Goal: Task Accomplishment & Management: Manage account settings

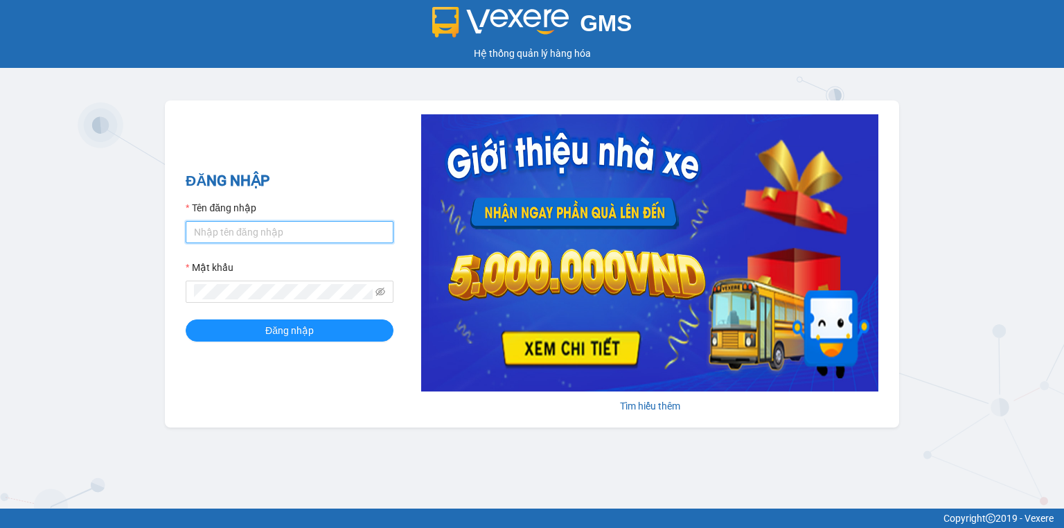
click at [217, 221] on input "Tên đăng nhập" at bounding box center [290, 232] width 208 height 22
type input "trang.nhuquynh"
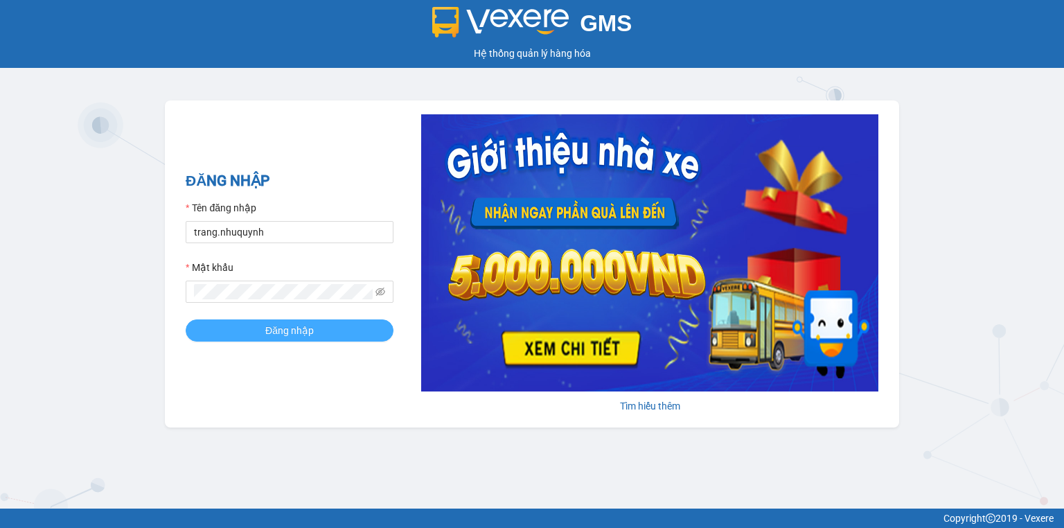
click at [274, 334] on span "Đăng nhập" at bounding box center [289, 330] width 49 height 15
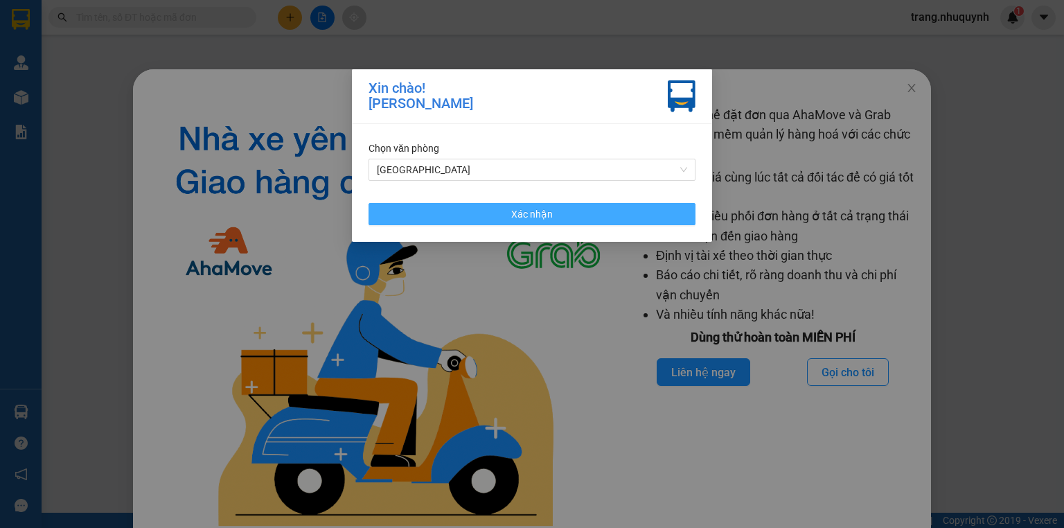
click at [527, 222] on span "Xác nhận" at bounding box center [532, 214] width 42 height 15
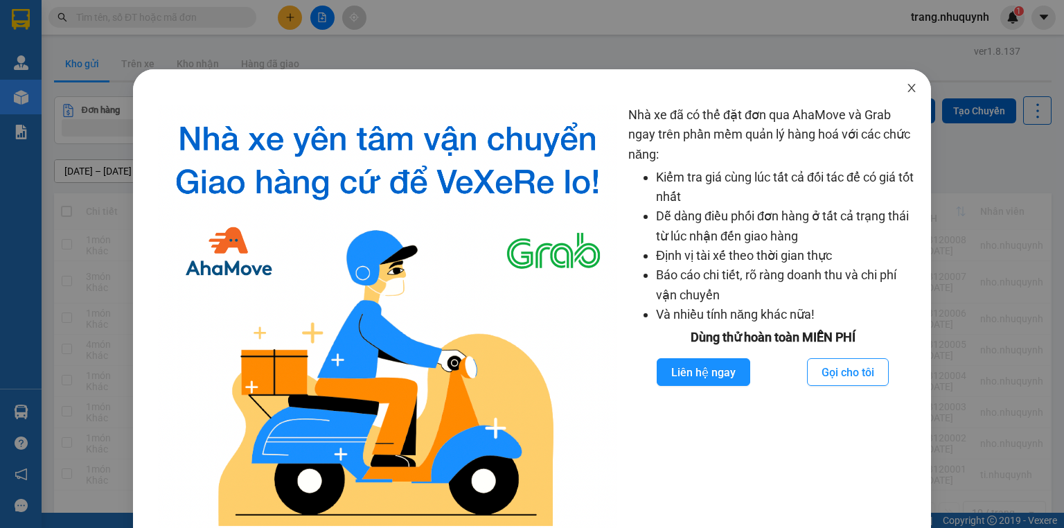
click at [911, 87] on span "Close" at bounding box center [912, 88] width 39 height 39
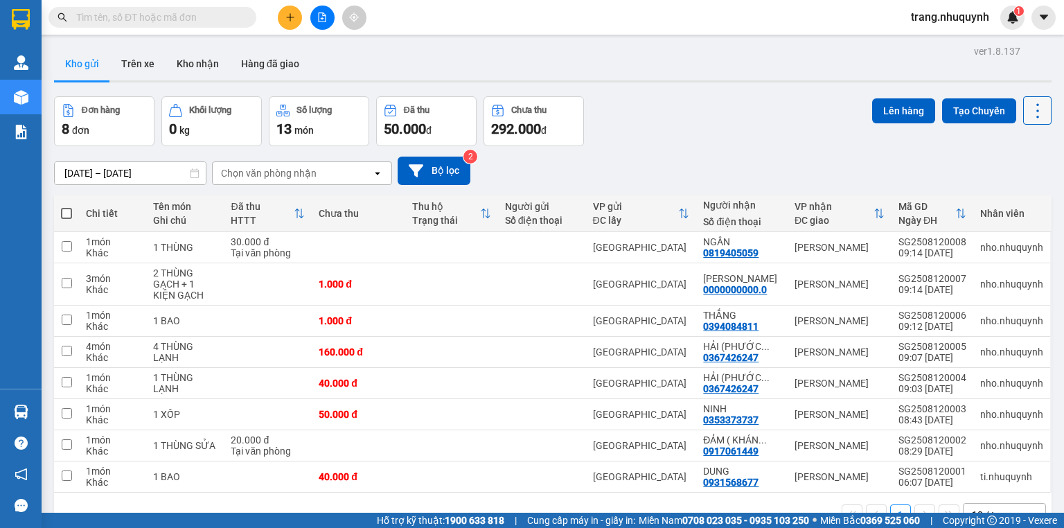
click at [1033, 105] on icon at bounding box center [1037, 110] width 19 height 19
click at [1016, 194] on span "Làm mới" at bounding box center [1010, 198] width 38 height 14
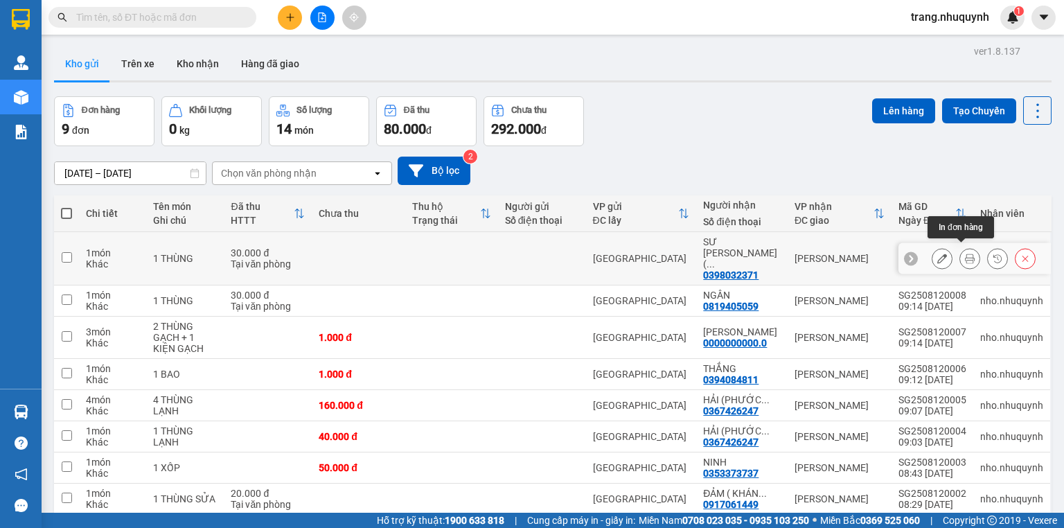
click at [960, 254] on button at bounding box center [969, 259] width 19 height 24
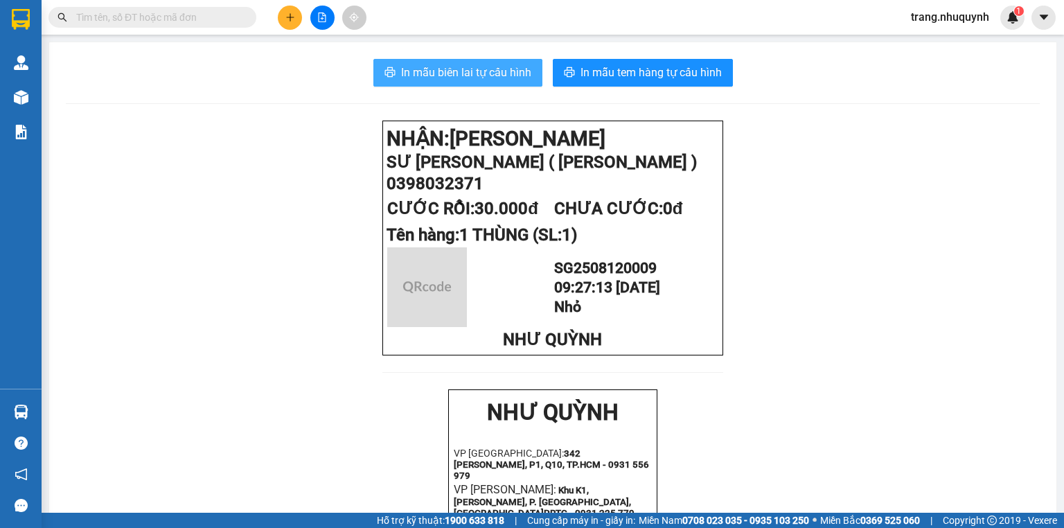
click at [439, 72] on span "In mẫu biên lai tự cấu hình" at bounding box center [466, 72] width 130 height 17
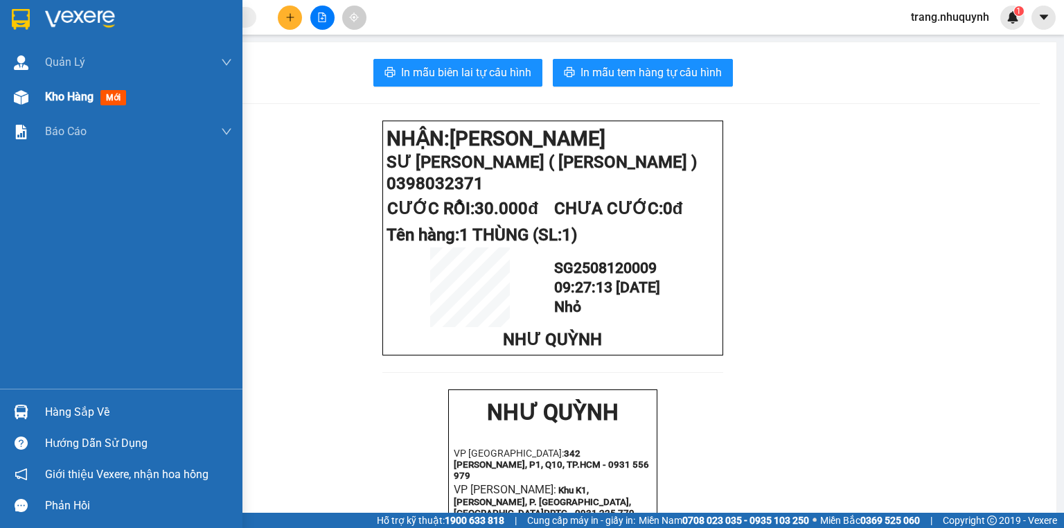
click at [58, 100] on span "Kho hàng" at bounding box center [69, 96] width 49 height 13
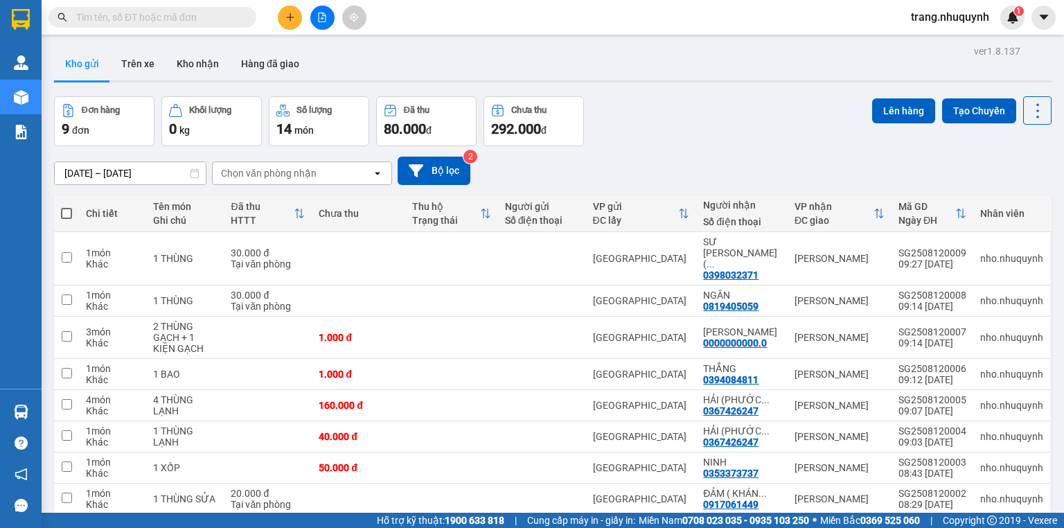
click at [642, 87] on div "ver 1.8.137 Kho gửi Trên xe Kho nhận Hàng đã giao Đơn hàng 9 đơn Khối lượng 0 k…" at bounding box center [553, 319] width 1009 height 554
click at [769, 130] on div "Đơn hàng 9 đơn Khối lượng 0 kg Số lượng 14 món Đã thu 80.000 đ Chưa thu 292.000…" at bounding box center [553, 121] width 998 height 50
click at [1033, 106] on icon at bounding box center [1037, 110] width 19 height 19
click at [1004, 202] on span "Làm mới" at bounding box center [1010, 198] width 38 height 14
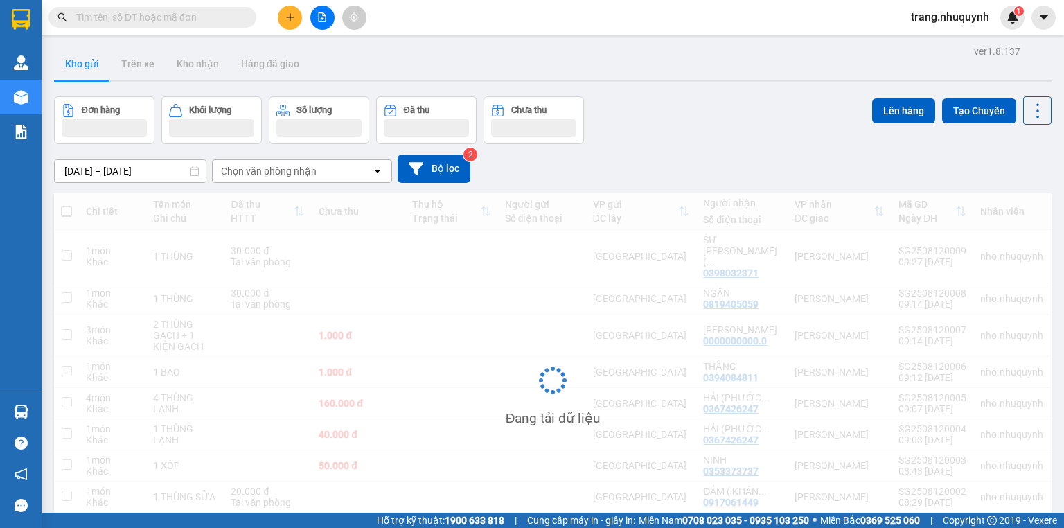
click at [820, 141] on div "Đơn hàng Khối lượng Số lượng Đã thu Chưa thu Lên hàng Tạo Chuyến" at bounding box center [553, 120] width 998 height 48
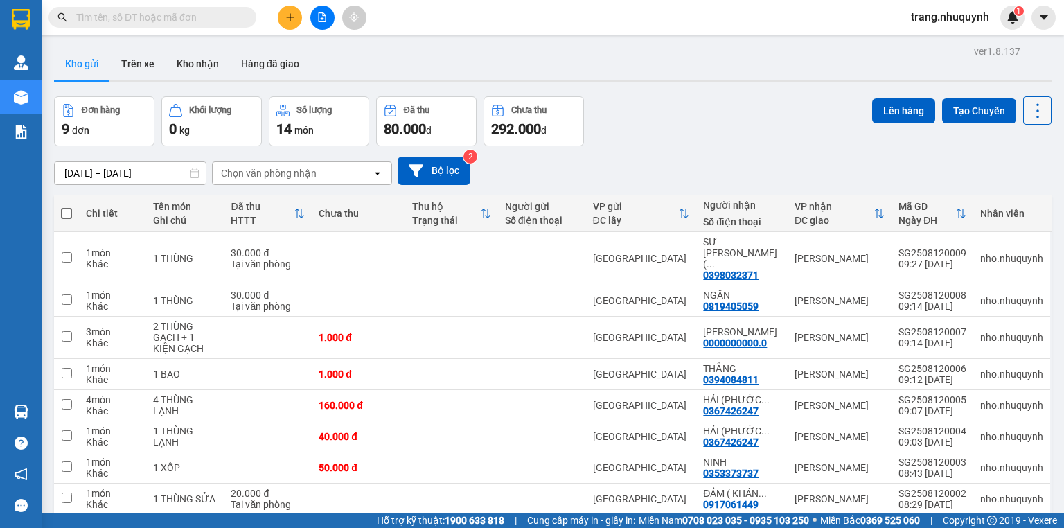
click at [1036, 100] on button at bounding box center [1038, 110] width 28 height 28
click at [1010, 197] on span "Làm mới" at bounding box center [1010, 198] width 38 height 14
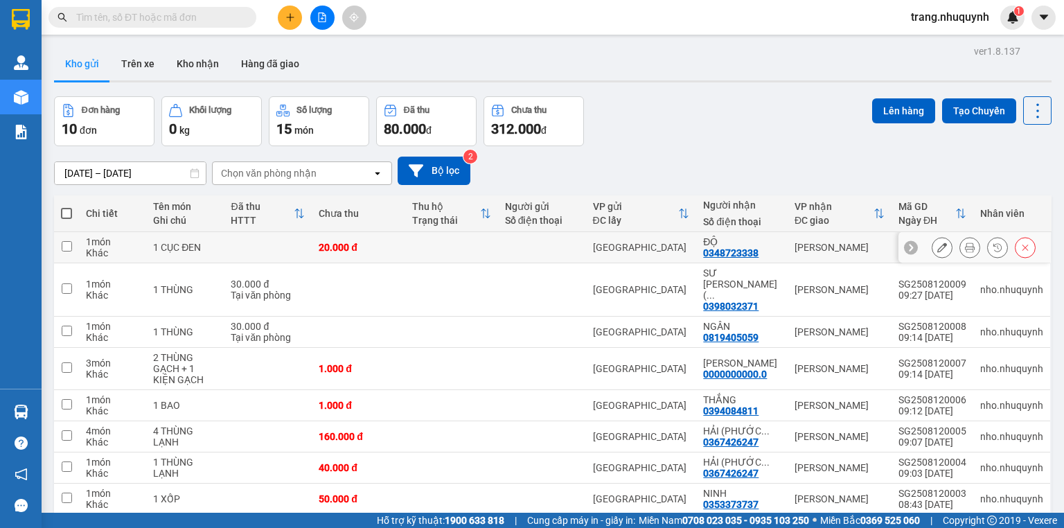
click at [965, 252] on icon at bounding box center [970, 248] width 10 height 10
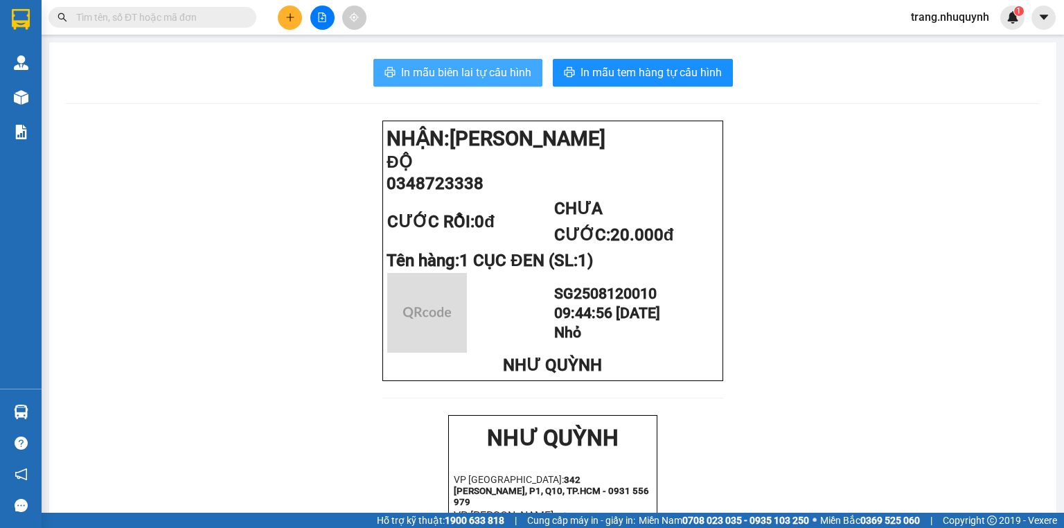
click at [484, 64] on span "In mẫu biên lai tự cấu hình" at bounding box center [466, 72] width 130 height 17
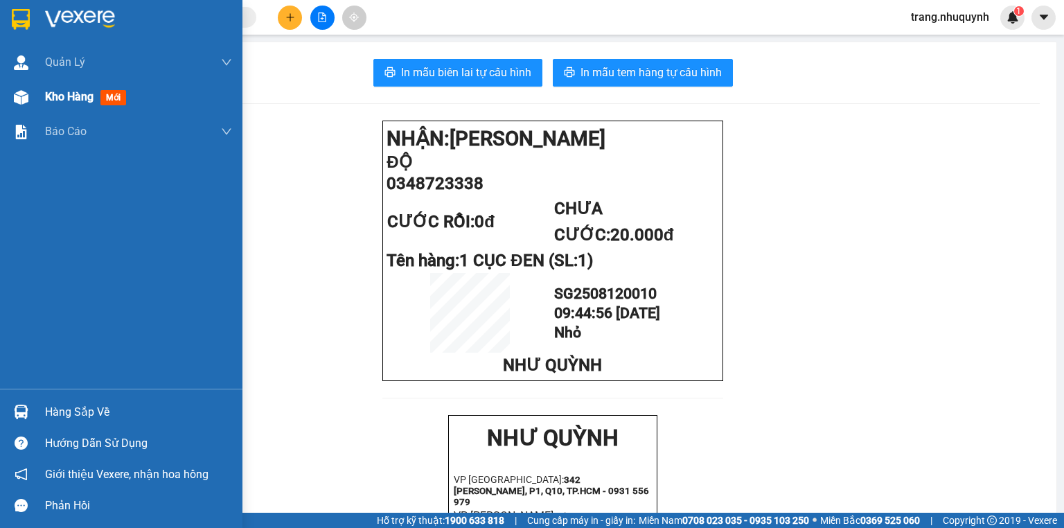
click at [50, 98] on span "Kho hàng" at bounding box center [69, 96] width 49 height 13
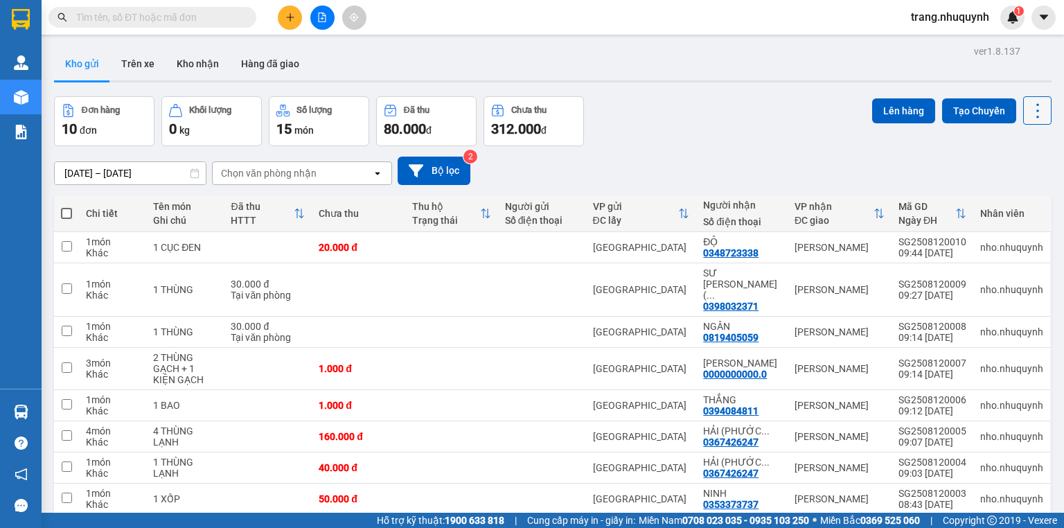
click at [1039, 97] on button at bounding box center [1038, 110] width 28 height 28
click at [1025, 200] on span "Làm mới" at bounding box center [1010, 198] width 38 height 14
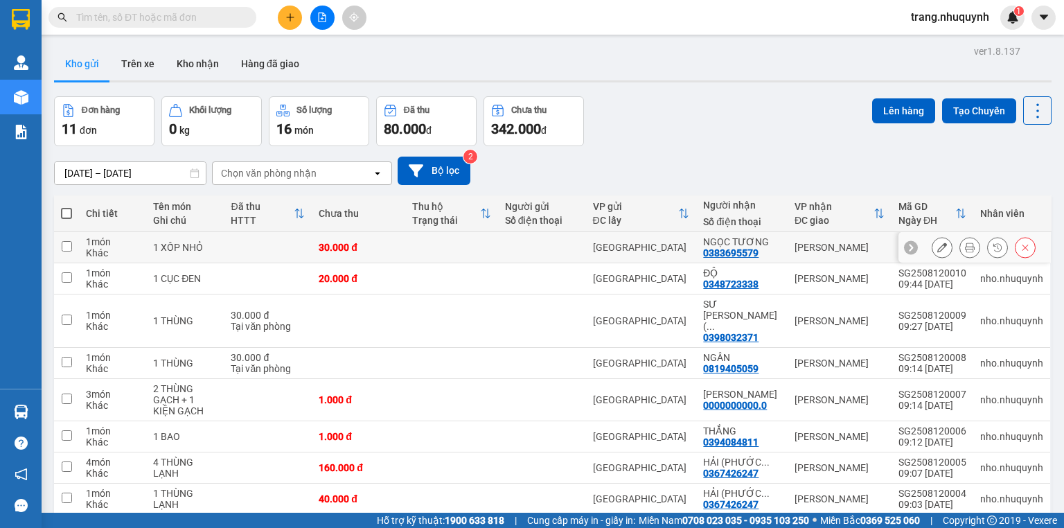
click at [964, 247] on button at bounding box center [969, 248] width 19 height 24
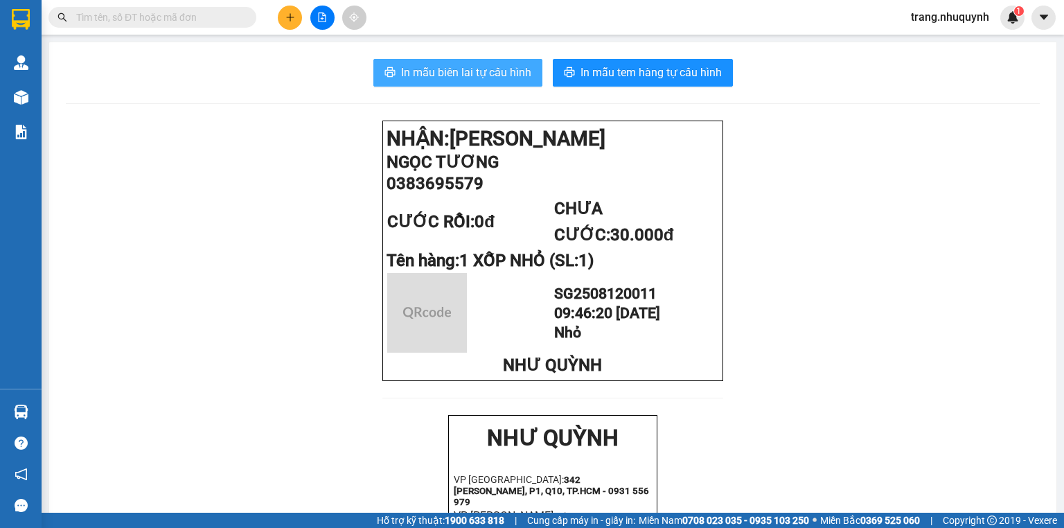
click at [453, 62] on button "In mẫu biên lai tự cấu hình" at bounding box center [458, 73] width 169 height 28
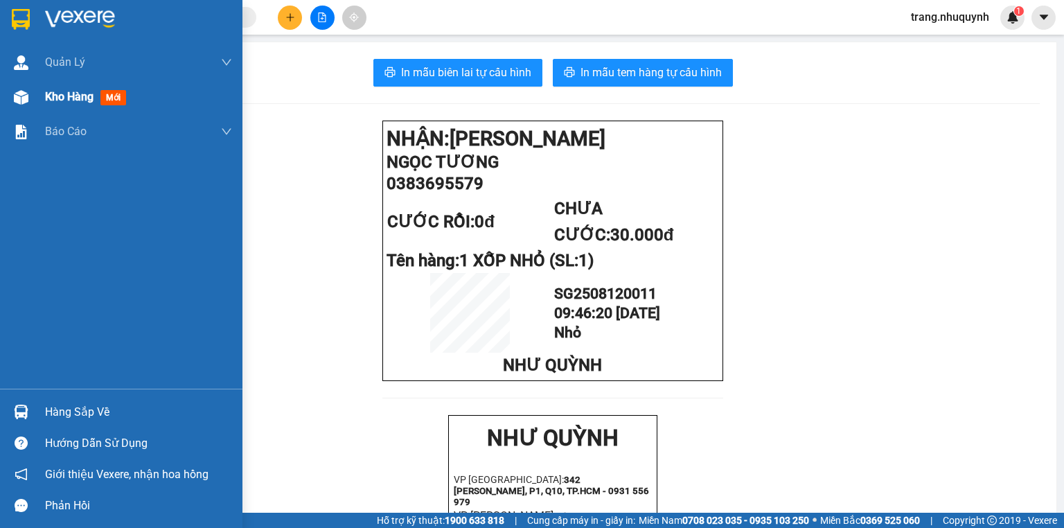
click at [33, 105] on div at bounding box center [21, 97] width 24 height 24
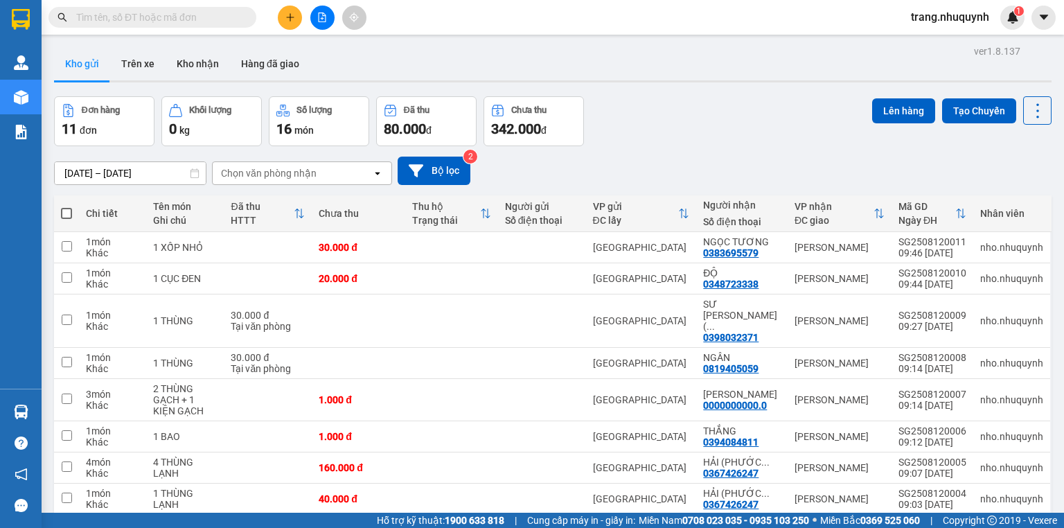
scroll to position [103, 0]
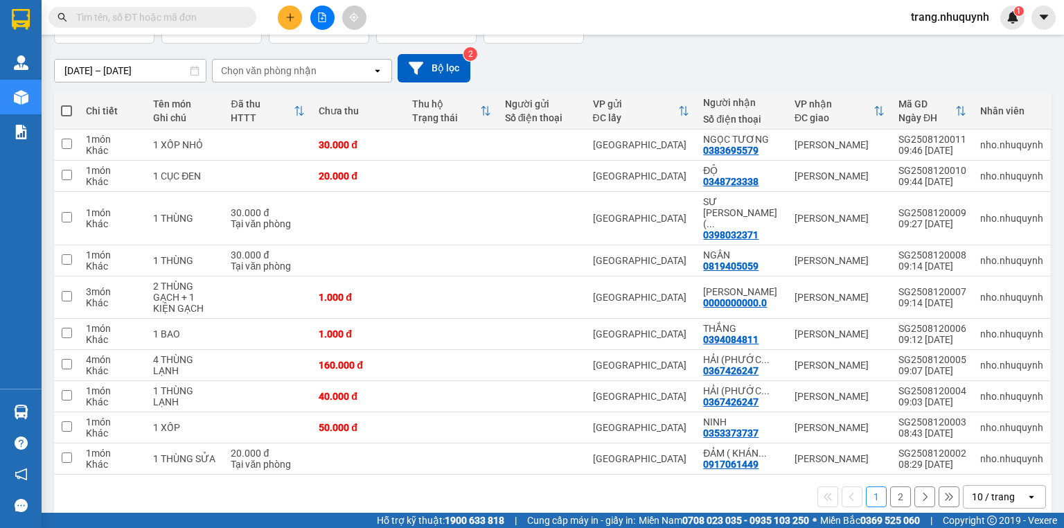
click at [997, 490] on div "10 / trang" at bounding box center [993, 497] width 43 height 14
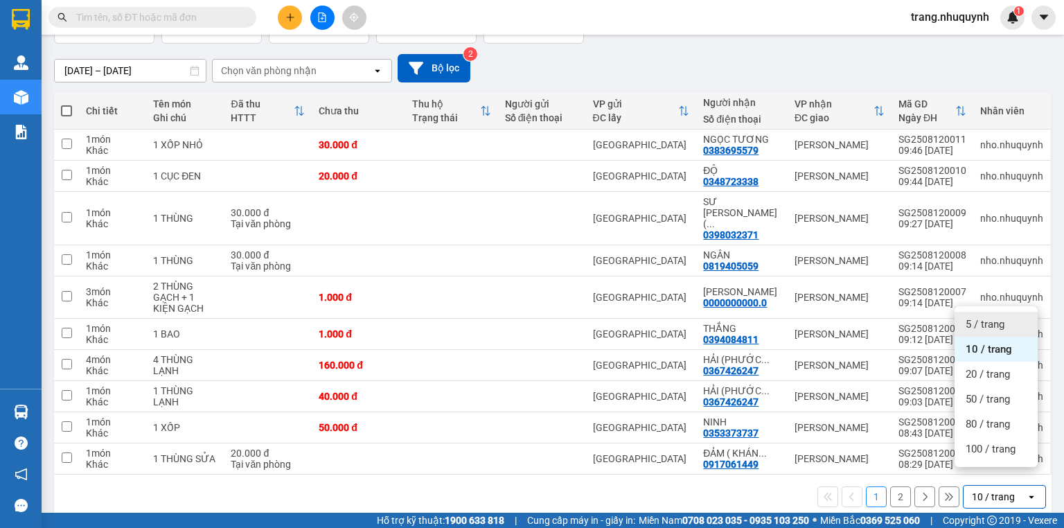
click at [1012, 323] on div "5 / trang" at bounding box center [996, 324] width 83 height 25
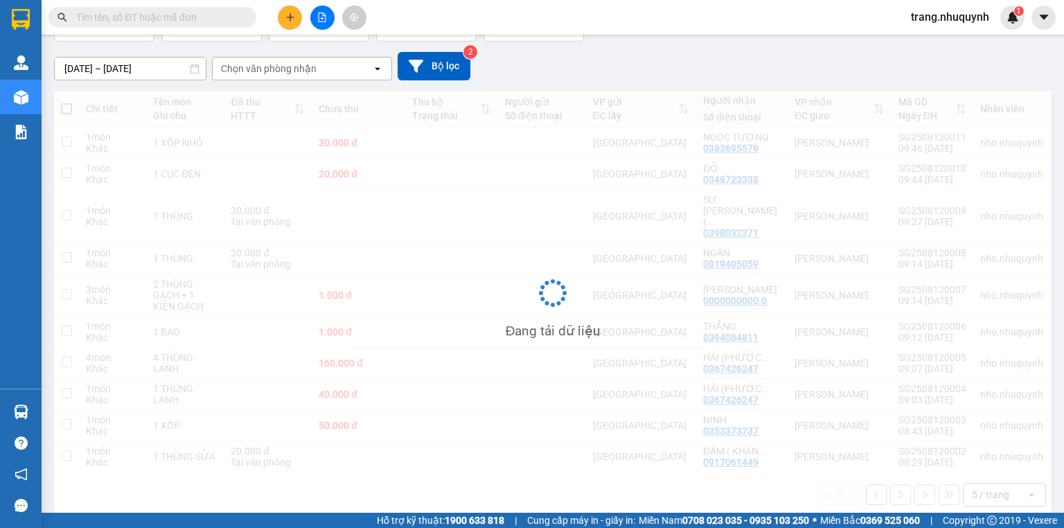
scroll to position [64, 0]
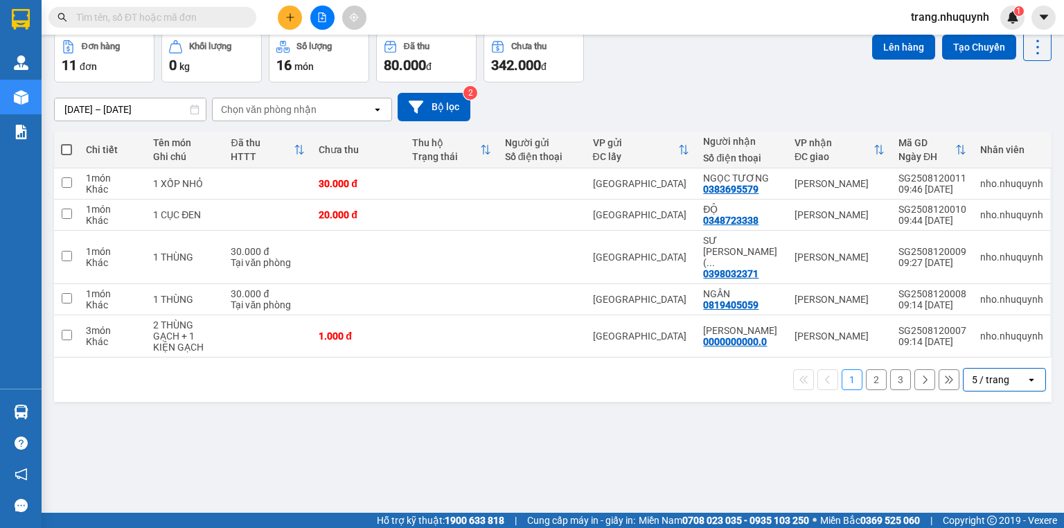
click at [327, 19] on button at bounding box center [322, 18] width 24 height 24
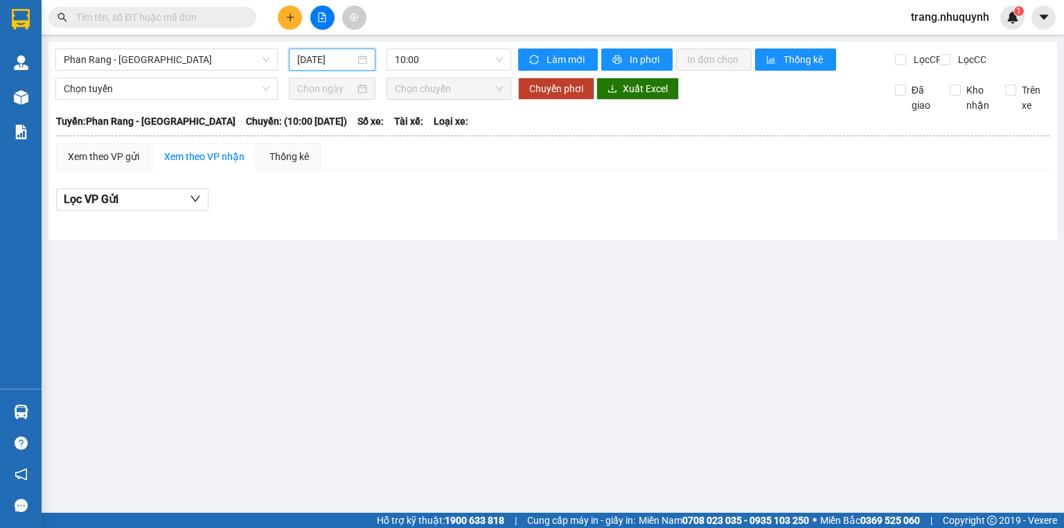
click at [338, 62] on input "[DATE]" at bounding box center [325, 59] width 57 height 15
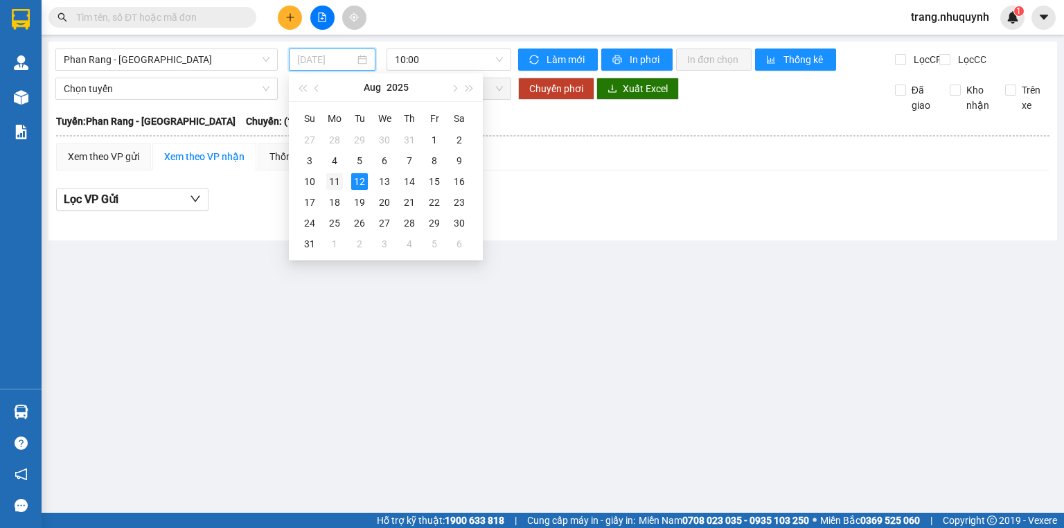
click at [339, 174] on div "11" at bounding box center [334, 181] width 17 height 17
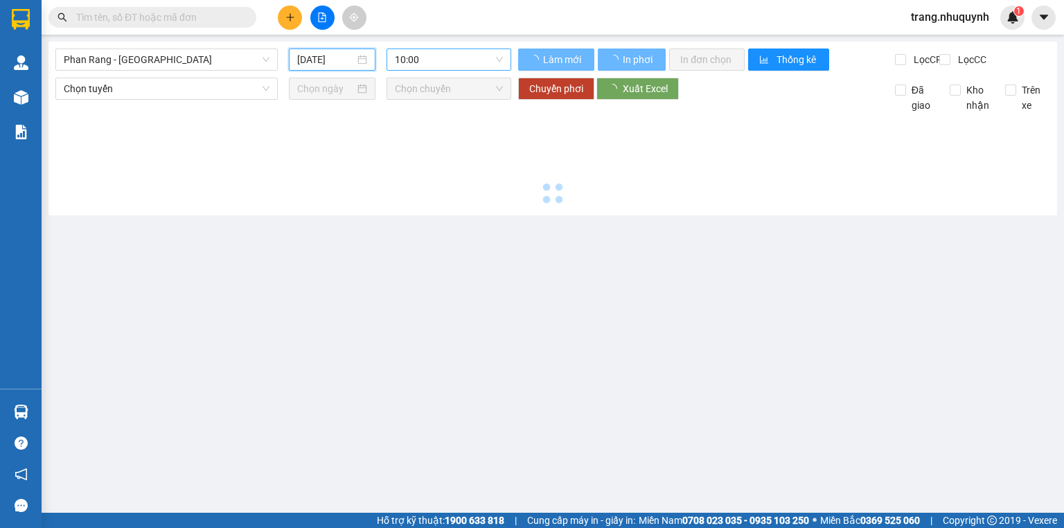
type input "[DATE]"
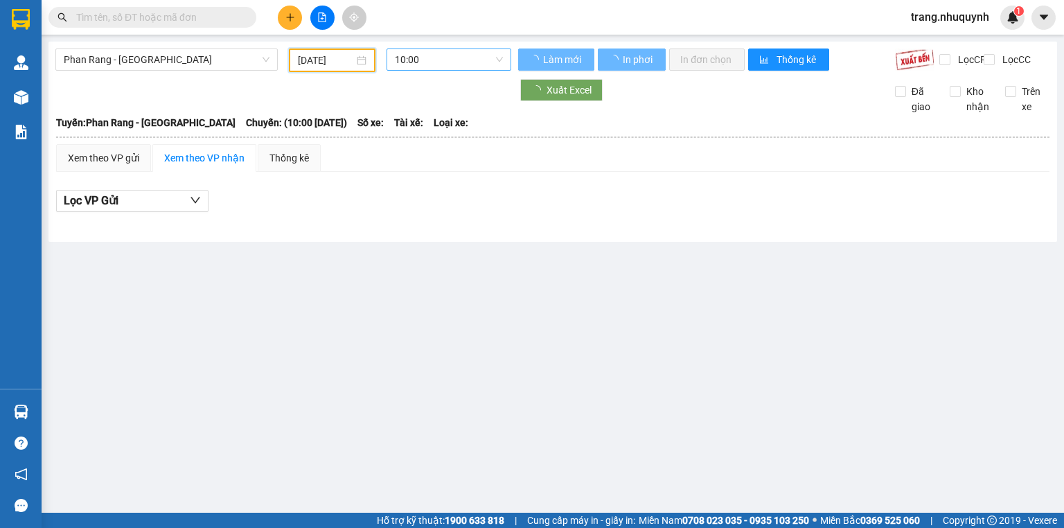
click at [429, 60] on span "10:00" at bounding box center [449, 59] width 109 height 21
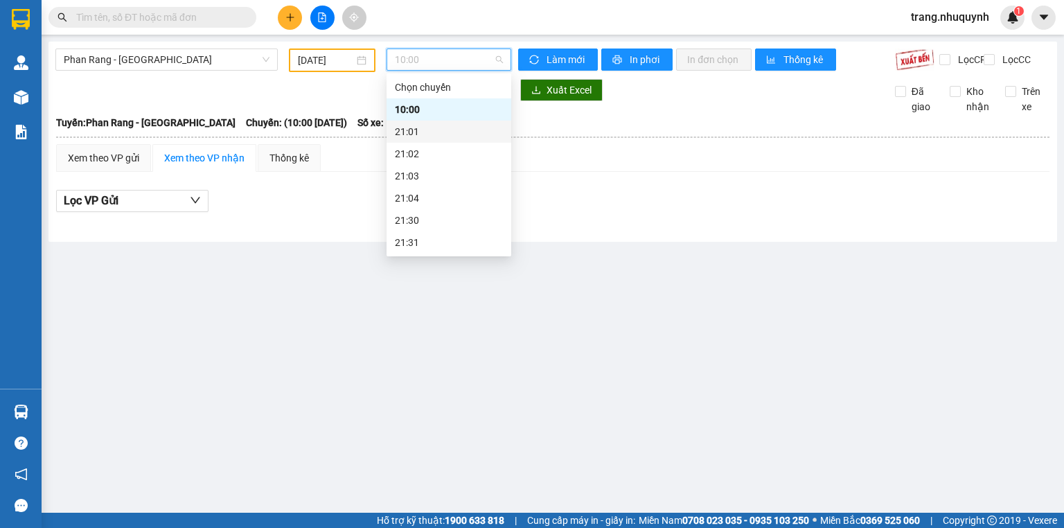
scroll to position [67, 0]
click at [430, 184] on div "21:31" at bounding box center [449, 176] width 125 height 22
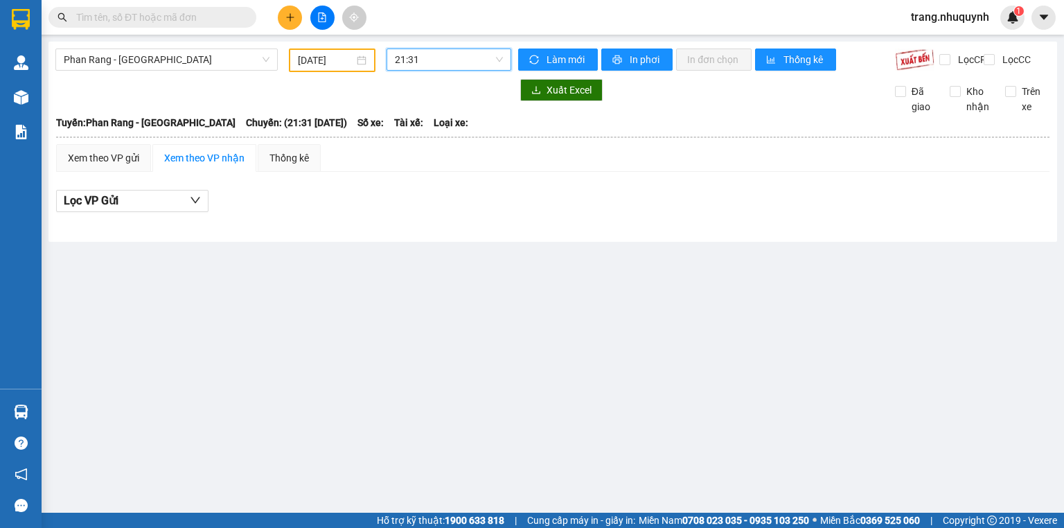
click at [439, 55] on span "21:31" at bounding box center [449, 59] width 109 height 21
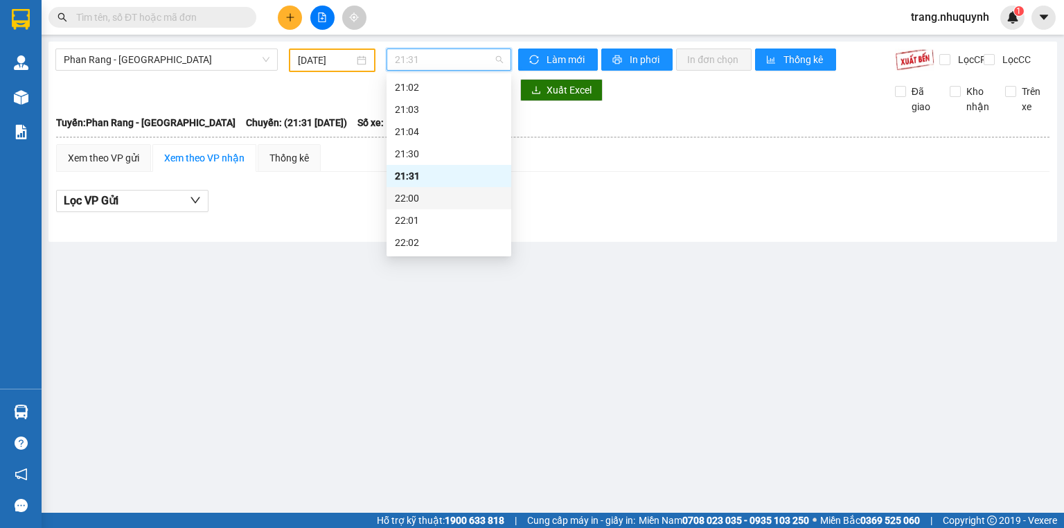
click at [419, 193] on div "22:00" at bounding box center [449, 198] width 108 height 15
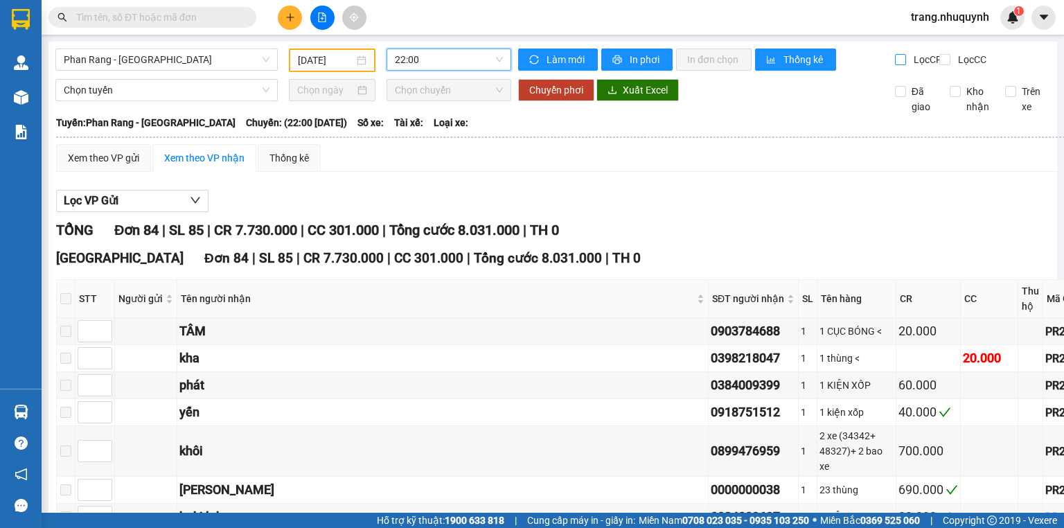
click at [887, 61] on div "Làm mới In phơi In đơn chọn Thống kê" at bounding box center [706, 61] width 377 height 24
click at [895, 60] on input "Lọc CR" at bounding box center [901, 59] width 13 height 11
checkbox input "true"
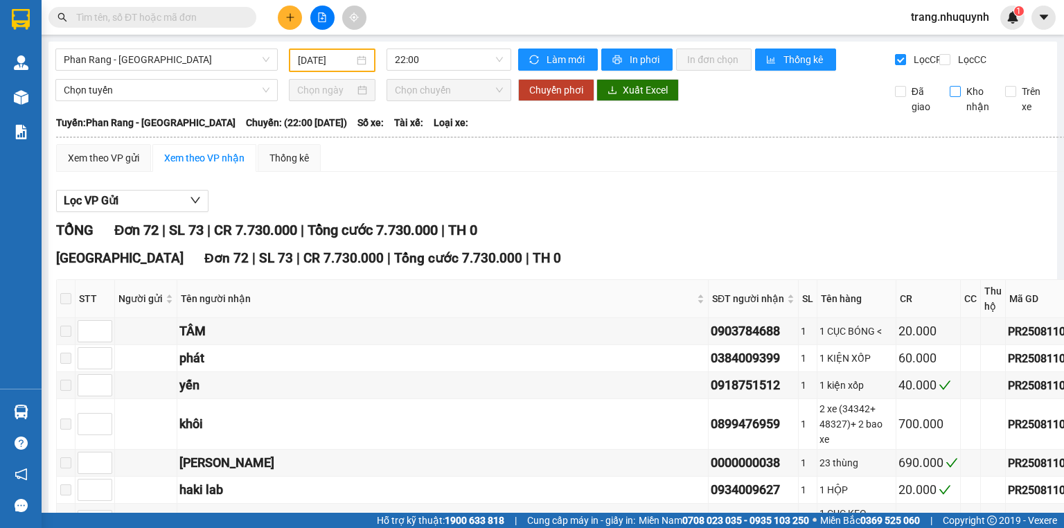
click at [961, 104] on span "Kho nhận" at bounding box center [978, 99] width 34 height 30
click at [956, 97] on input "Kho nhận" at bounding box center [955, 91] width 11 height 11
checkbox input "true"
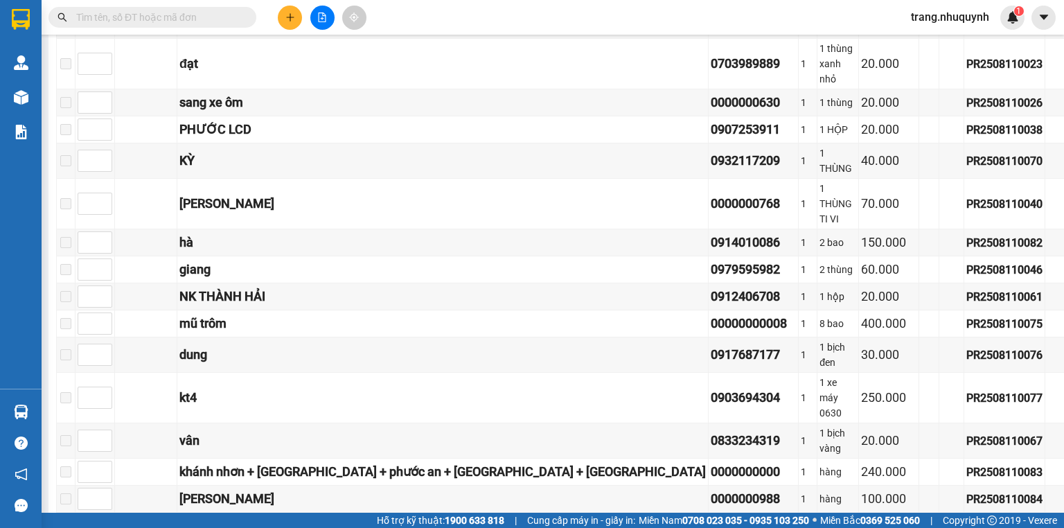
scroll to position [139, 0]
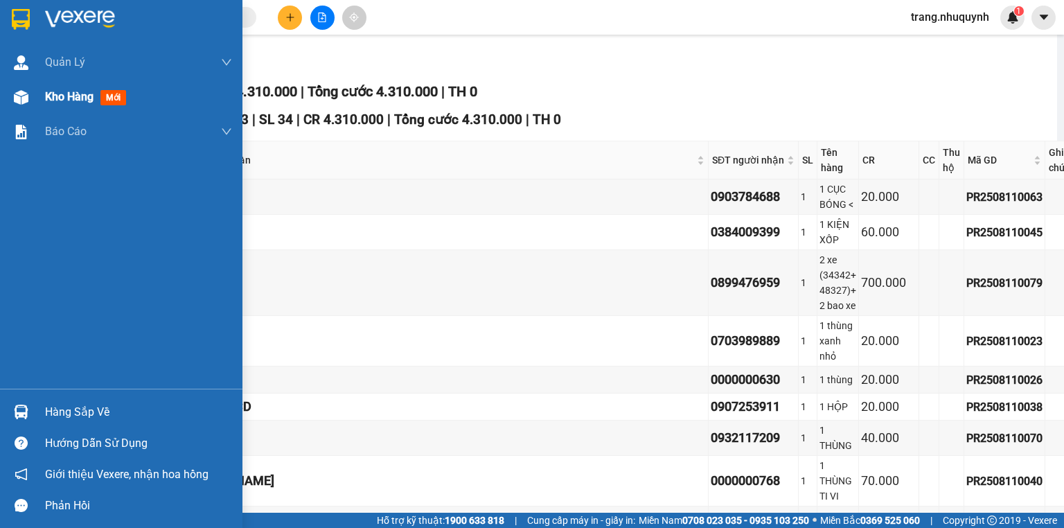
click at [21, 94] on img at bounding box center [21, 97] width 15 height 15
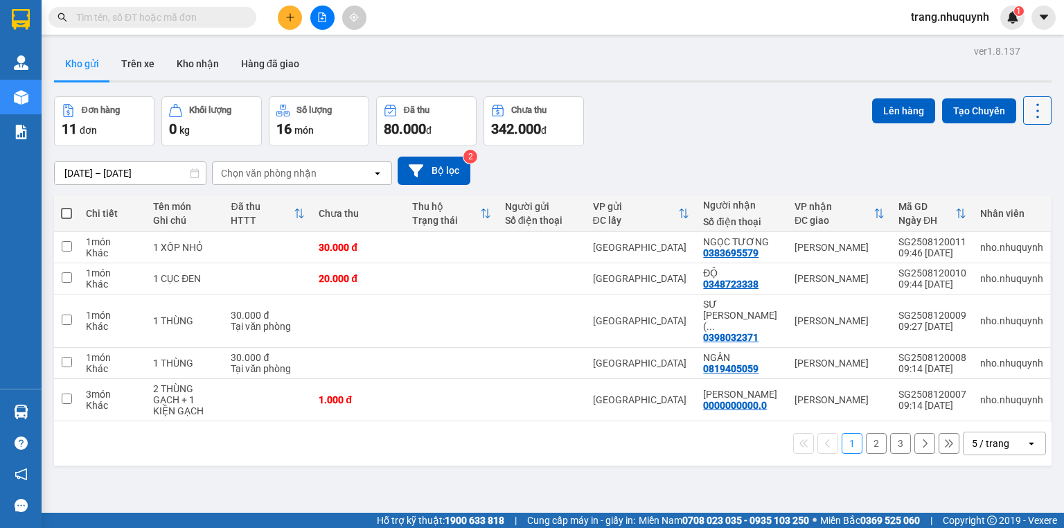
click at [1028, 114] on icon at bounding box center [1037, 110] width 19 height 19
click at [1001, 195] on span "Làm mới" at bounding box center [1010, 198] width 38 height 14
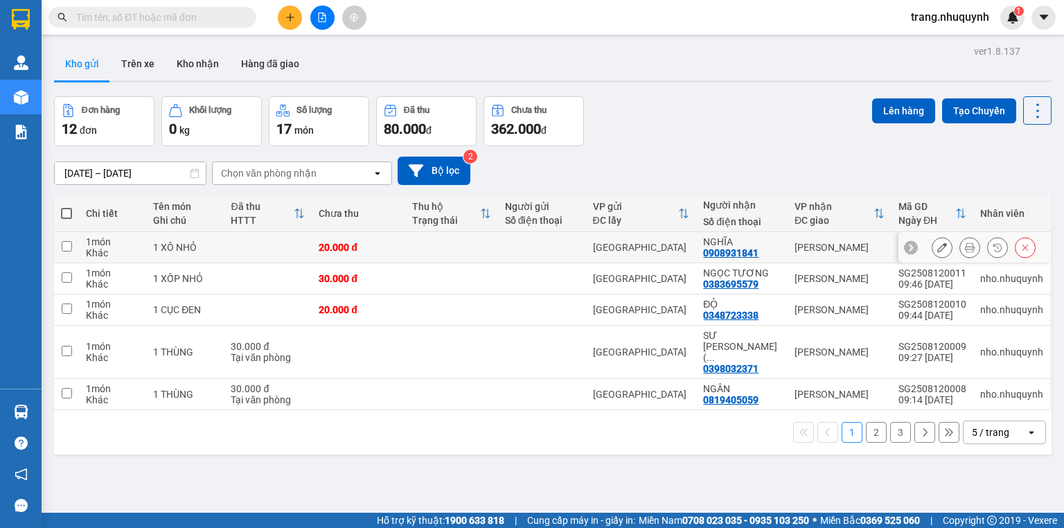
click at [965, 249] on icon at bounding box center [970, 248] width 10 height 10
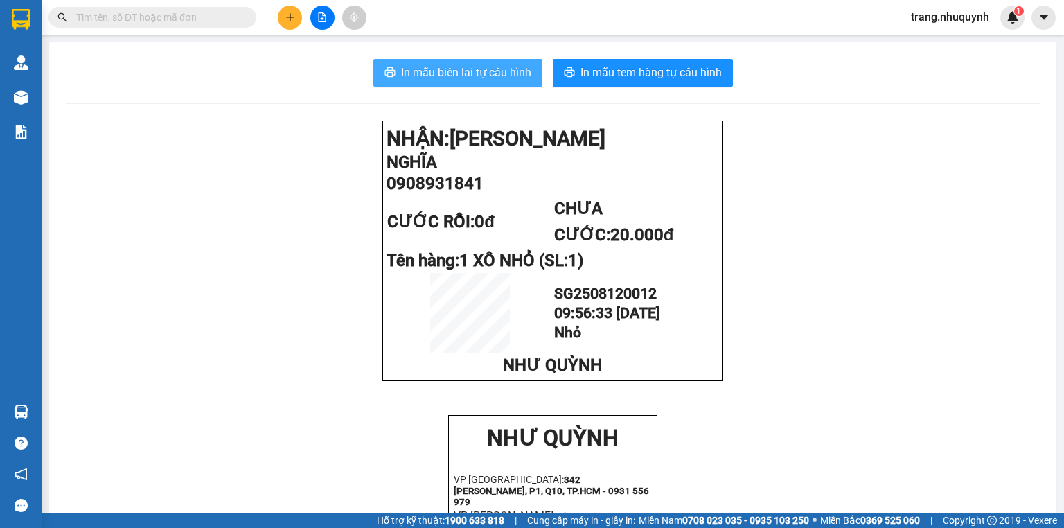
click at [453, 67] on span "In mẫu biên lai tự cấu hình" at bounding box center [466, 72] width 130 height 17
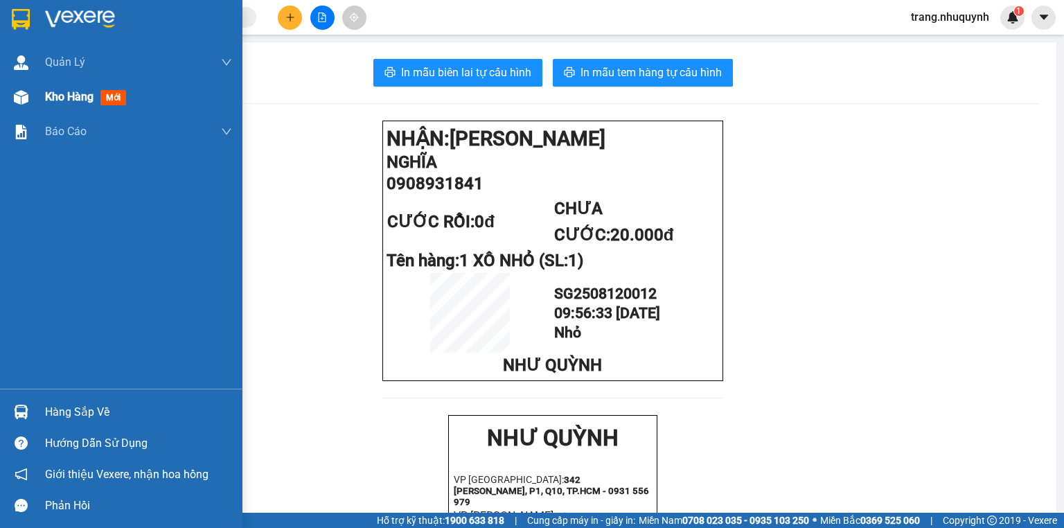
click at [86, 94] on span "Kho hàng" at bounding box center [69, 96] width 49 height 13
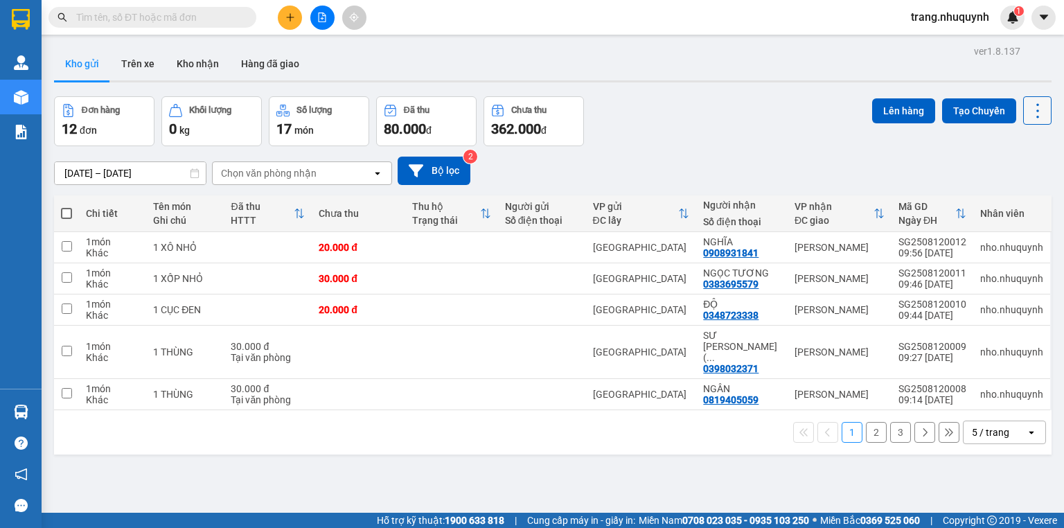
click at [1028, 119] on icon at bounding box center [1037, 110] width 19 height 19
click at [1021, 195] on span "Làm mới" at bounding box center [1010, 198] width 38 height 14
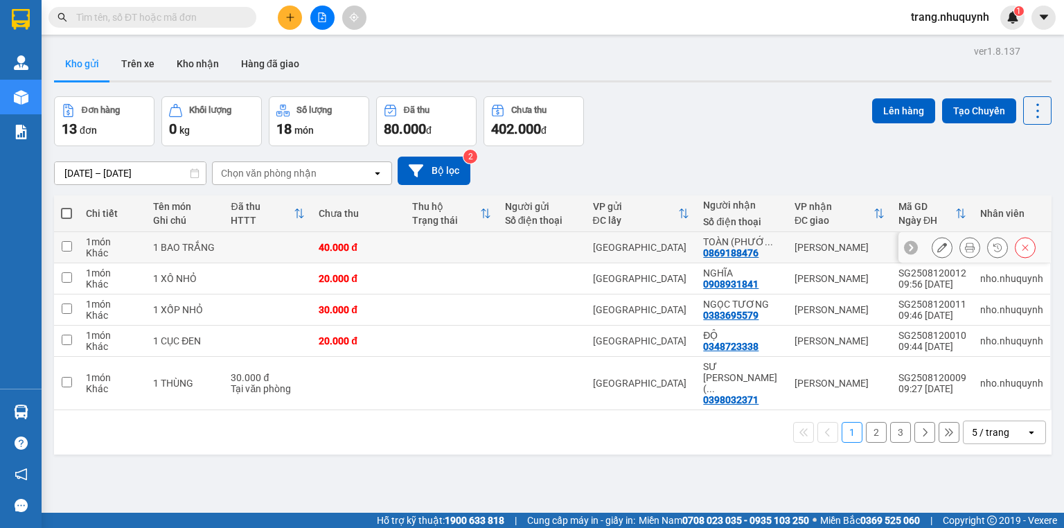
click at [965, 252] on icon at bounding box center [970, 248] width 10 height 10
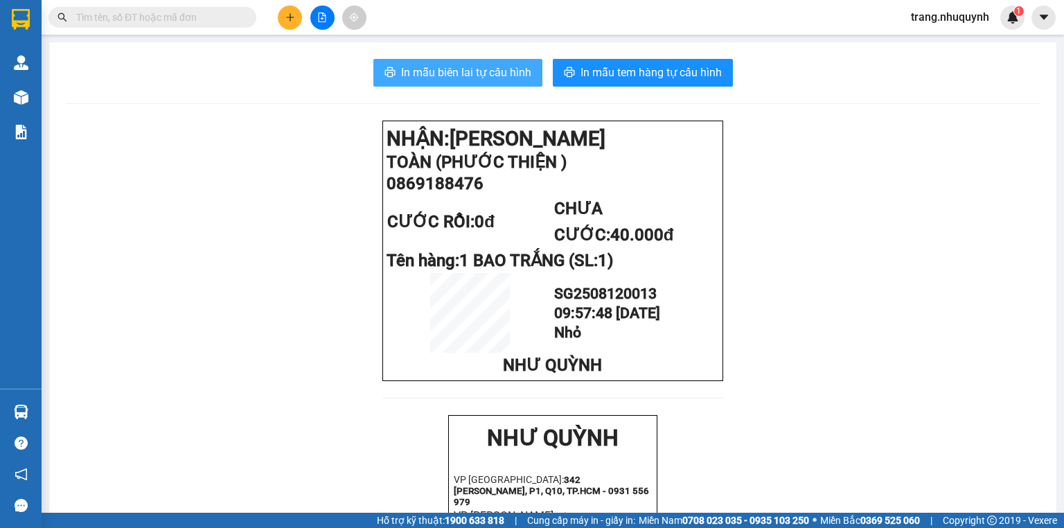
click at [412, 69] on span "In mẫu biên lai tự cấu hình" at bounding box center [466, 72] width 130 height 17
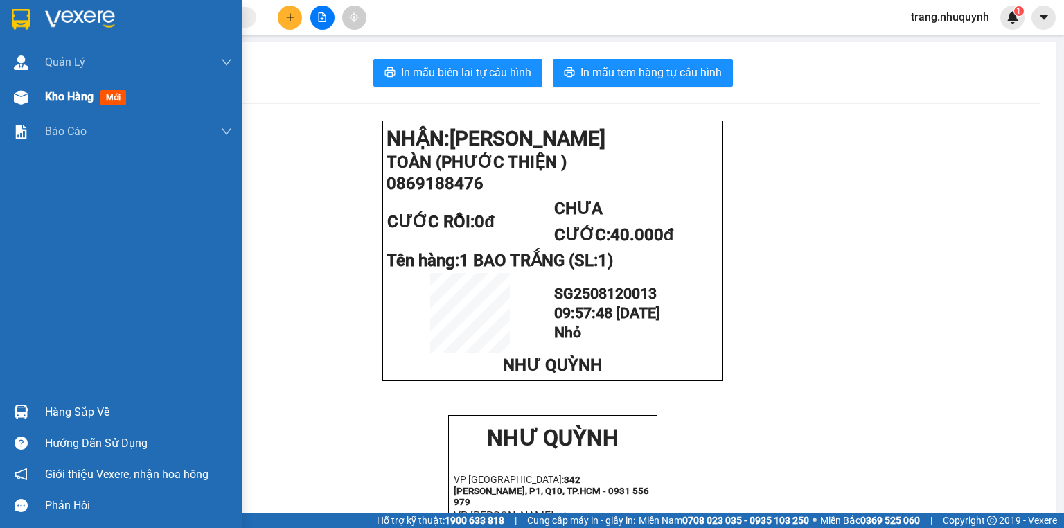
click at [71, 91] on span "Kho hàng" at bounding box center [69, 96] width 49 height 13
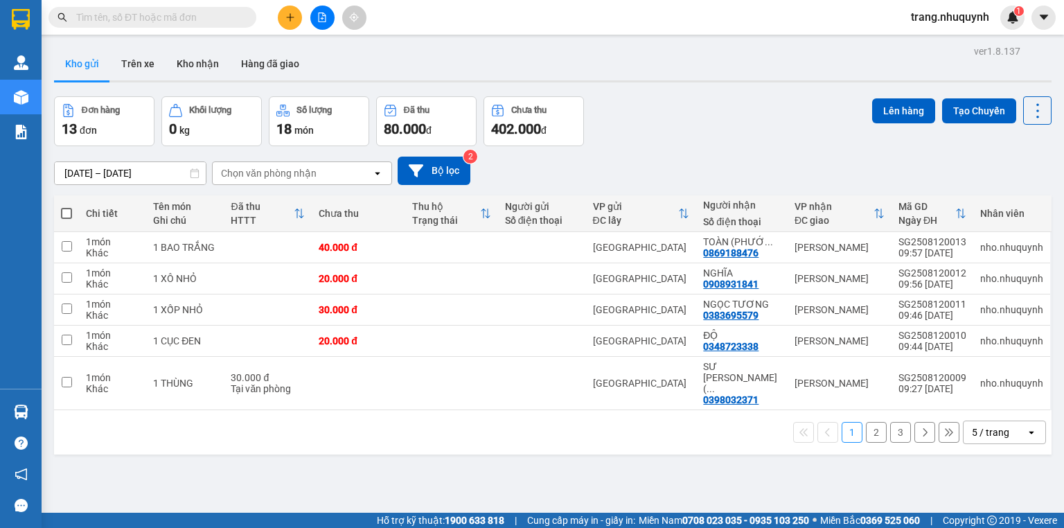
click at [1010, 106] on div "Lên hàng Tạo Chuyến" at bounding box center [961, 110] width 179 height 28
click at [1028, 108] on icon at bounding box center [1037, 110] width 19 height 19
click at [1001, 188] on li "Làm mới" at bounding box center [1004, 197] width 104 height 25
click at [1034, 116] on icon at bounding box center [1037, 110] width 19 height 19
drag, startPoint x: 1012, startPoint y: 197, endPoint x: 832, endPoint y: 211, distance: 180.7
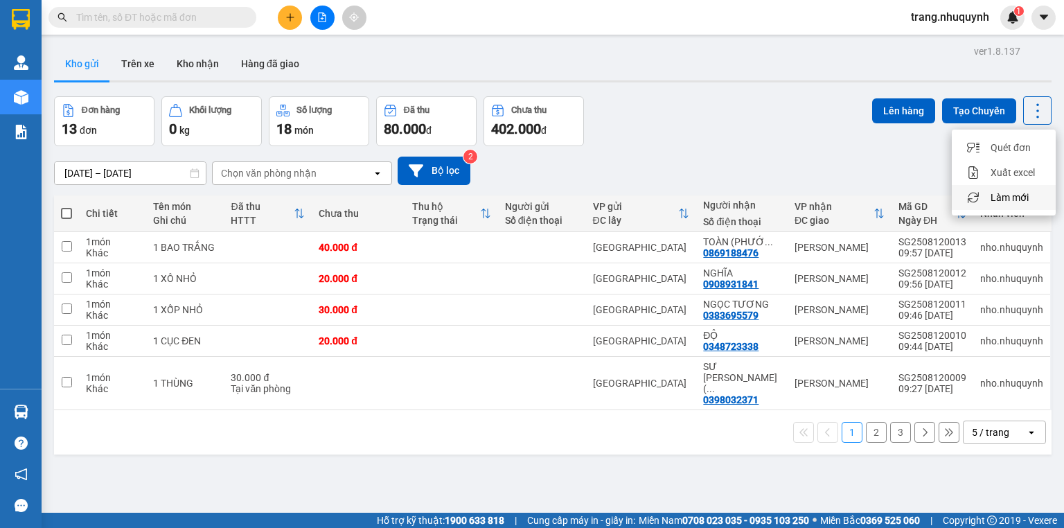
click at [1012, 196] on span "Làm mới" at bounding box center [1010, 198] width 38 height 14
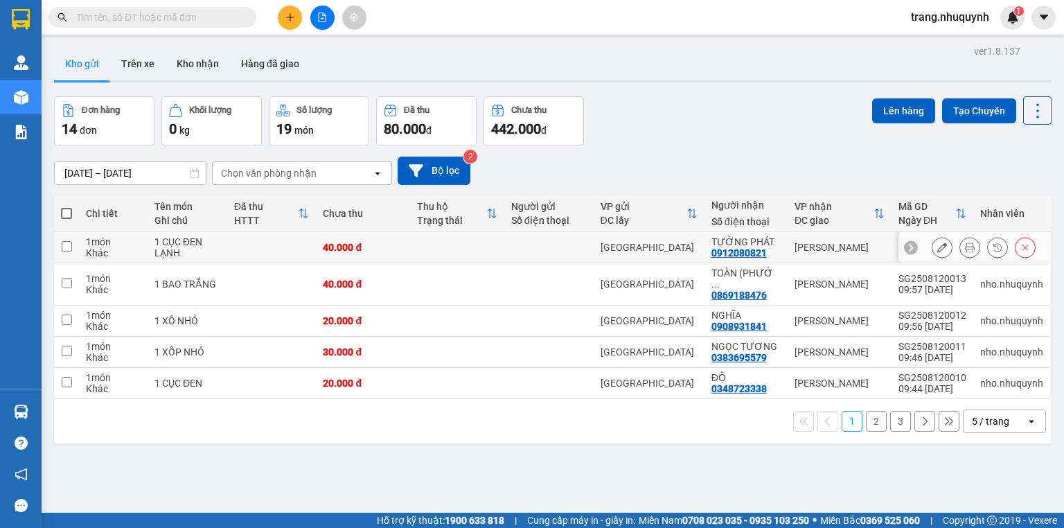
click at [968, 254] on button at bounding box center [969, 248] width 19 height 24
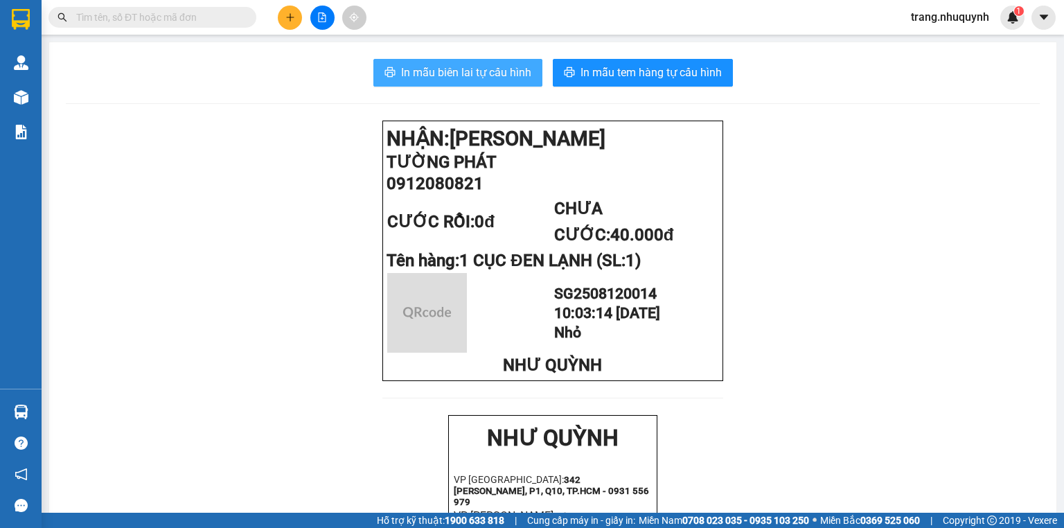
click at [471, 71] on span "In mẫu biên lai tự cấu hình" at bounding box center [466, 72] width 130 height 17
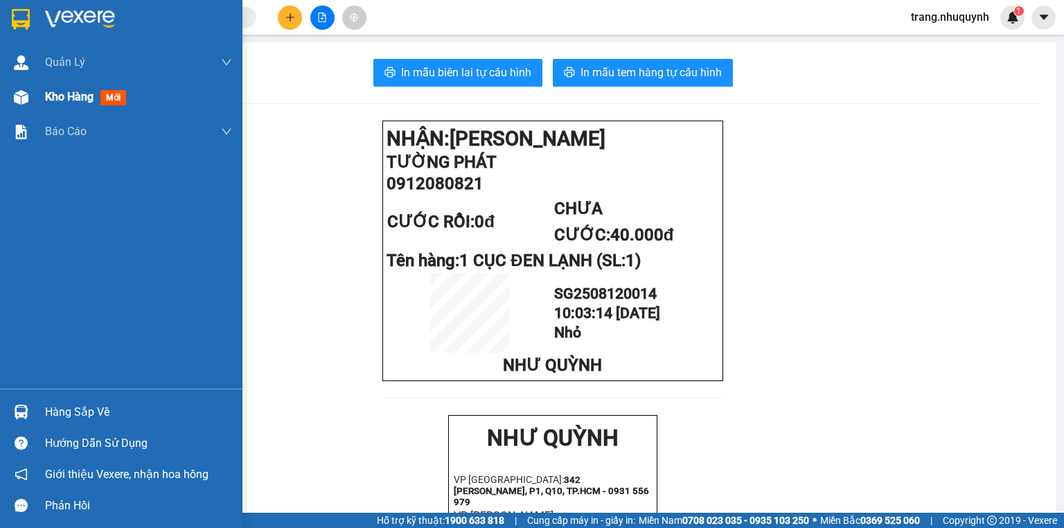
click at [55, 104] on div "Kho hàng mới" at bounding box center [88, 96] width 87 height 17
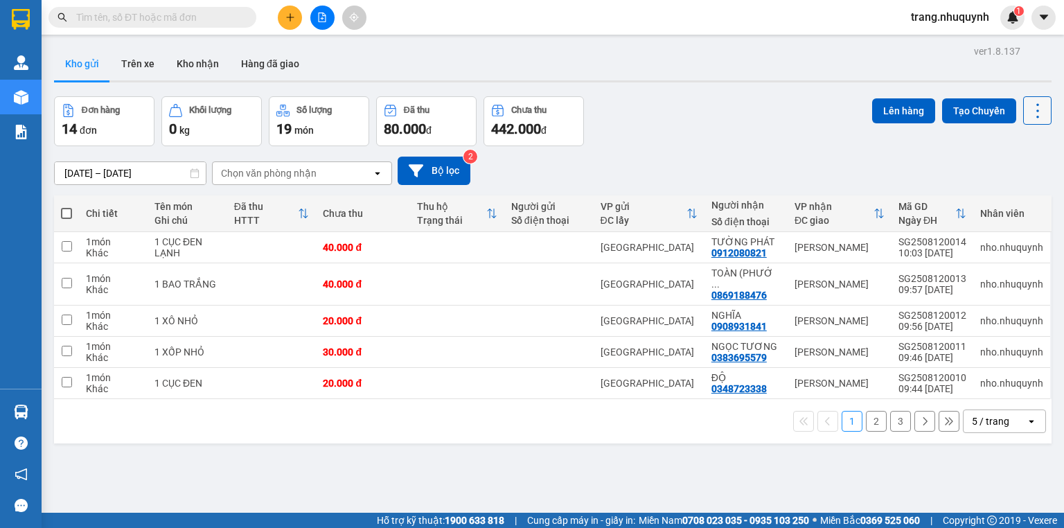
click at [1028, 111] on icon at bounding box center [1037, 110] width 19 height 19
click at [1012, 196] on span "Làm mới" at bounding box center [1010, 198] width 38 height 14
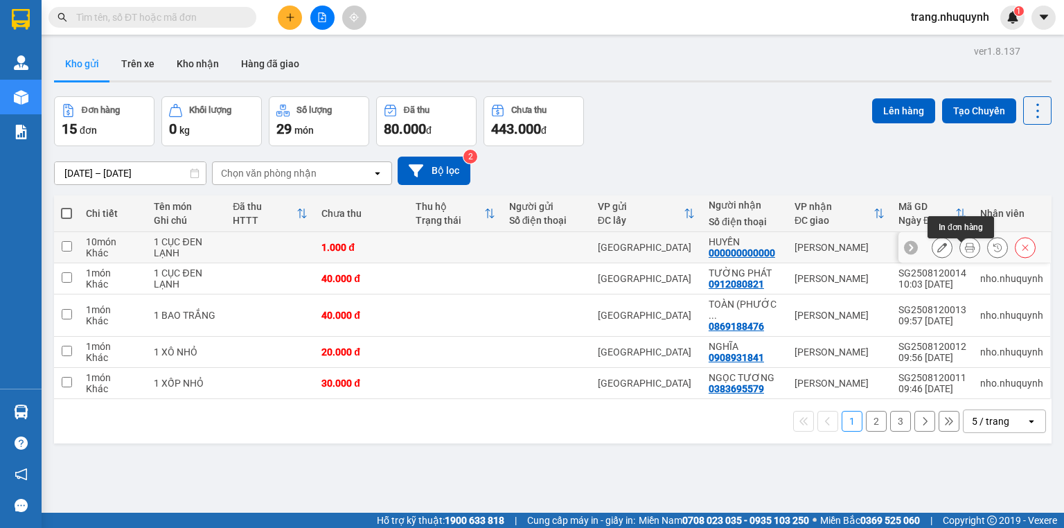
click at [960, 247] on button at bounding box center [969, 248] width 19 height 24
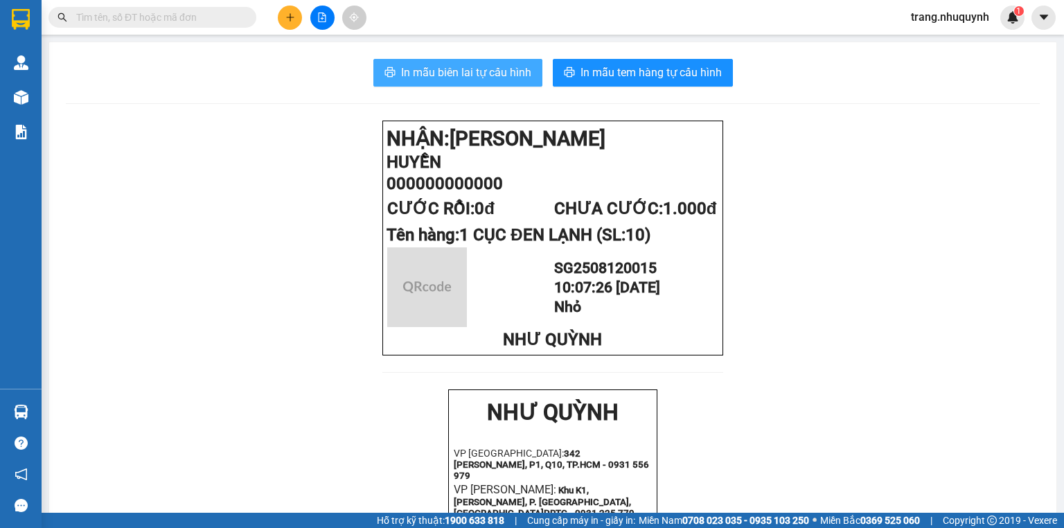
click at [485, 81] on button "In mẫu biên lai tự cấu hình" at bounding box center [458, 73] width 169 height 28
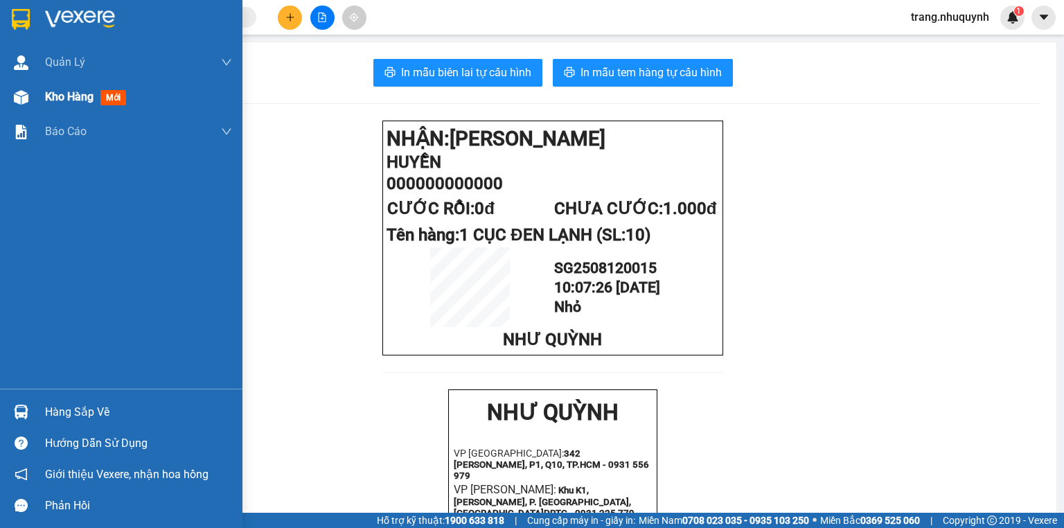
click at [69, 106] on div "Kho hàng mới" at bounding box center [138, 97] width 187 height 35
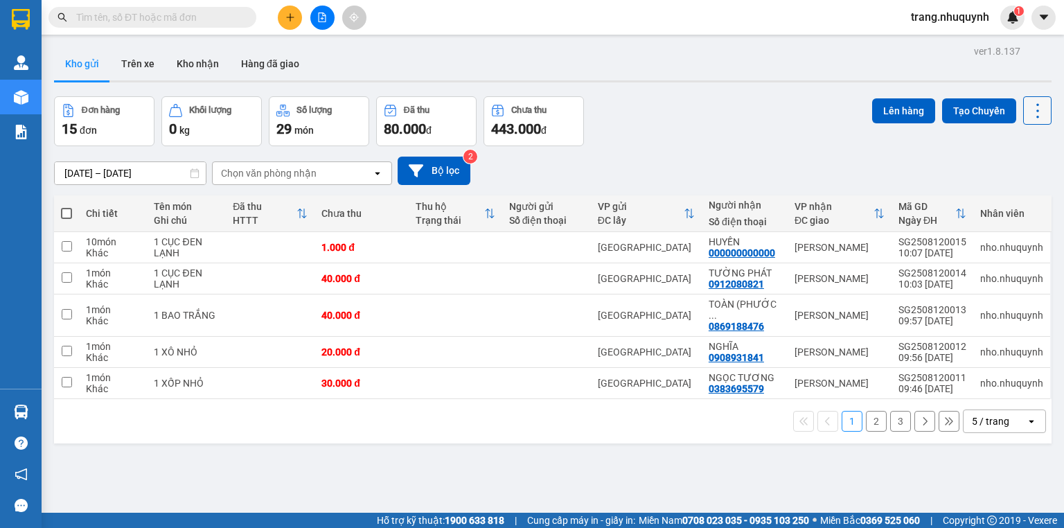
click at [1028, 119] on icon at bounding box center [1037, 110] width 19 height 19
click at [1003, 195] on span "Làm mới" at bounding box center [1010, 198] width 38 height 14
click at [965, 252] on icon at bounding box center [970, 248] width 10 height 10
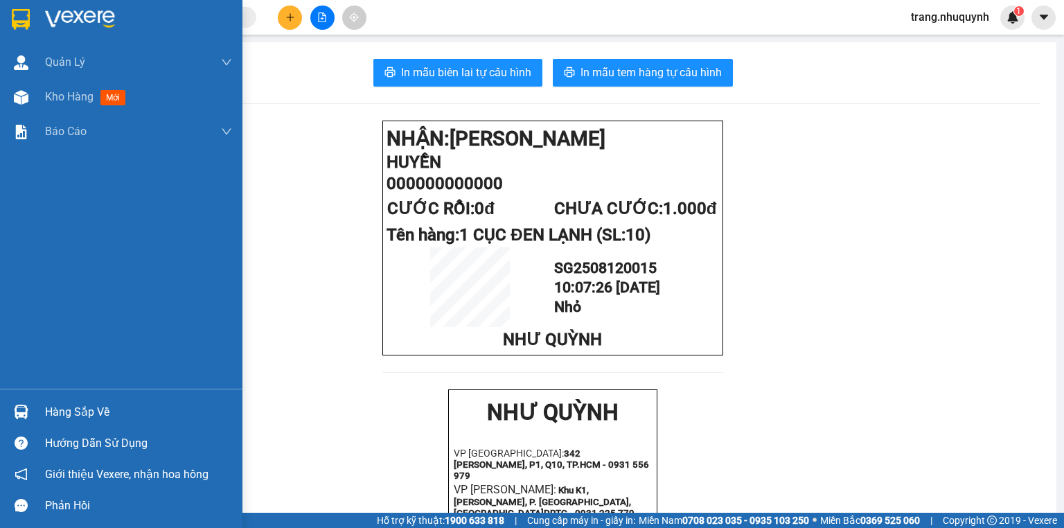
click at [44, 89] on main "In mẫu biên lai tự cấu hình In mẫu tem hàng tự cấu hình NHẬN: Phan Rang HUYỀN 0…" at bounding box center [532, 256] width 1064 height 513
click at [64, 98] on span "Kho hàng" at bounding box center [69, 96] width 49 height 13
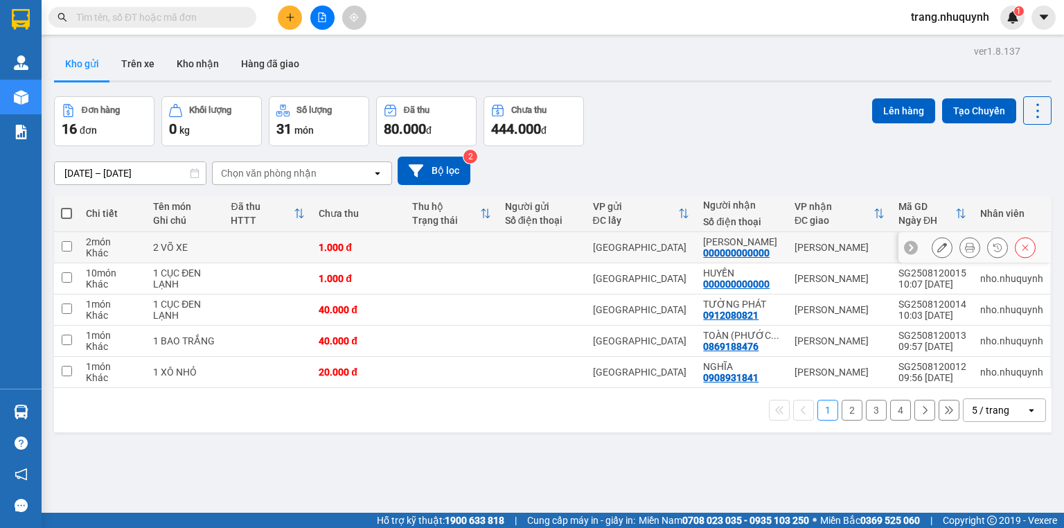
click at [973, 254] on div at bounding box center [984, 247] width 104 height 21
click at [969, 254] on button at bounding box center [969, 248] width 19 height 24
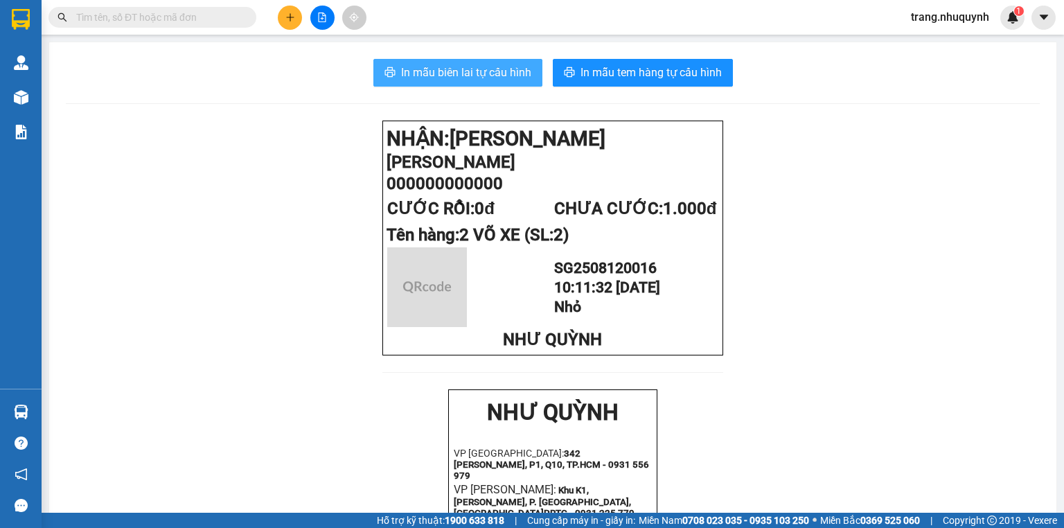
click at [509, 67] on span "In mẫu biên lai tự cấu hình" at bounding box center [466, 72] width 130 height 17
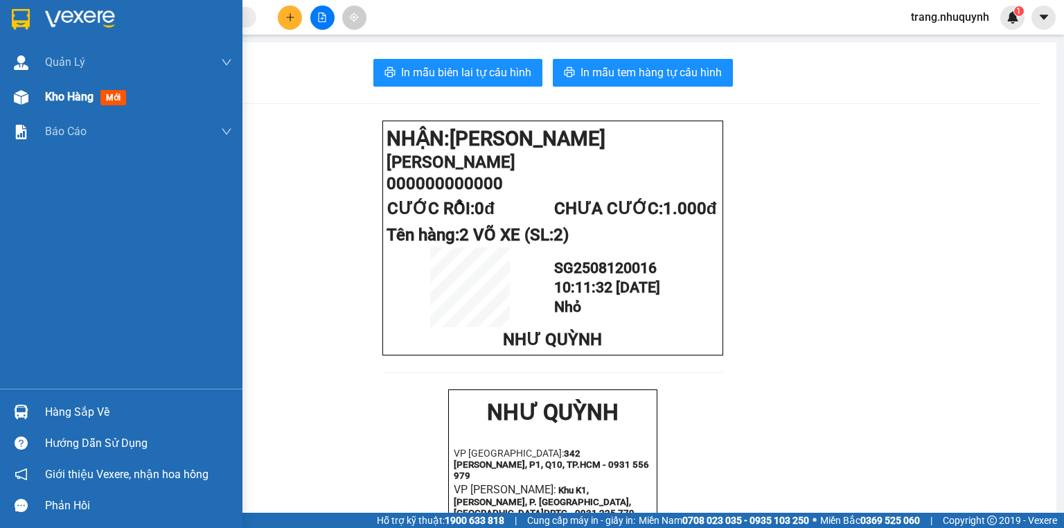
click at [60, 101] on span "Kho hàng" at bounding box center [69, 96] width 49 height 13
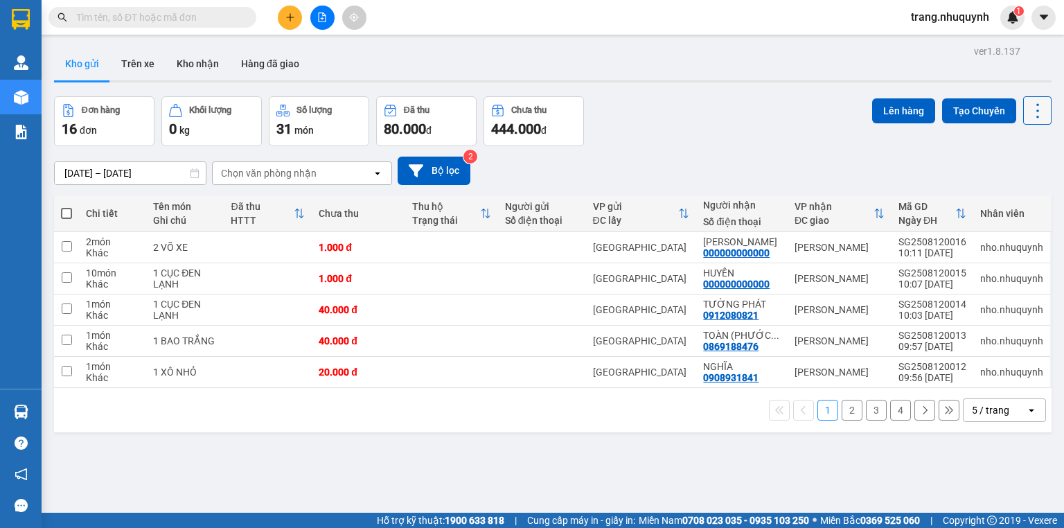
click at [1033, 111] on icon at bounding box center [1037, 110] width 19 height 19
click at [1009, 194] on span "Làm mới" at bounding box center [1010, 198] width 38 height 14
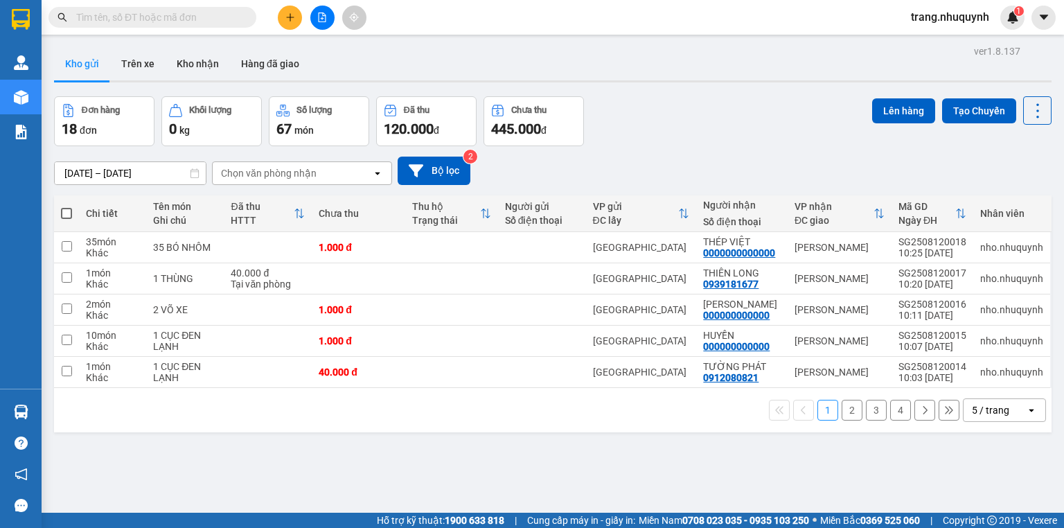
click at [306, 456] on div "ver 1.8.137 Kho gửi Trên xe Kho nhận Hàng đã giao Đơn hàng 18 đơn Khối lượng 0 …" at bounding box center [553, 306] width 1009 height 528
drag, startPoint x: 689, startPoint y: 139, endPoint x: 353, endPoint y: 3, distance: 362.1
click at [689, 139] on div "Đơn hàng 18 đơn Khối lượng 0 kg Số lượng 67 món Đã thu 120.000 đ Chưa thu 445.0…" at bounding box center [553, 121] width 998 height 50
click at [1033, 109] on icon at bounding box center [1037, 110] width 19 height 19
click at [1031, 194] on div "Làm mới" at bounding box center [1004, 198] width 82 height 14
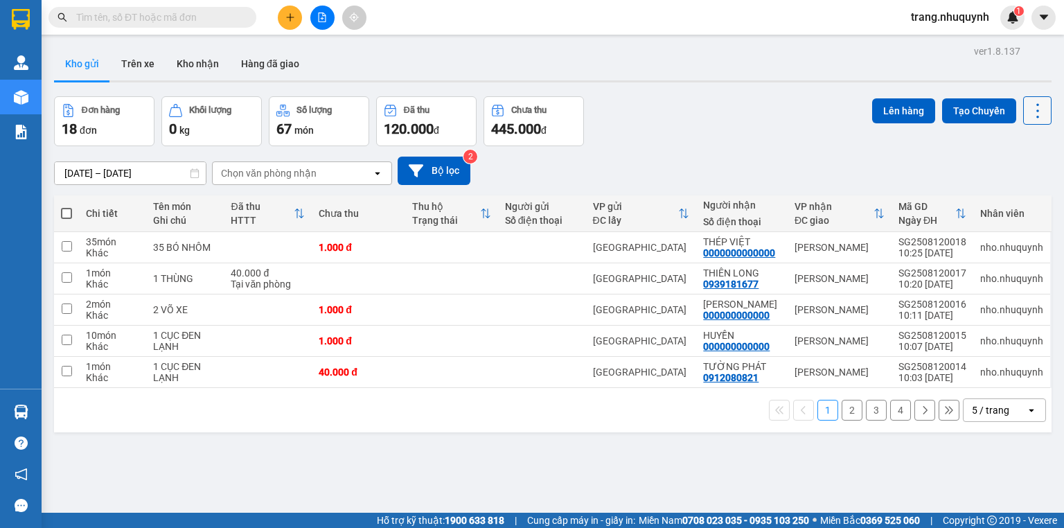
click at [1037, 103] on icon at bounding box center [1038, 110] width 3 height 15
click at [1007, 200] on span "Làm mới" at bounding box center [1010, 198] width 38 height 14
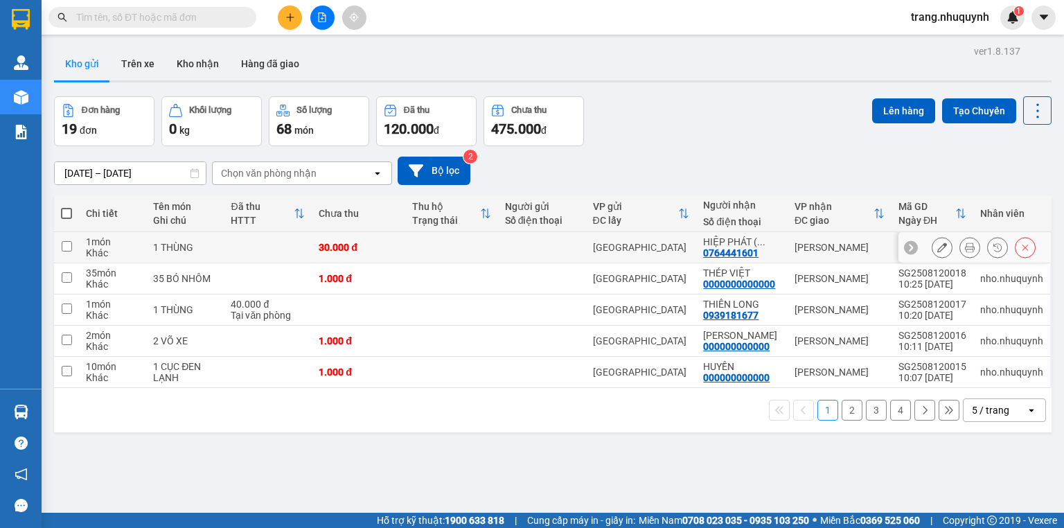
click at [965, 252] on icon at bounding box center [970, 248] width 10 height 10
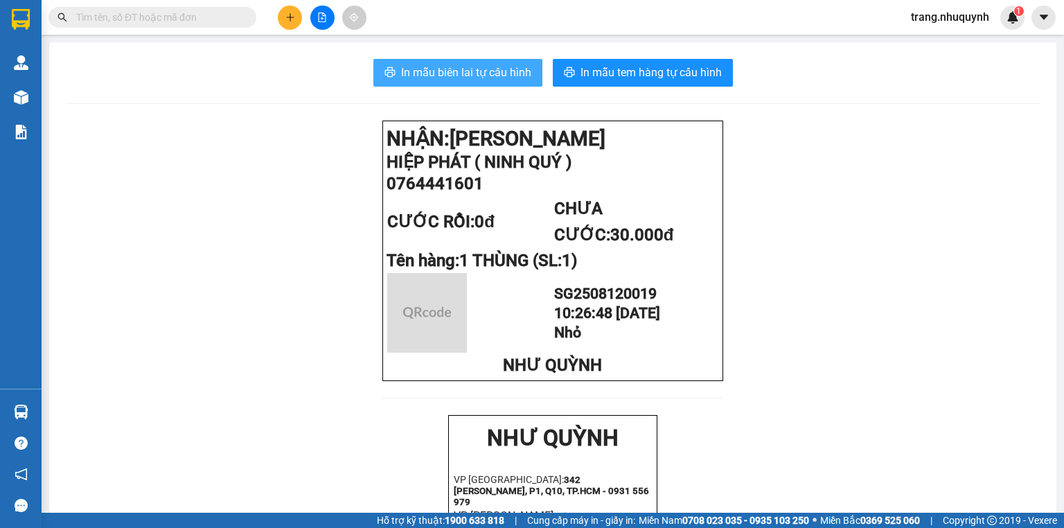
click at [481, 63] on button "In mẫu biên lai tự cấu hình" at bounding box center [458, 73] width 169 height 28
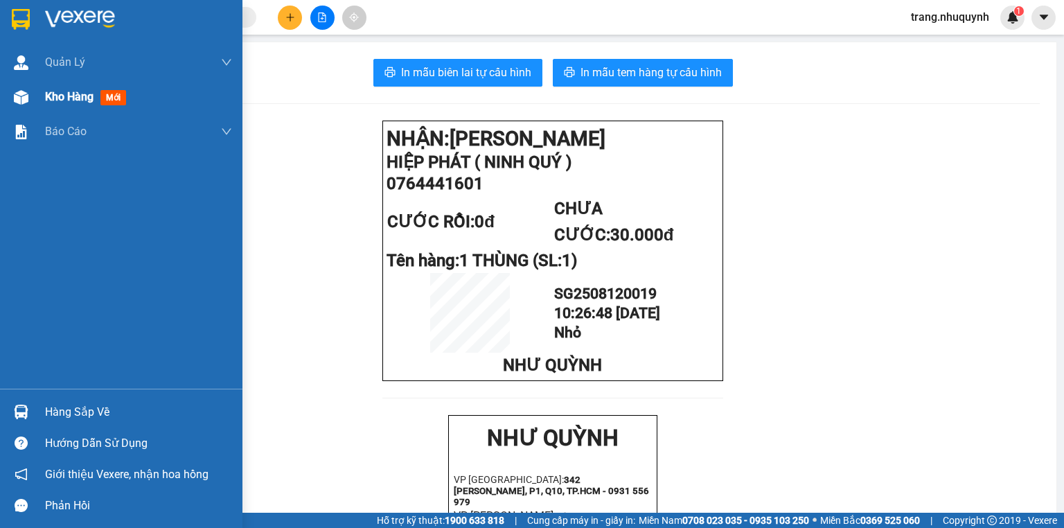
click at [44, 95] on div "Kho hàng mới" at bounding box center [121, 97] width 243 height 35
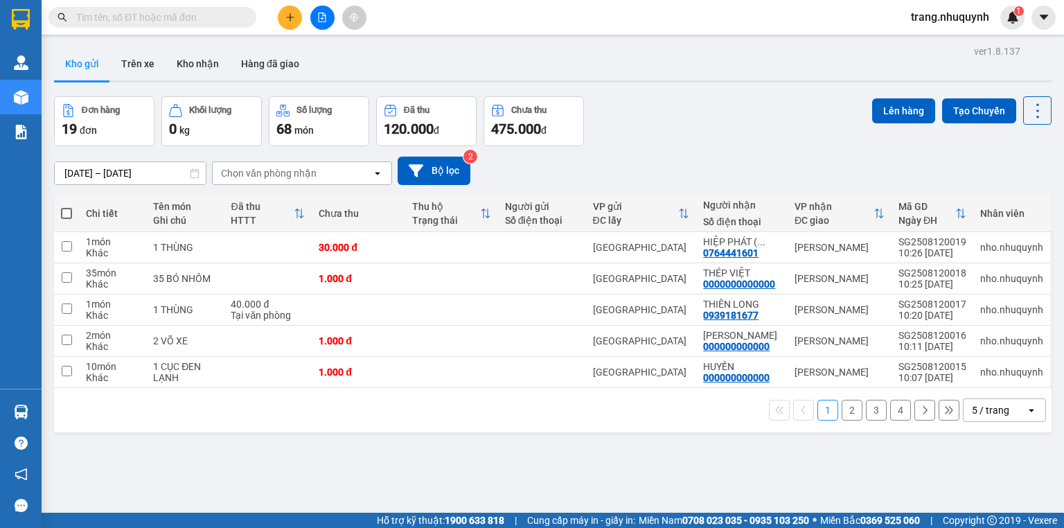
click at [366, 68] on div "Kho gửi Trên xe Kho nhận Hàng đã giao" at bounding box center [553, 65] width 998 height 37
click at [1028, 109] on icon at bounding box center [1037, 110] width 19 height 19
click at [1008, 197] on span "Làm mới" at bounding box center [1010, 198] width 38 height 14
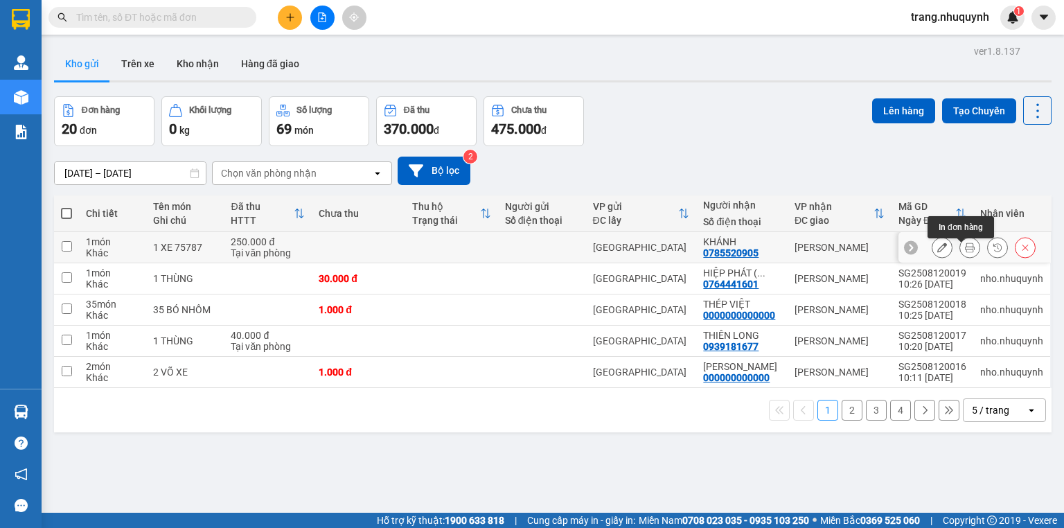
click at [965, 252] on icon at bounding box center [970, 248] width 10 height 10
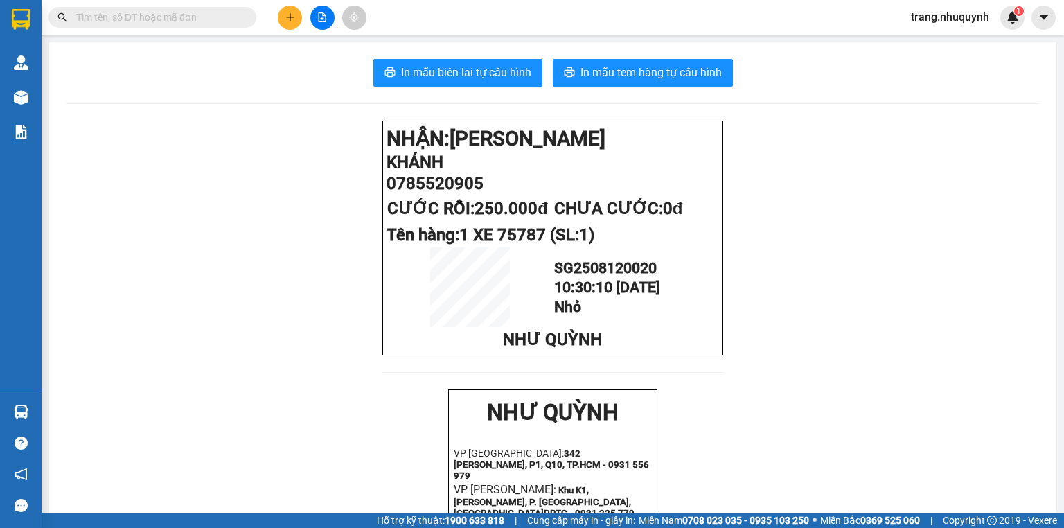
click at [488, 88] on div "In mẫu biên lai tự cấu hình In mẫu tem hàng tự cấu hình NHẬN: [PERSON_NAME] 078…" at bounding box center [553, 524] width 1008 height 964
click at [486, 80] on span "In mẫu biên lai tự cấu hình" at bounding box center [466, 72] width 130 height 17
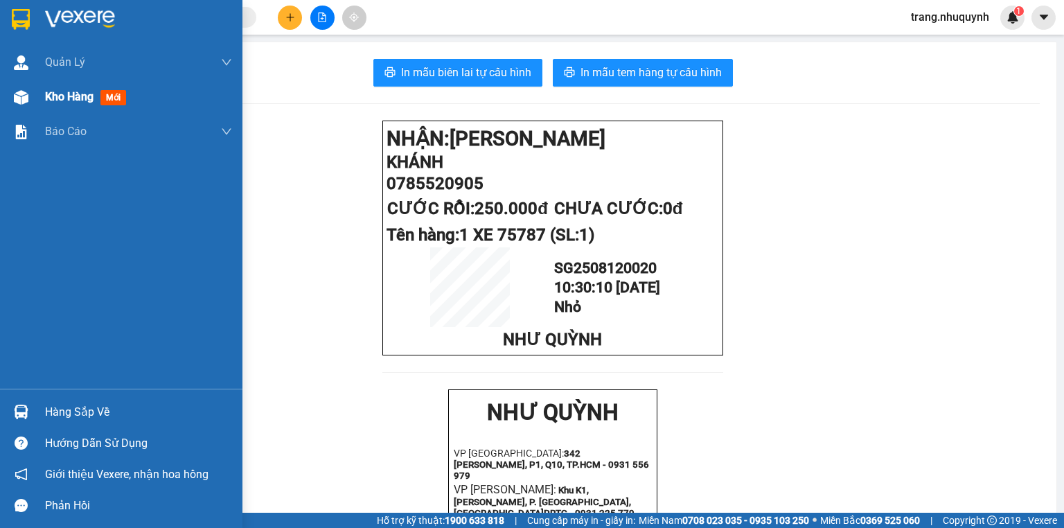
click at [67, 100] on span "Kho hàng" at bounding box center [69, 96] width 49 height 13
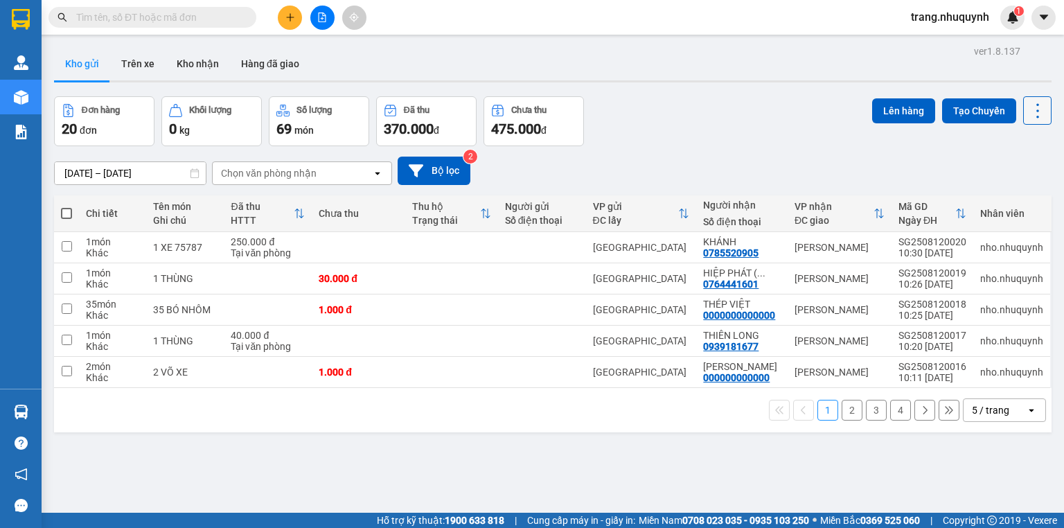
click at [1024, 116] on button at bounding box center [1038, 110] width 28 height 28
click at [1019, 188] on li "Làm mới" at bounding box center [1004, 197] width 104 height 25
click at [1034, 107] on icon at bounding box center [1037, 110] width 19 height 19
click at [1019, 191] on span "Làm mới" at bounding box center [1010, 198] width 38 height 14
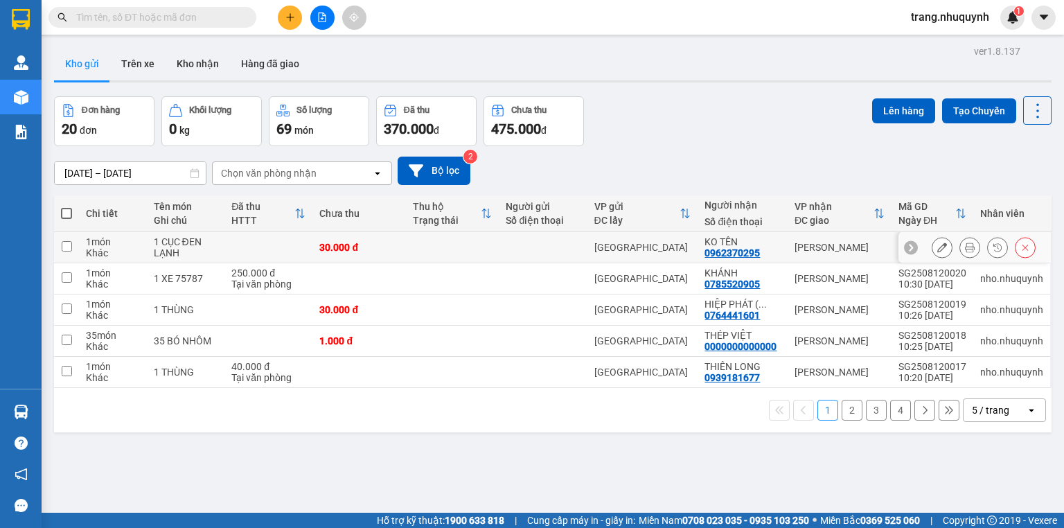
click at [965, 252] on icon at bounding box center [970, 248] width 10 height 10
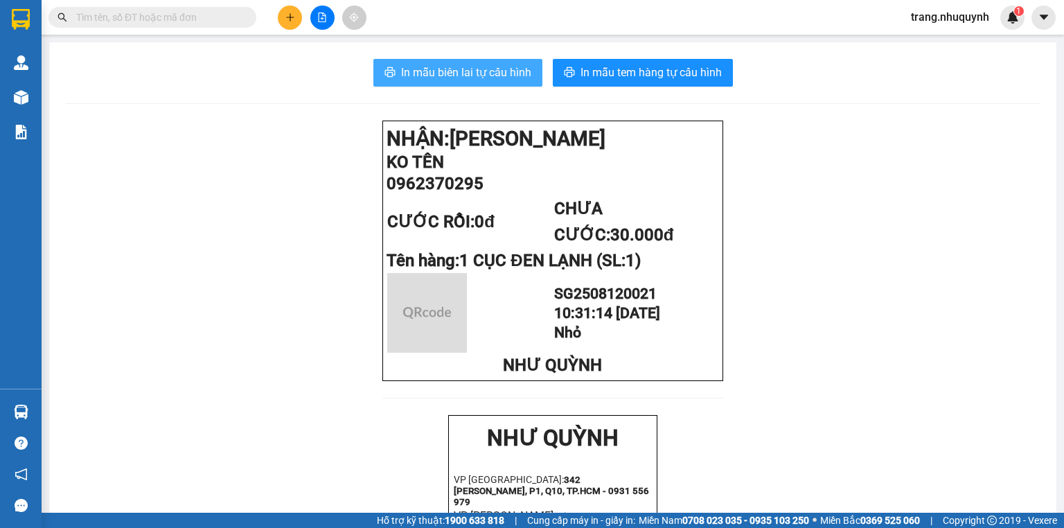
click at [452, 82] on button "In mẫu biên lai tự cấu hình" at bounding box center [458, 73] width 169 height 28
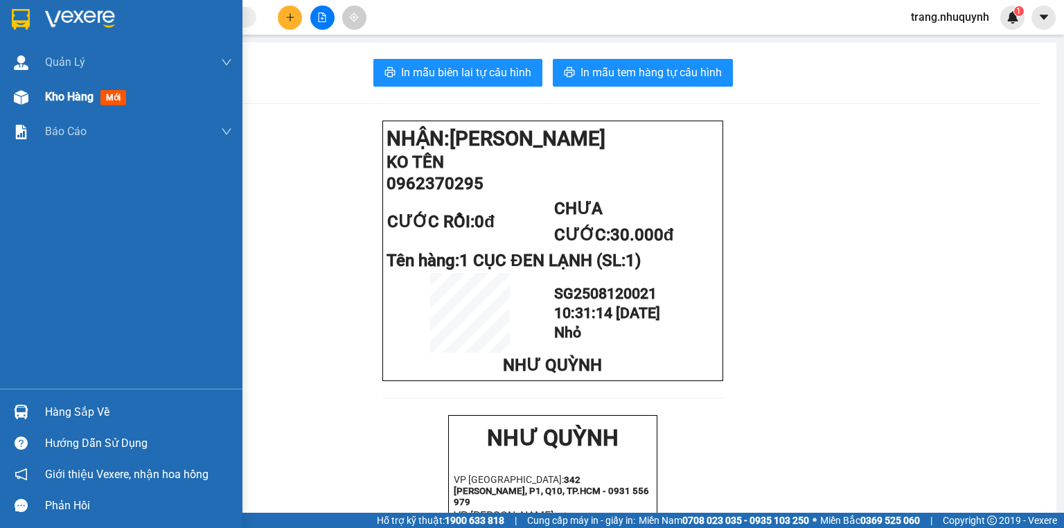
click at [49, 100] on span "Kho hàng" at bounding box center [69, 96] width 49 height 13
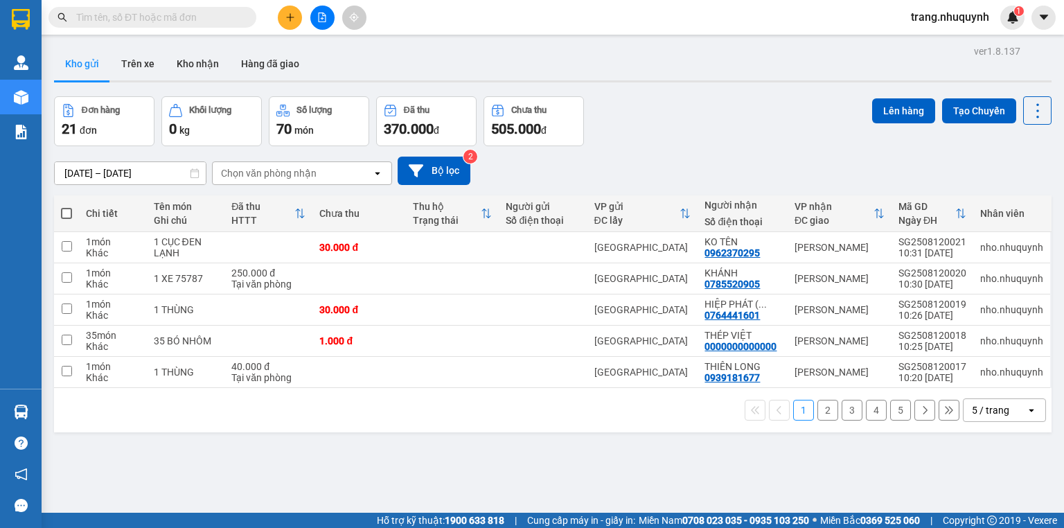
click at [637, 113] on div "Đơn hàng 21 đơn Khối lượng 0 kg Số lượng 70 món Đã thu 370.000 đ Chưa thu 505.0…" at bounding box center [553, 121] width 998 height 50
click at [117, 24] on input "text" at bounding box center [158, 17] width 164 height 15
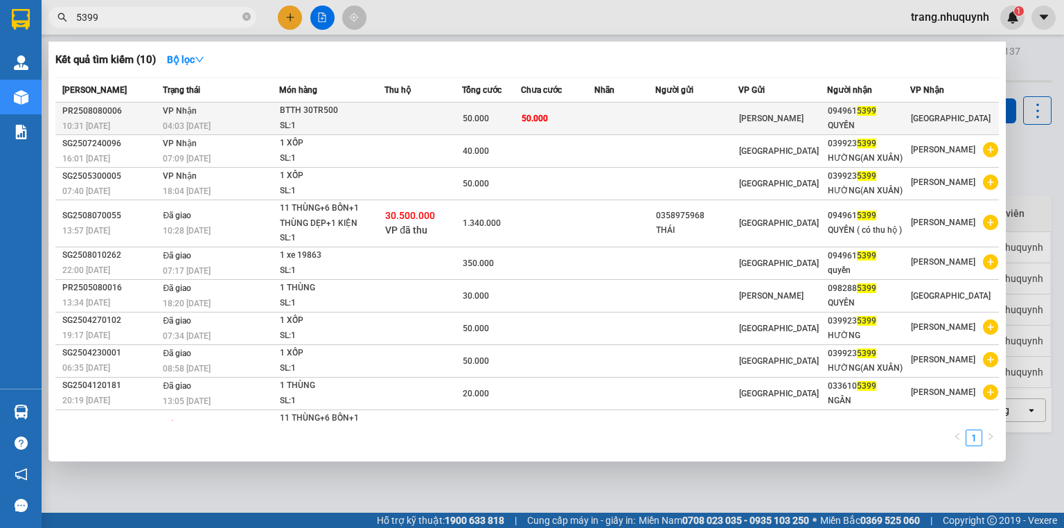
type input "5399"
click at [407, 112] on td at bounding box center [424, 119] width 78 height 33
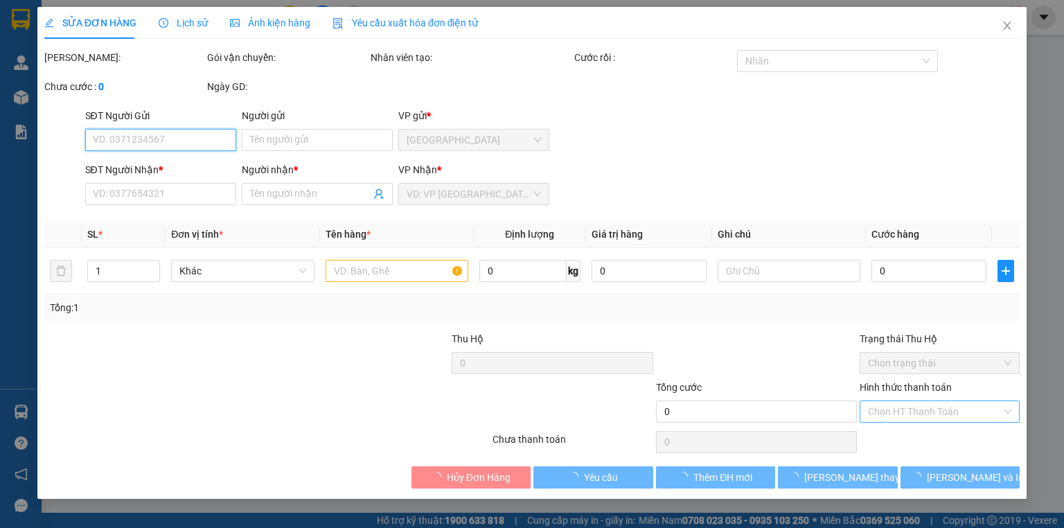
type input "0949615399"
type input "QUYỀN"
type input "50.000"
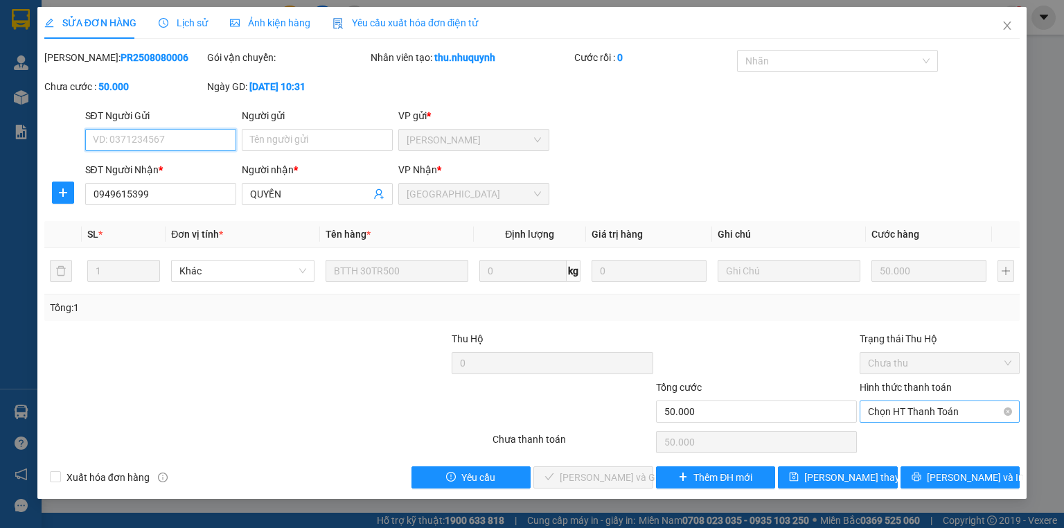
click at [895, 412] on span "Chọn HT Thanh Toán" at bounding box center [939, 411] width 143 height 21
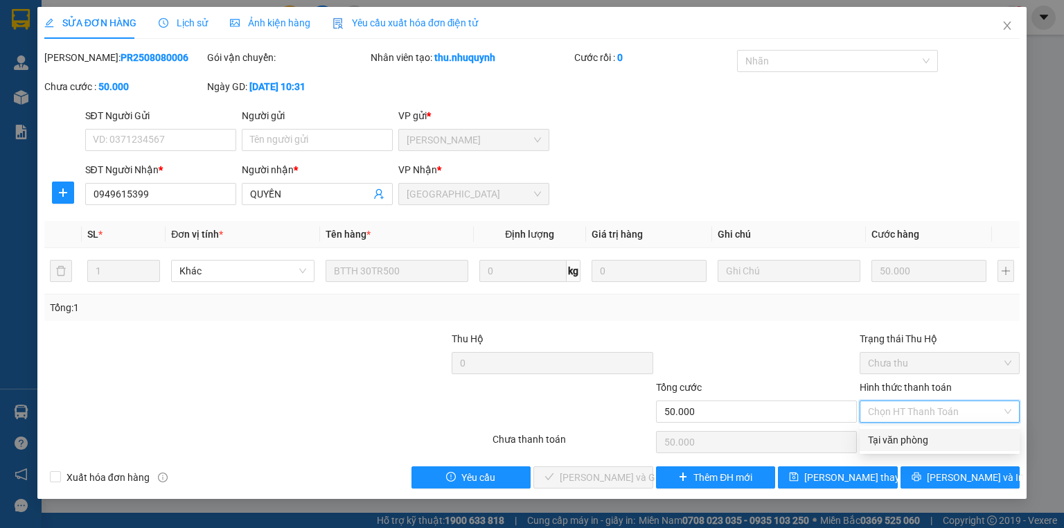
click at [895, 437] on div "Tại văn phòng" at bounding box center [939, 439] width 143 height 15
type input "0"
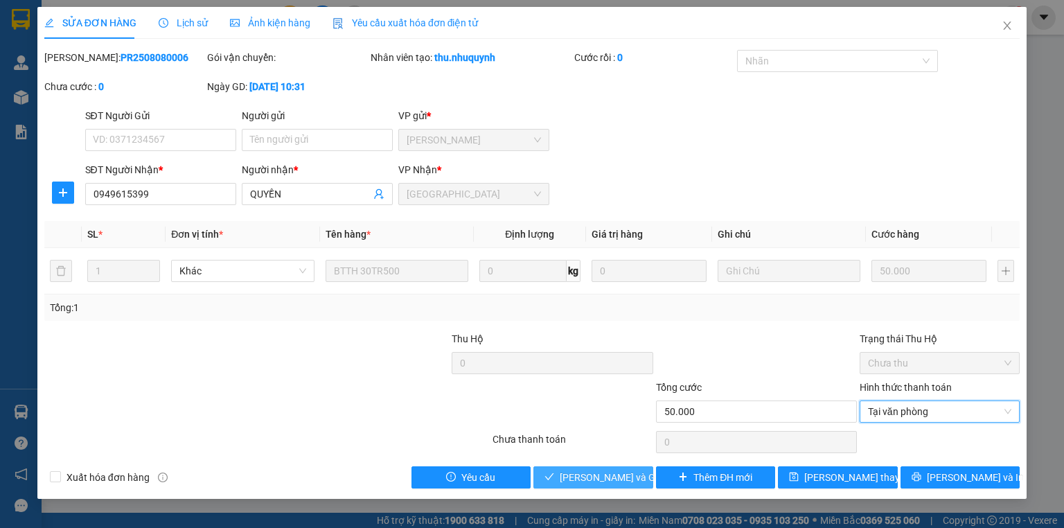
click at [574, 484] on span "[PERSON_NAME] và Giao hàng" at bounding box center [626, 477] width 133 height 15
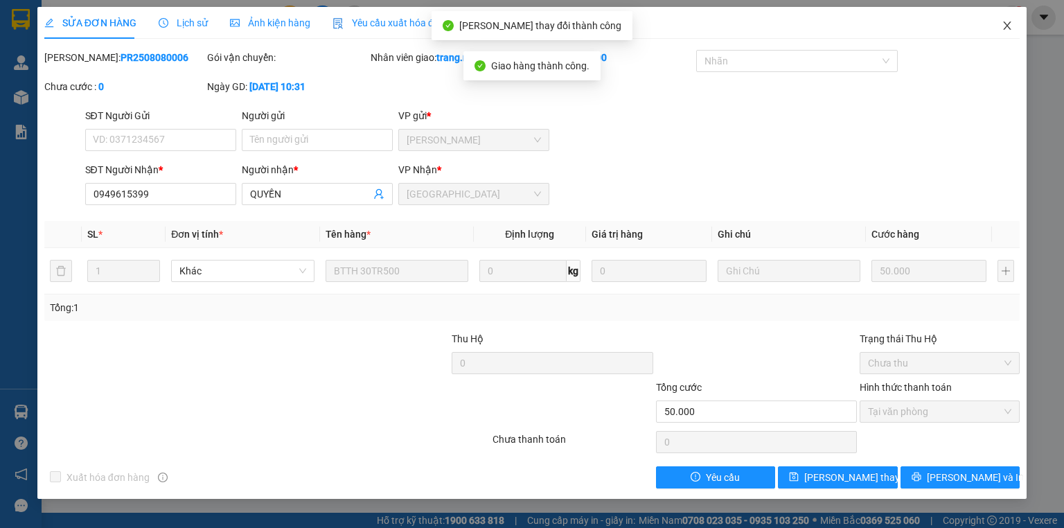
click at [1012, 26] on icon "close" at bounding box center [1007, 25] width 11 height 11
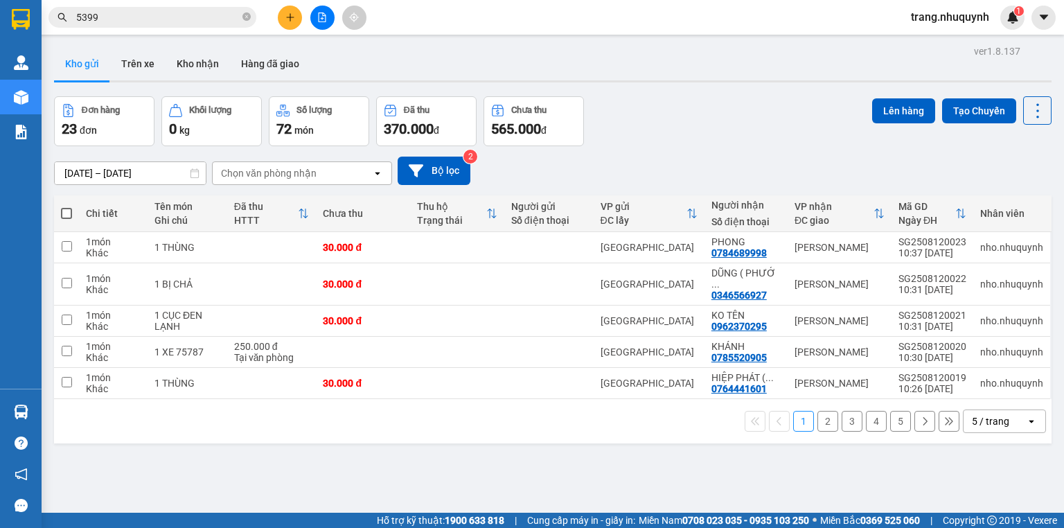
click at [729, 125] on div "Đơn hàng 23 đơn Khối lượng 0 kg Số lượng 72 món Đã thu 370.000 đ Chưa thu 565.0…" at bounding box center [553, 121] width 998 height 50
click at [1024, 120] on button at bounding box center [1038, 110] width 28 height 28
click at [1020, 196] on span "Làm mới" at bounding box center [1010, 198] width 38 height 14
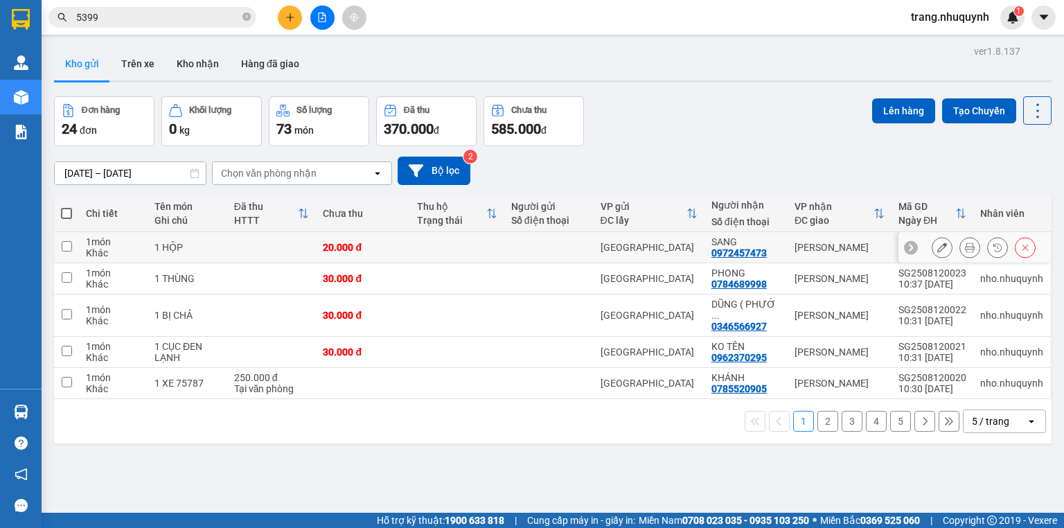
click at [960, 255] on button at bounding box center [969, 248] width 19 height 24
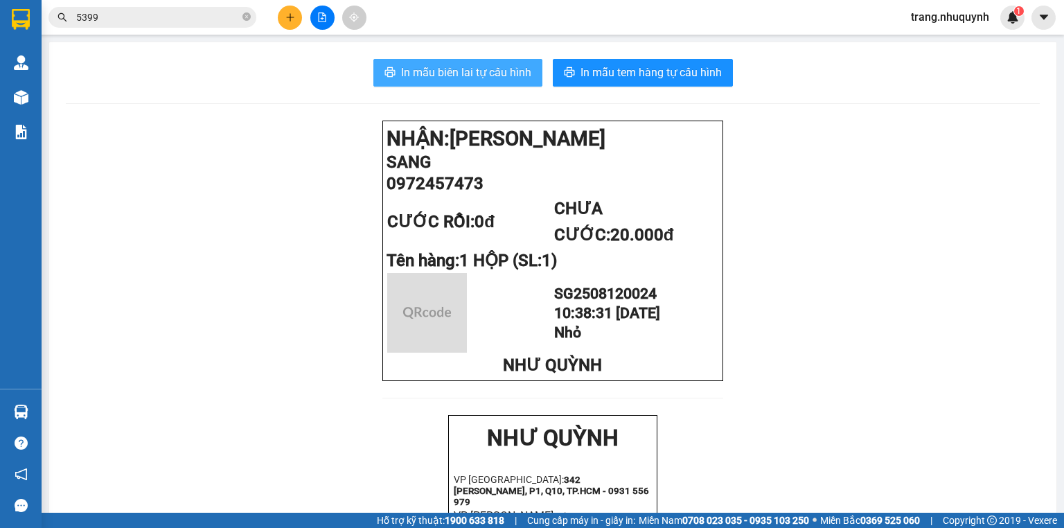
click at [521, 78] on span "In mẫu biên lai tự cấu hình" at bounding box center [466, 72] width 130 height 17
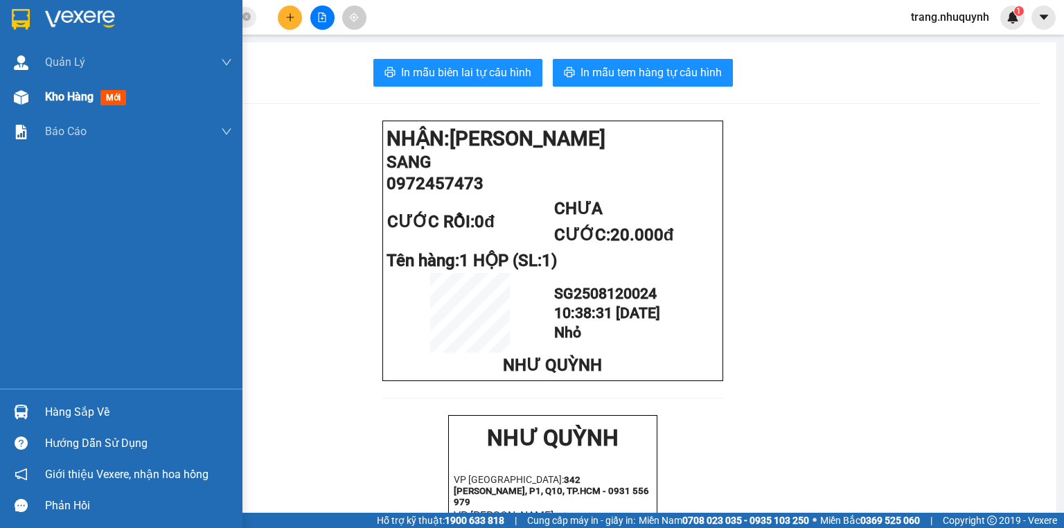
click at [73, 103] on span "Kho hàng" at bounding box center [69, 96] width 49 height 13
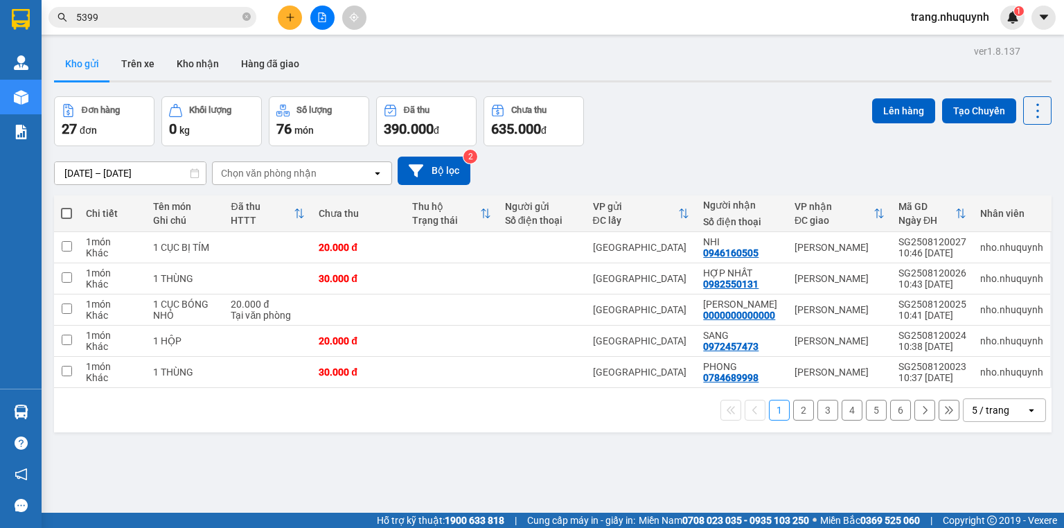
click at [324, 21] on icon "file-add" at bounding box center [322, 17] width 10 height 10
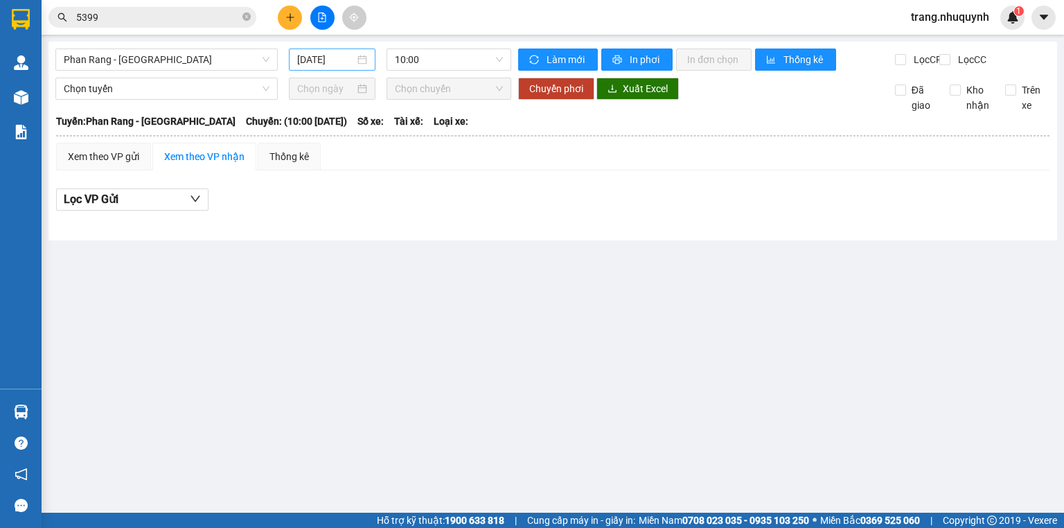
click at [321, 58] on input "[DATE]" at bounding box center [325, 59] width 57 height 15
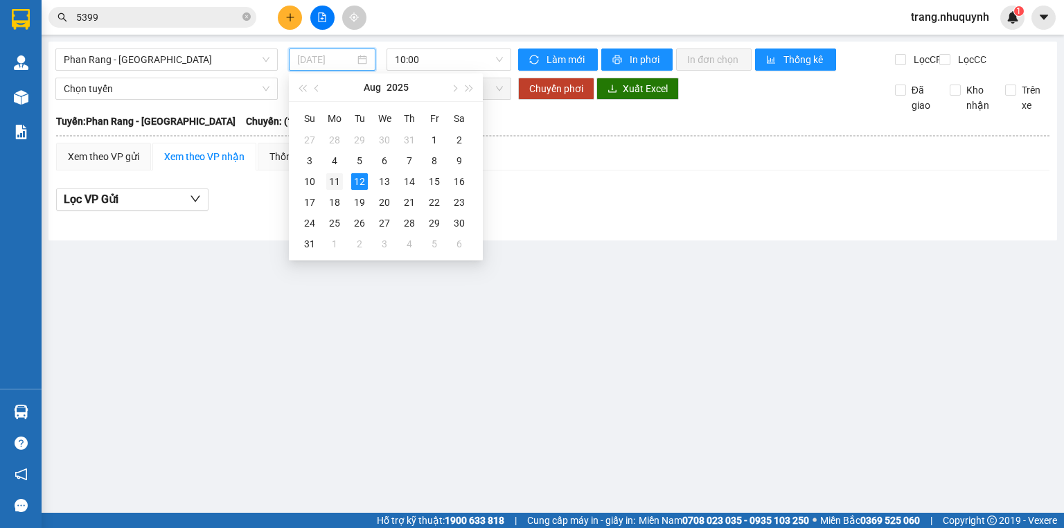
click at [339, 181] on div "11" at bounding box center [334, 181] width 17 height 17
type input "[DATE]"
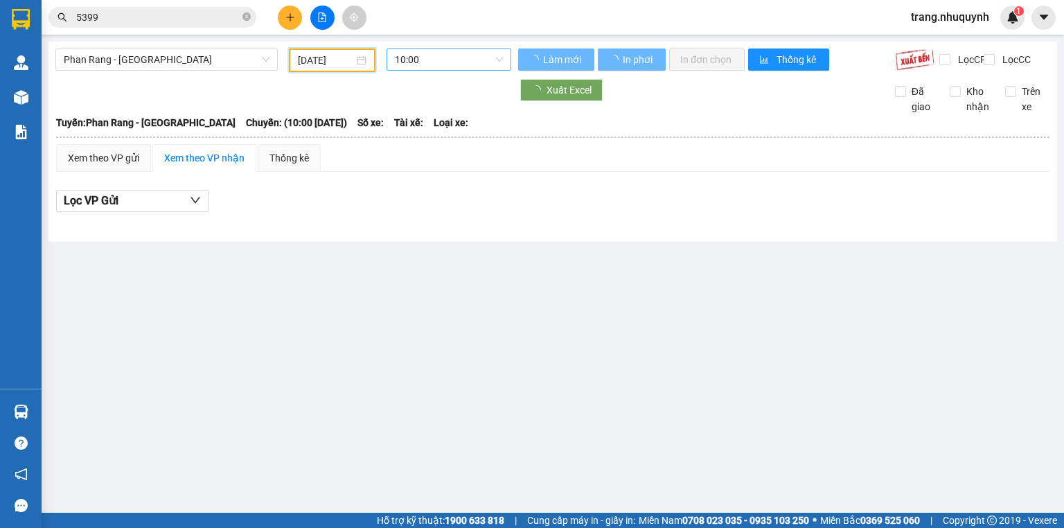
click at [405, 57] on span "10:00" at bounding box center [449, 59] width 109 height 21
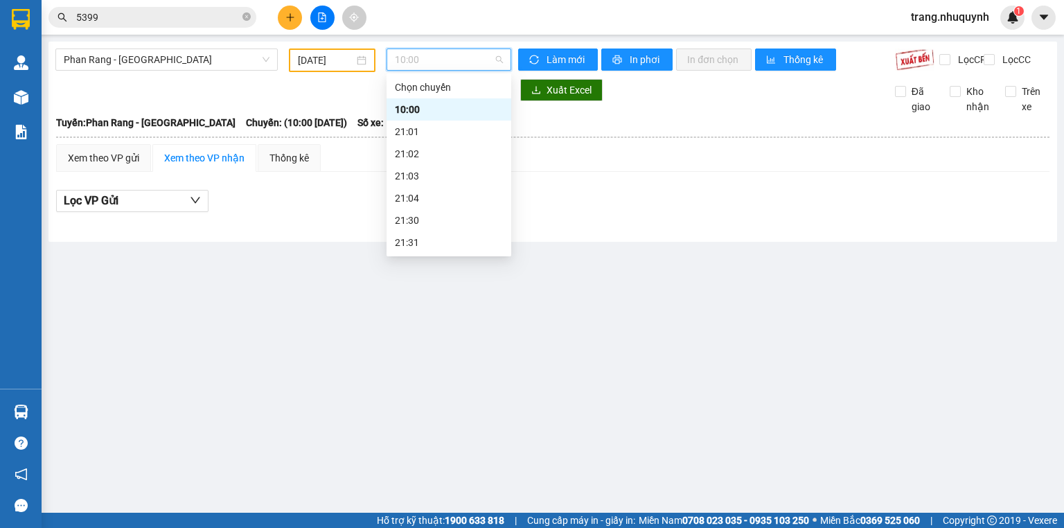
scroll to position [67, 0]
click at [422, 202] on div "22:00" at bounding box center [449, 198] width 108 height 15
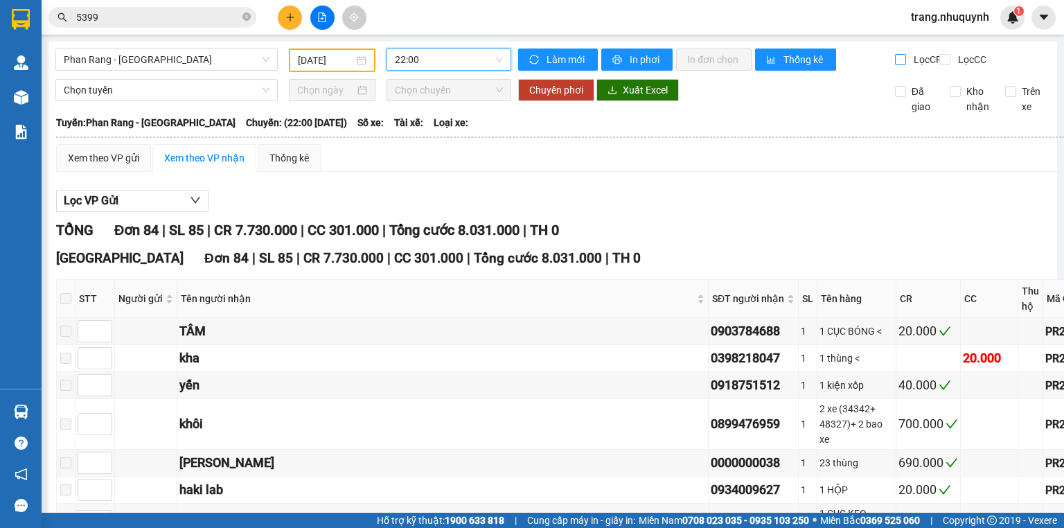
click at [895, 58] on input "Lọc CR" at bounding box center [901, 59] width 13 height 11
checkbox input "true"
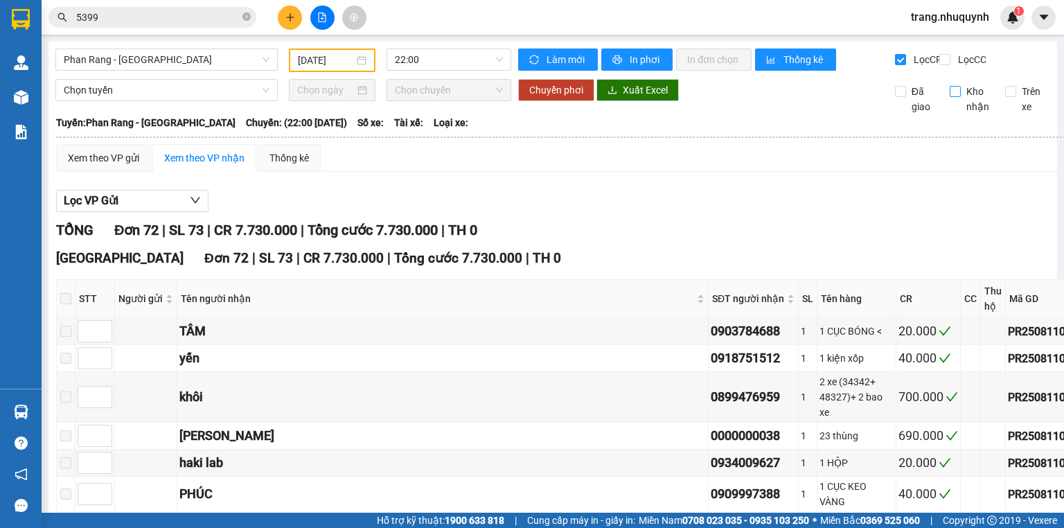
click at [950, 97] on input "Kho nhận" at bounding box center [955, 91] width 11 height 11
checkbox input "true"
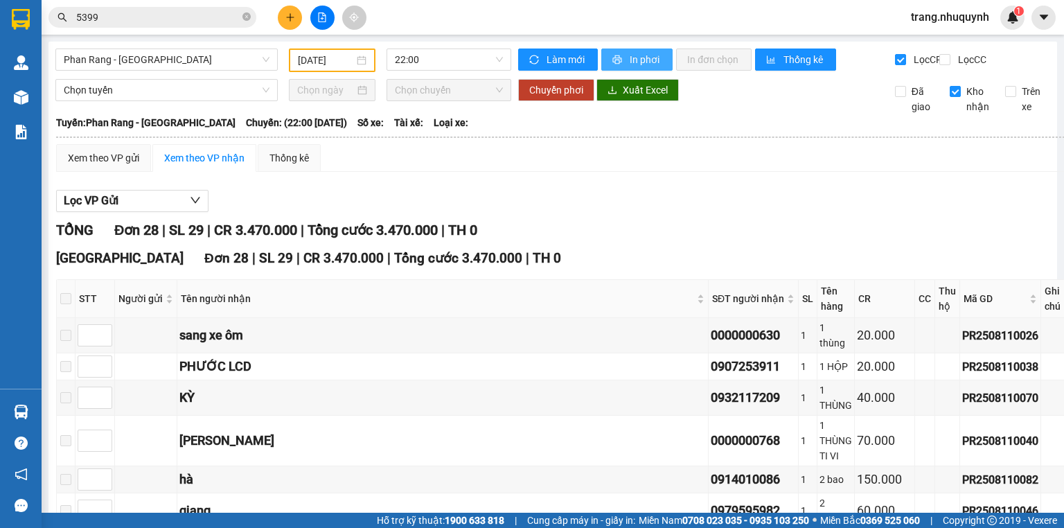
click at [639, 52] on span "In phơi" at bounding box center [646, 59] width 32 height 15
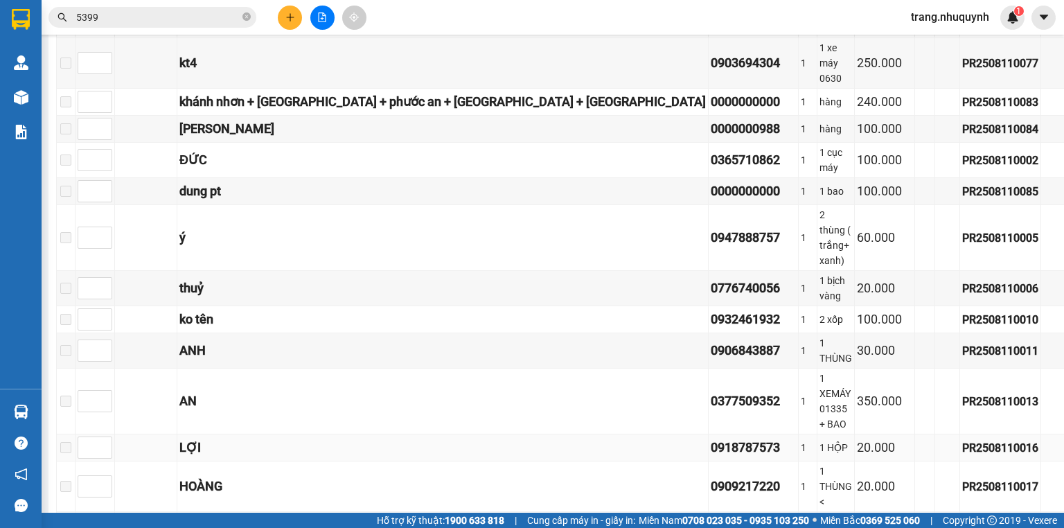
scroll to position [394, 0]
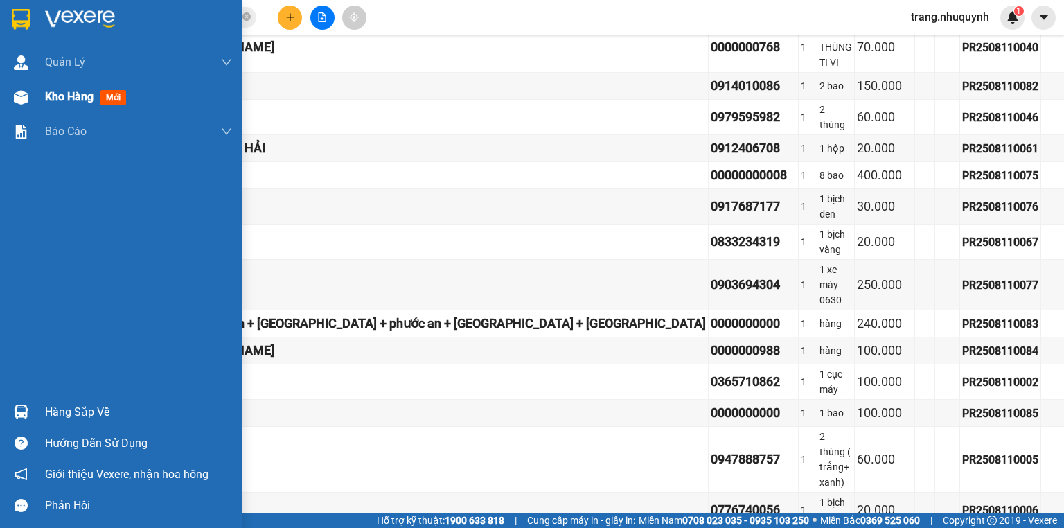
click at [45, 90] on span "Kho hàng" at bounding box center [69, 96] width 49 height 13
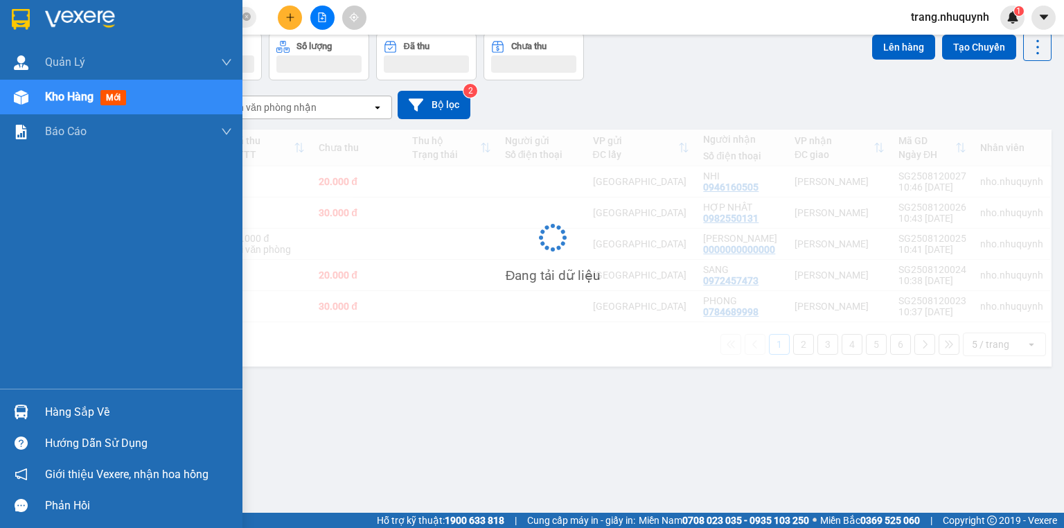
scroll to position [64, 0]
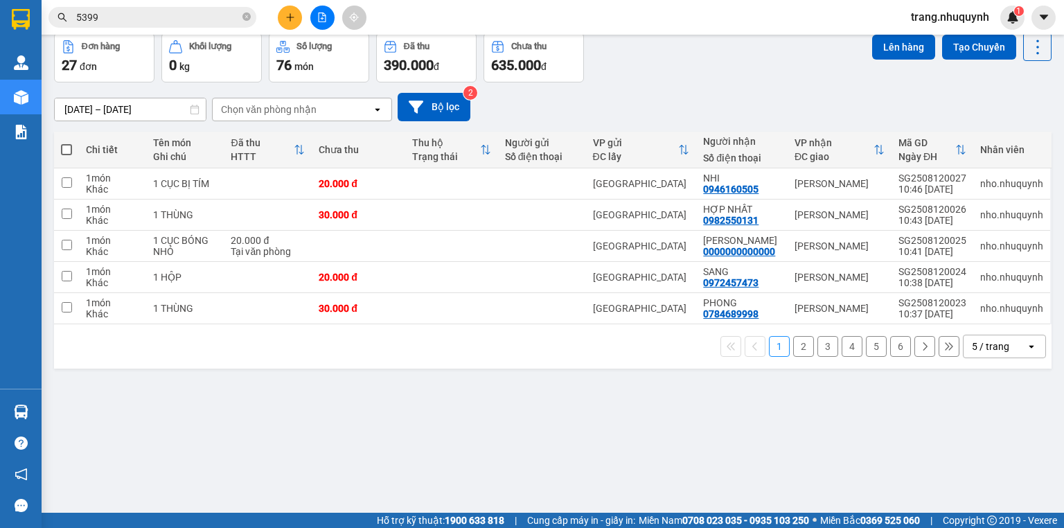
click at [323, 385] on div "ver 1.8.137 Kho gửi Trên xe Kho nhận Hàng đã giao Đơn hàng 27 đơn Khối lượng 0 …" at bounding box center [553, 242] width 1009 height 528
click at [823, 71] on div "Đơn hàng 27 đơn Khối lượng 0 kg Số lượng 76 món Đã thu 390.000 đ Chưa thu 635.0…" at bounding box center [553, 58] width 998 height 50
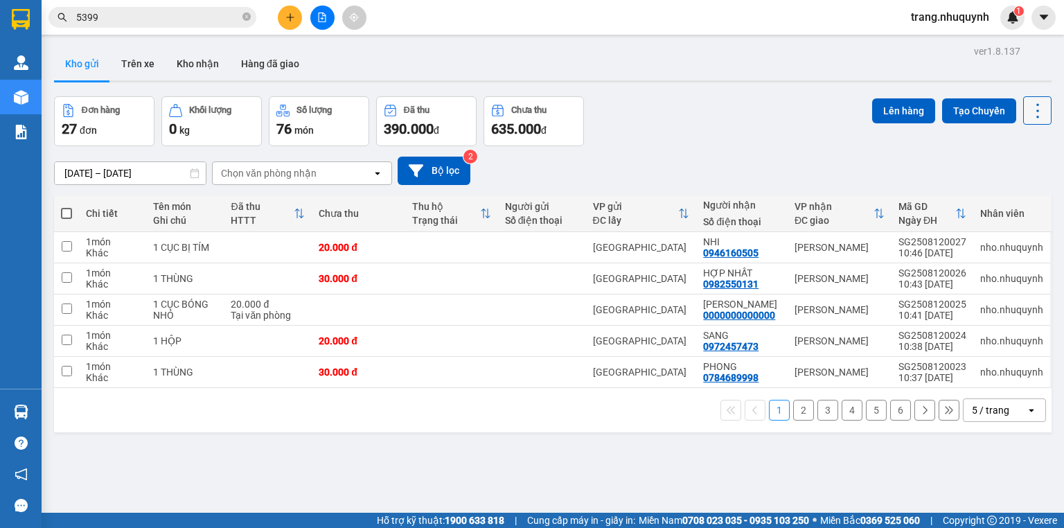
click at [1024, 121] on button at bounding box center [1038, 110] width 28 height 28
click at [1009, 195] on span "Làm mới" at bounding box center [1010, 198] width 38 height 14
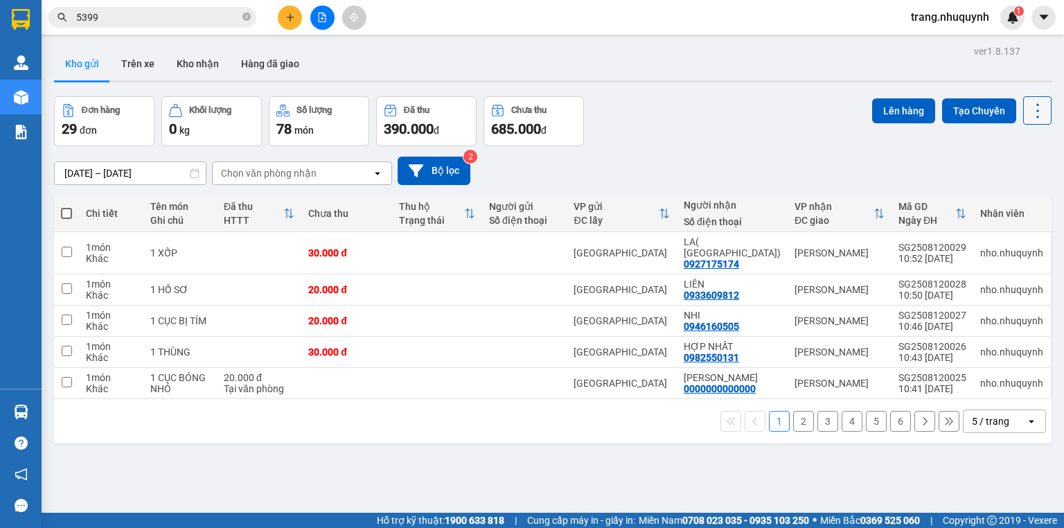
click at [1028, 105] on icon at bounding box center [1037, 110] width 19 height 19
click at [1010, 194] on span "Làm mới" at bounding box center [1010, 198] width 38 height 14
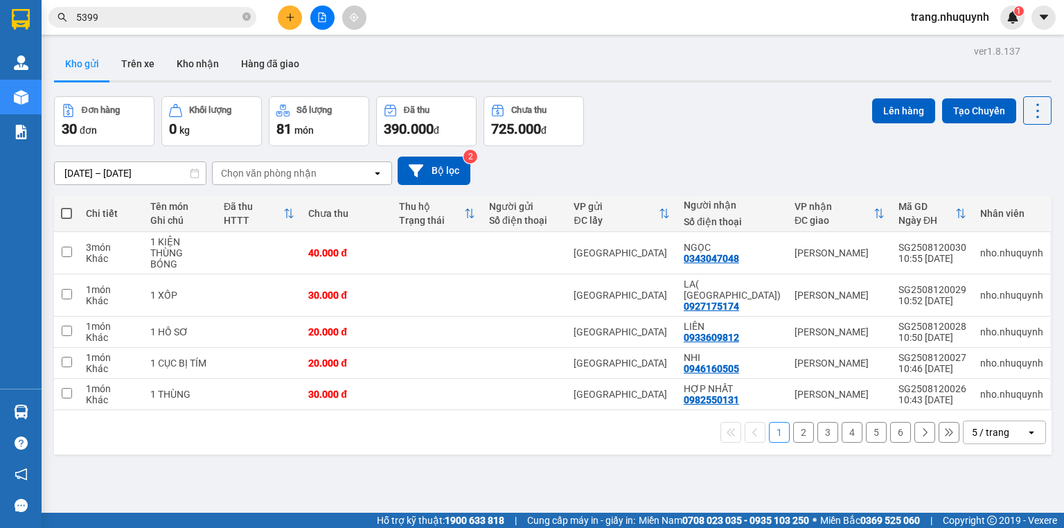
click at [735, 138] on div "Đơn hàng 30 đơn Khối lượng 0 kg Số lượng 81 món Đã thu 390.000 đ Chưa thu 725.0…" at bounding box center [553, 121] width 998 height 50
click at [138, 13] on input "5399" at bounding box center [158, 17] width 164 height 15
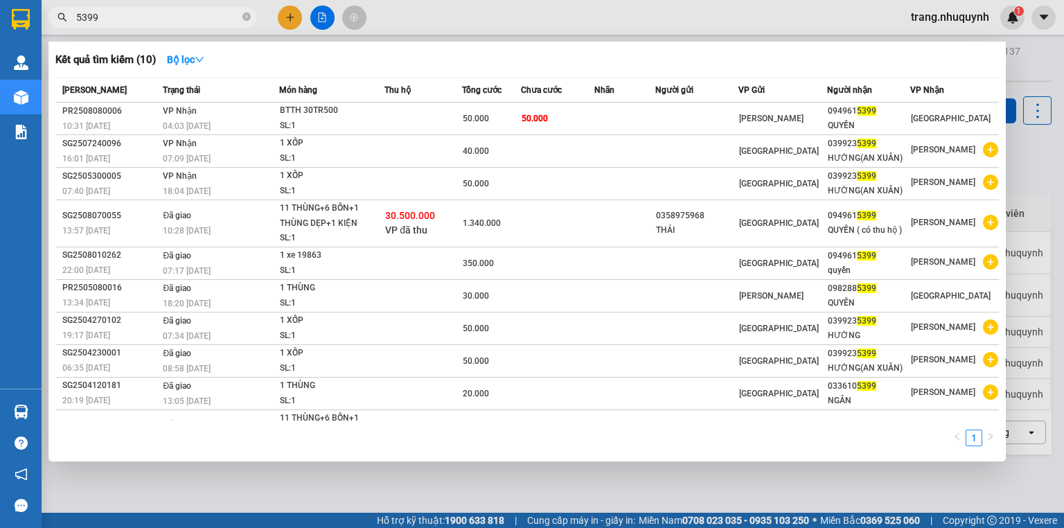
click at [138, 13] on input "5399" at bounding box center [158, 17] width 164 height 15
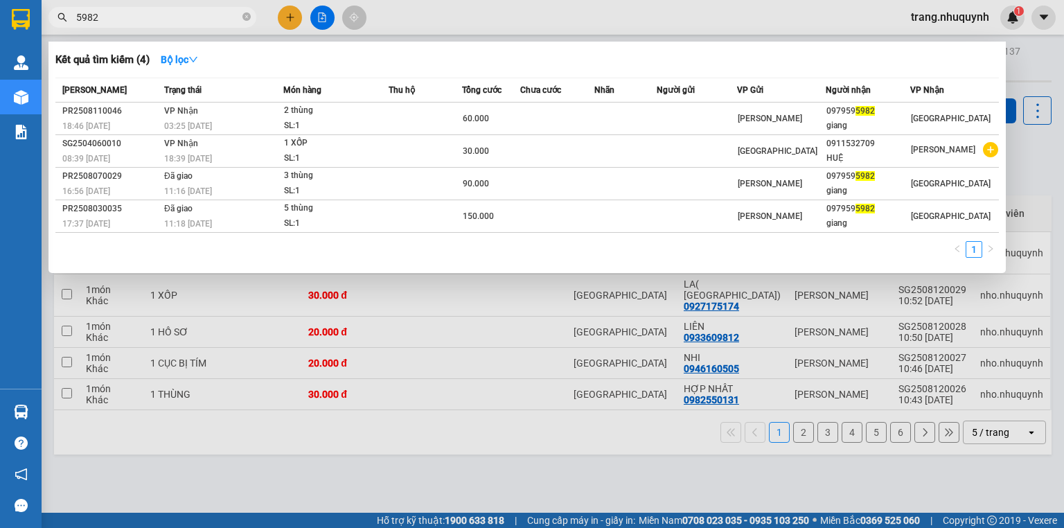
click at [333, 457] on div at bounding box center [532, 264] width 1064 height 528
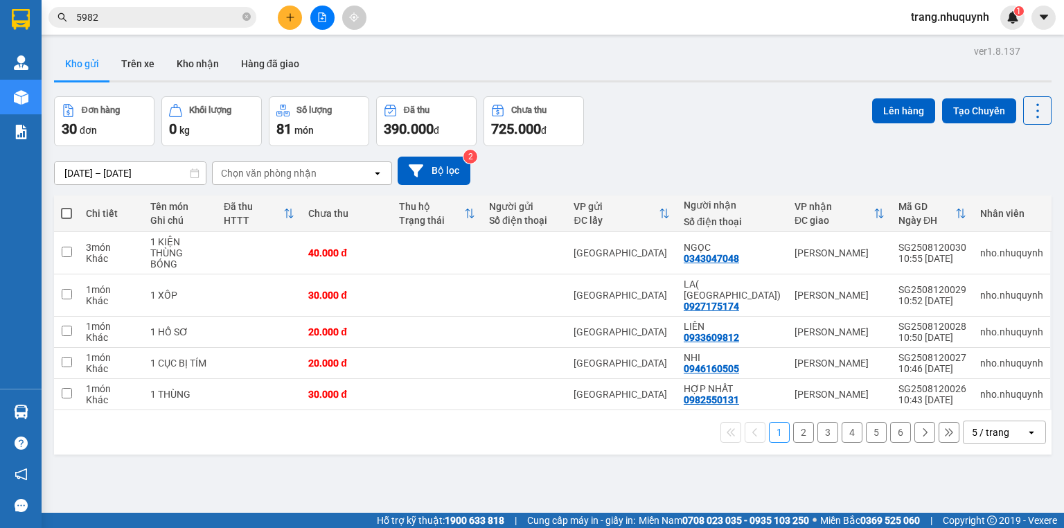
click at [158, 19] on input "5982" at bounding box center [158, 17] width 164 height 15
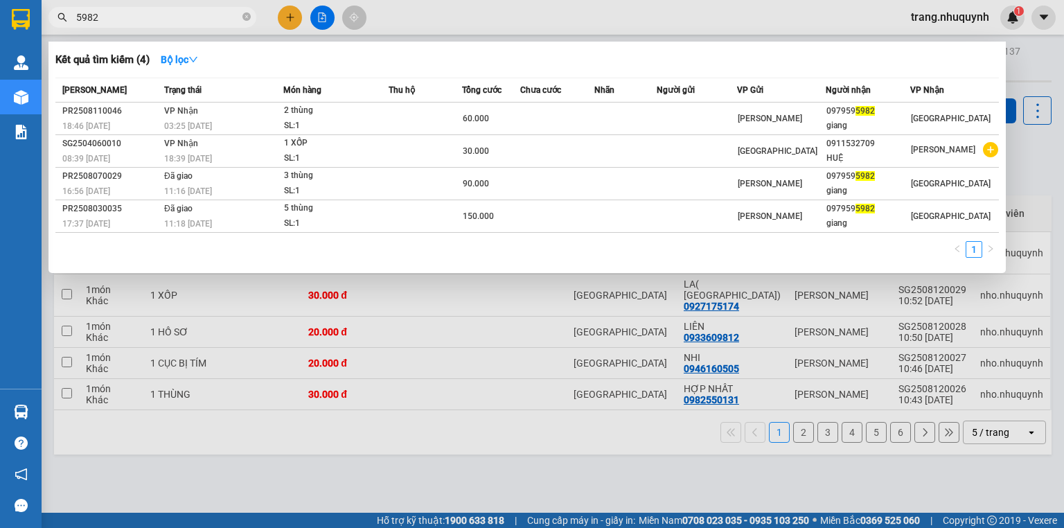
click at [158, 19] on input "5982" at bounding box center [158, 17] width 164 height 15
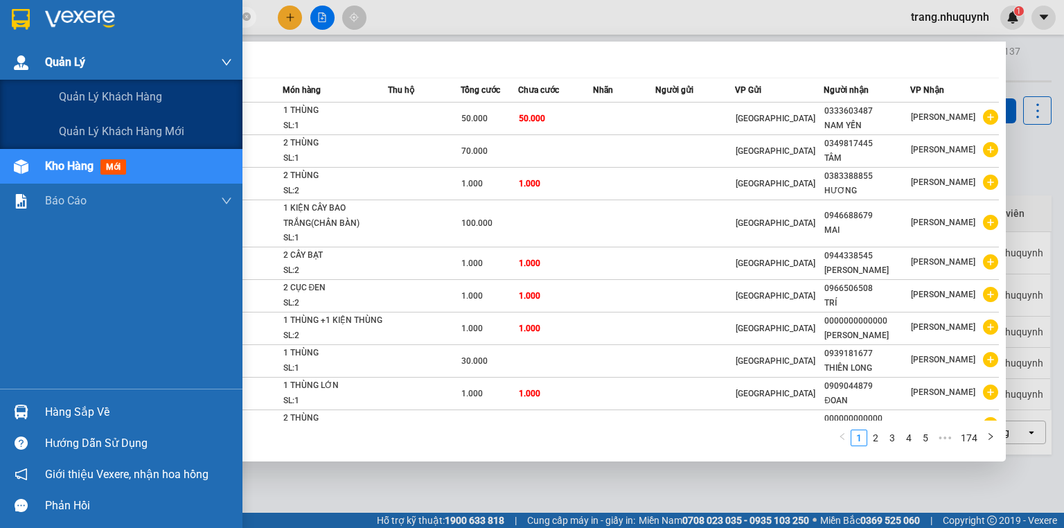
drag, startPoint x: 135, startPoint y: 17, endPoint x: 0, endPoint y: 62, distance: 142.7
click at [0, 62] on section "Kết quả tìm kiếm ( 1735 ) Bộ lọc Mã ĐH Trạng thái Món hàng Thu hộ Tổng cước Chư…" at bounding box center [532, 264] width 1064 height 528
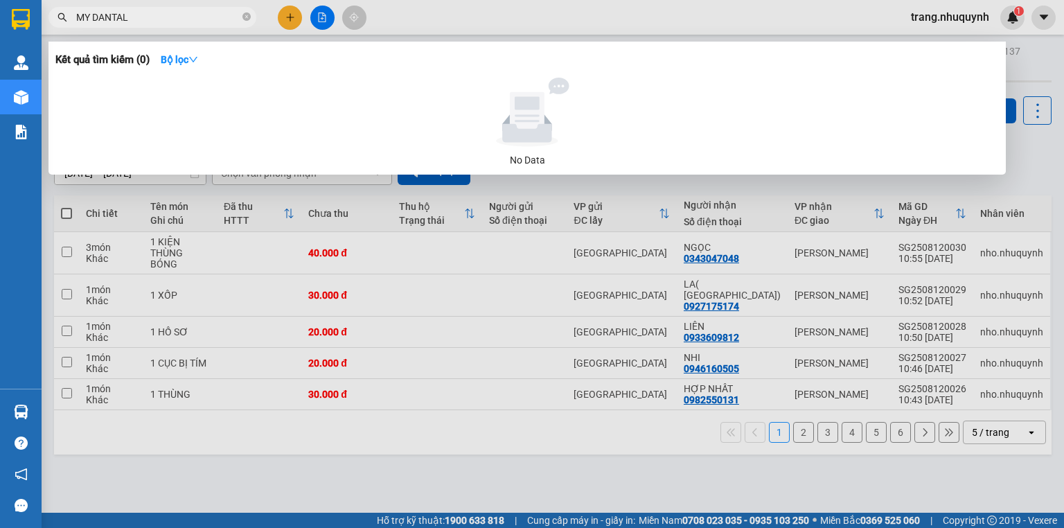
type input "MY DANTAL"
drag, startPoint x: 136, startPoint y: 5, endPoint x: 136, endPoint y: 17, distance: 11.8
click at [136, 11] on div "Kết quả tìm kiếm ( 0 ) Bộ lọc No Data MY DANTAL" at bounding box center [135, 18] width 270 height 24
drag, startPoint x: 142, startPoint y: 17, endPoint x: 42, endPoint y: 22, distance: 99.9
click at [42, 22] on div "MY DANTAL" at bounding box center [135, 17] width 270 height 21
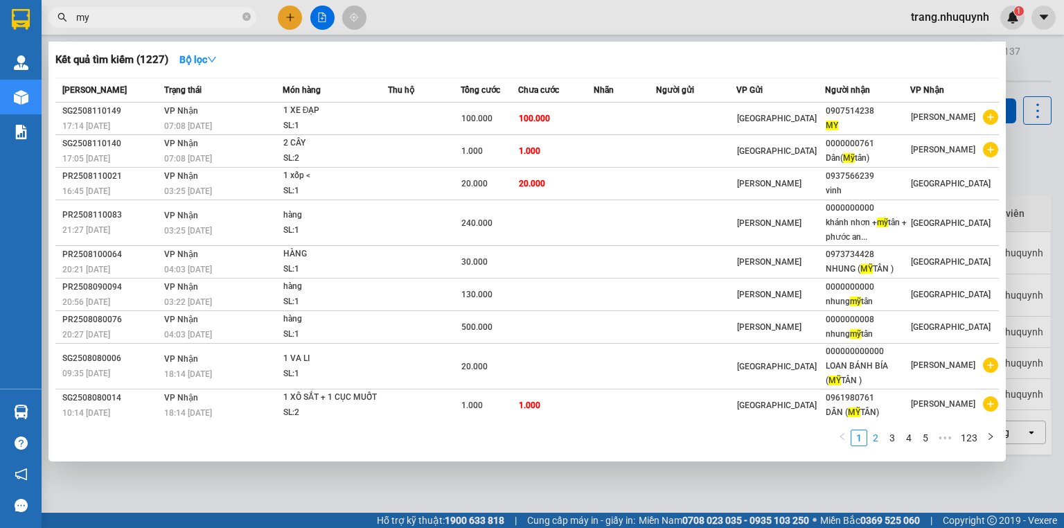
click at [881, 439] on link "2" at bounding box center [875, 437] width 15 height 15
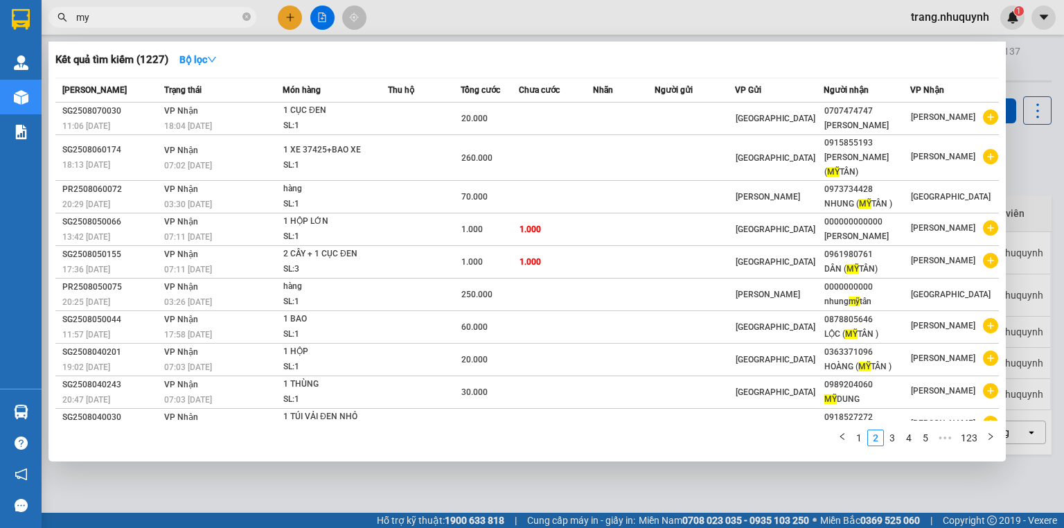
click at [143, 30] on div at bounding box center [532, 264] width 1064 height 528
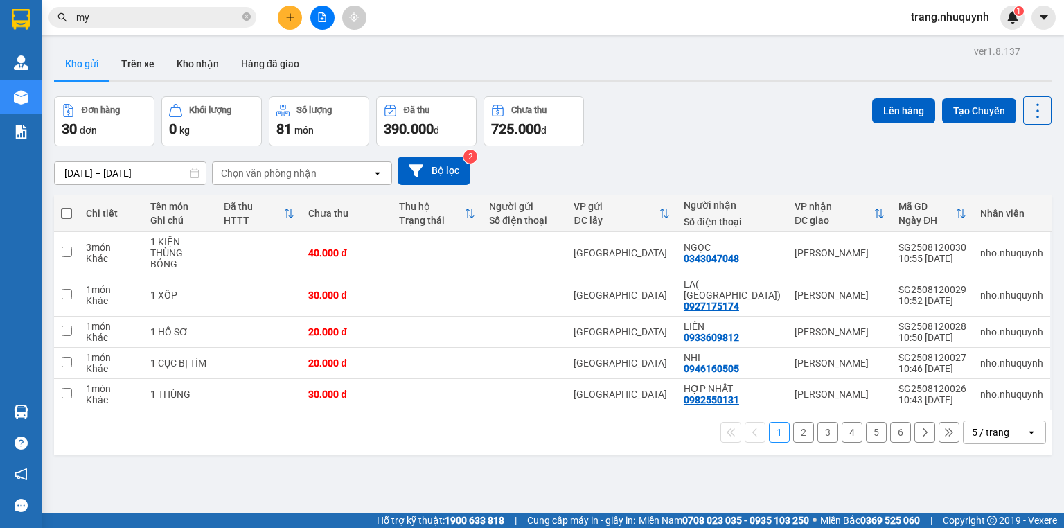
click at [139, 15] on input "my" at bounding box center [158, 17] width 164 height 15
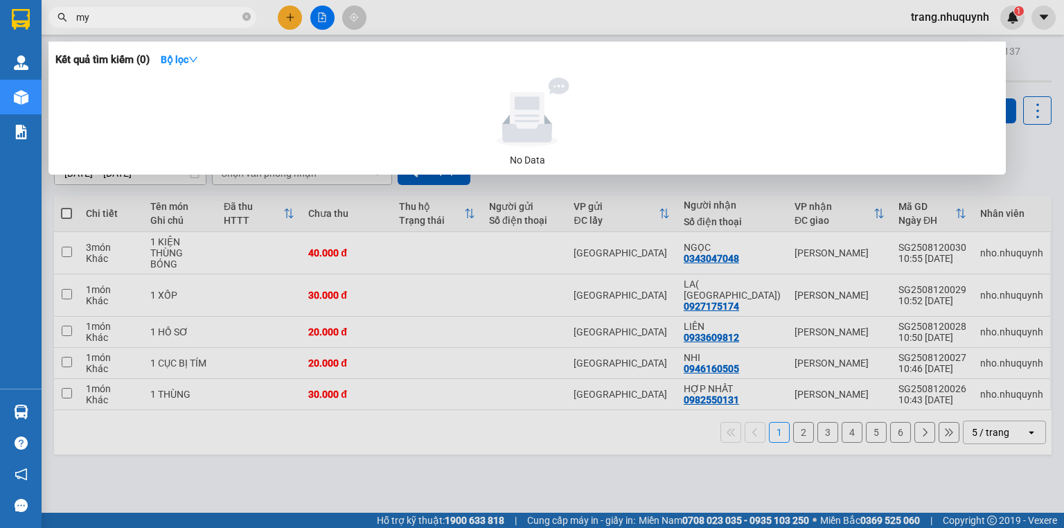
type input "m"
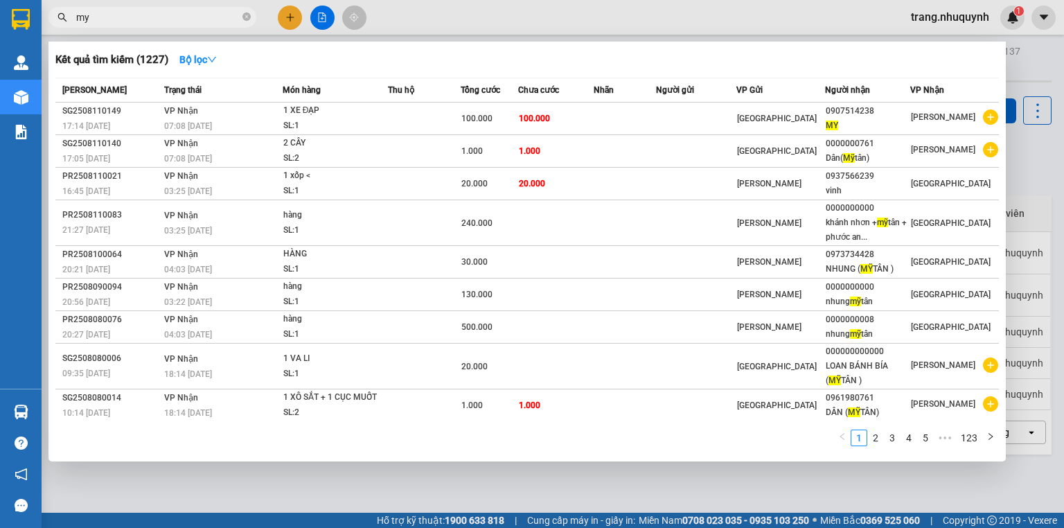
type input "m"
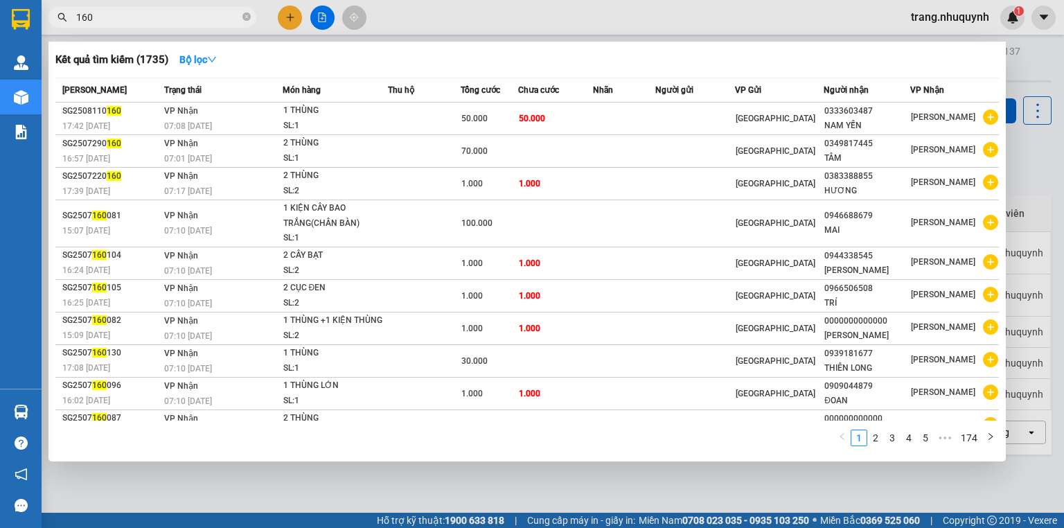
type input "160"
drag, startPoint x: 139, startPoint y: 15, endPoint x: 1050, endPoint y: 146, distance: 920.6
click at [1034, 192] on div at bounding box center [532, 264] width 1064 height 528
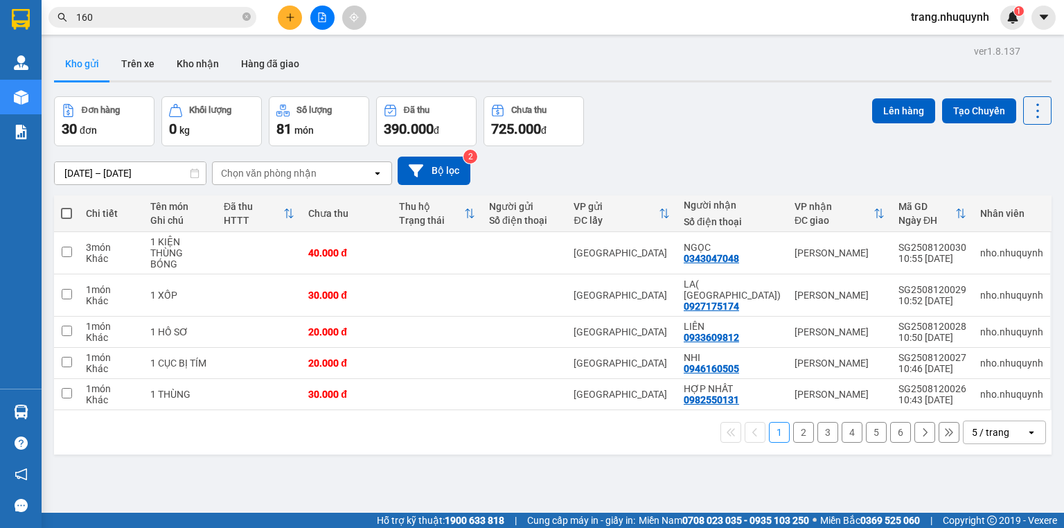
click at [1045, 115] on div "ver 1.8.137 Kho gửi Trên xe Kho nhận Hàng đã giao Đơn hàng 30 đơn Khối lượng 0 …" at bounding box center [553, 306] width 1009 height 528
drag, startPoint x: 1021, startPoint y: 114, endPoint x: 1019, endPoint y: 128, distance: 13.9
click at [1028, 114] on icon at bounding box center [1037, 110] width 19 height 19
click at [1018, 195] on span "Làm mới" at bounding box center [1010, 198] width 38 height 14
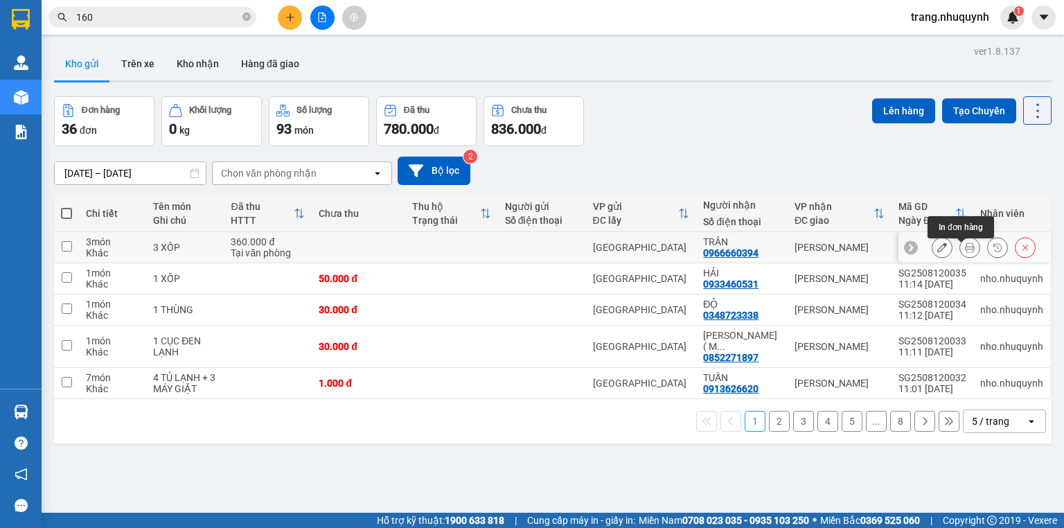
click at [960, 252] on button at bounding box center [969, 248] width 19 height 24
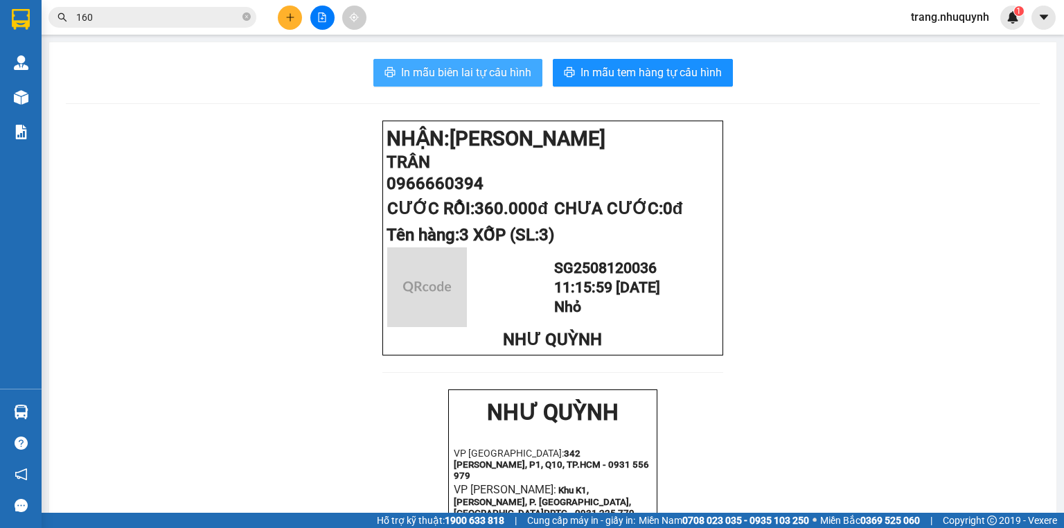
click at [482, 74] on span "In mẫu biên lai tự cấu hình" at bounding box center [466, 72] width 130 height 17
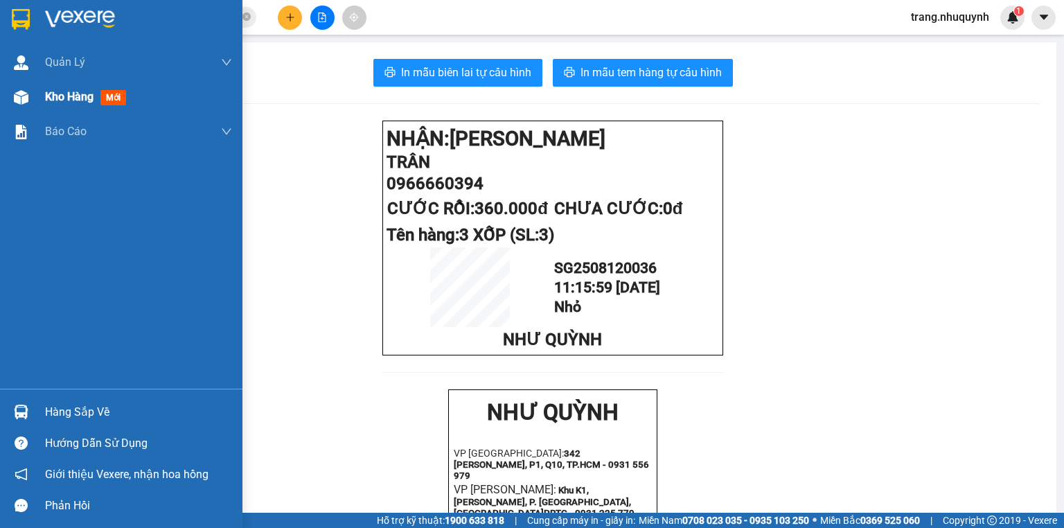
click at [76, 91] on span "Kho hàng" at bounding box center [69, 96] width 49 height 13
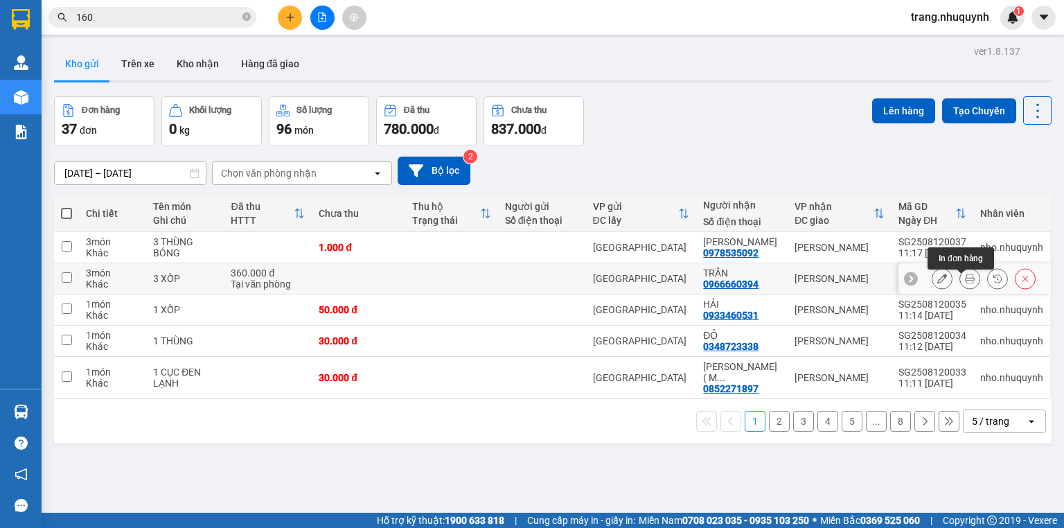
click at [965, 280] on icon at bounding box center [970, 279] width 10 height 10
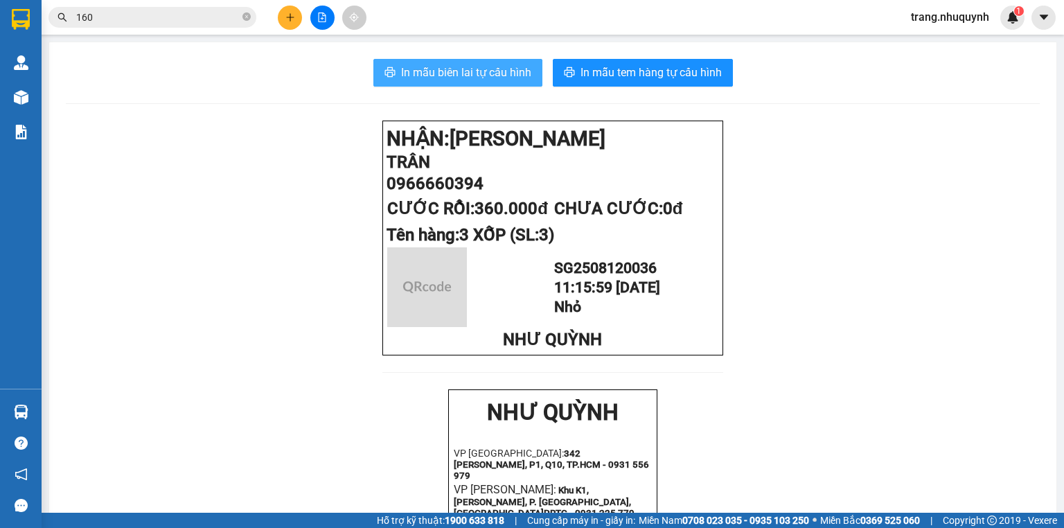
click at [485, 67] on span "In mẫu biên lai tự cấu hình" at bounding box center [466, 72] width 130 height 17
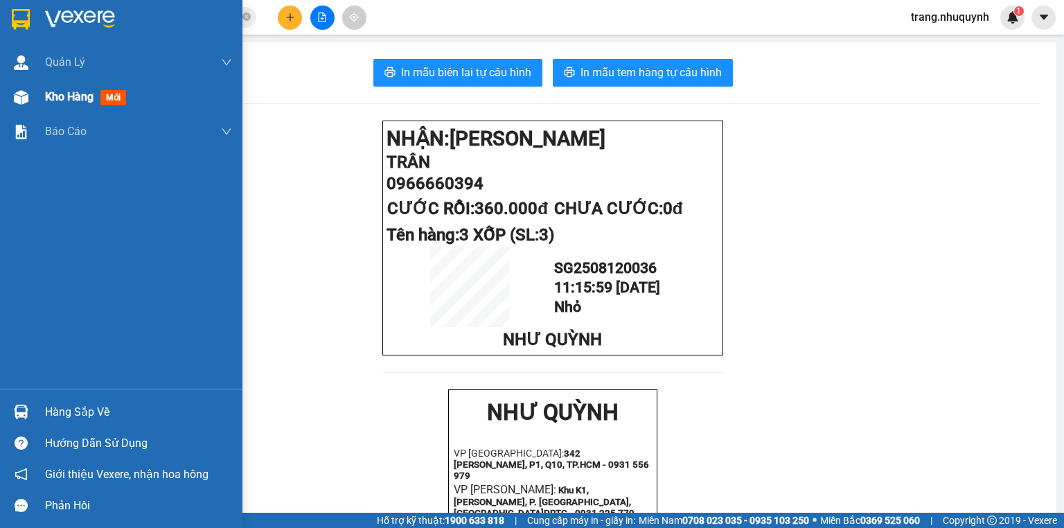
click at [61, 105] on div "Kho hàng mới" at bounding box center [138, 97] width 187 height 35
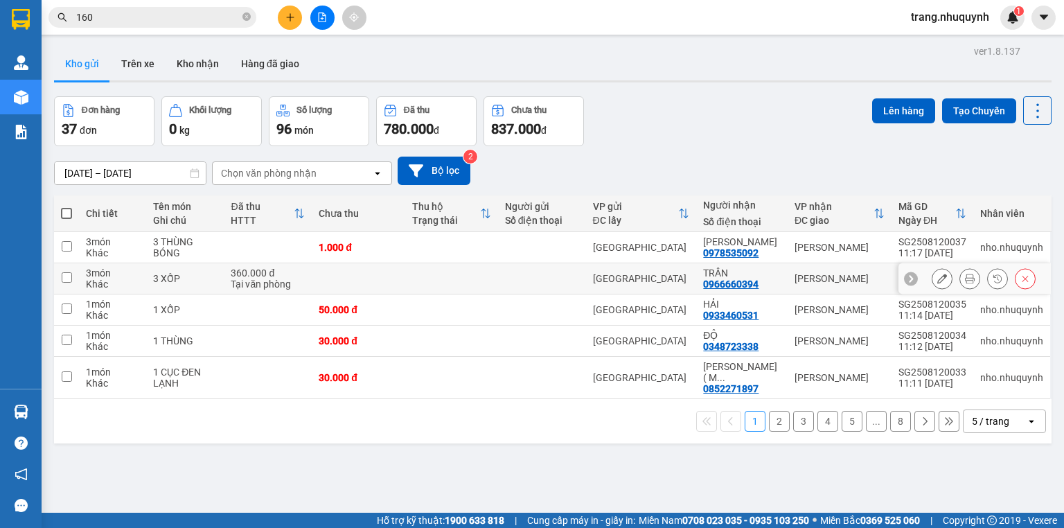
click at [960, 276] on div at bounding box center [970, 278] width 21 height 21
click at [965, 282] on icon at bounding box center [970, 279] width 10 height 10
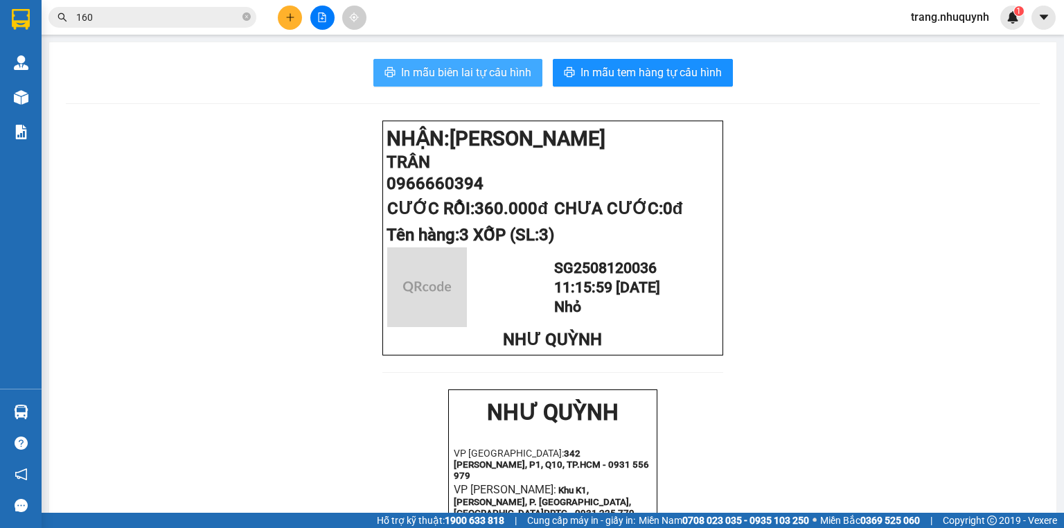
click at [508, 64] on span "In mẫu biên lai tự cấu hình" at bounding box center [466, 72] width 130 height 17
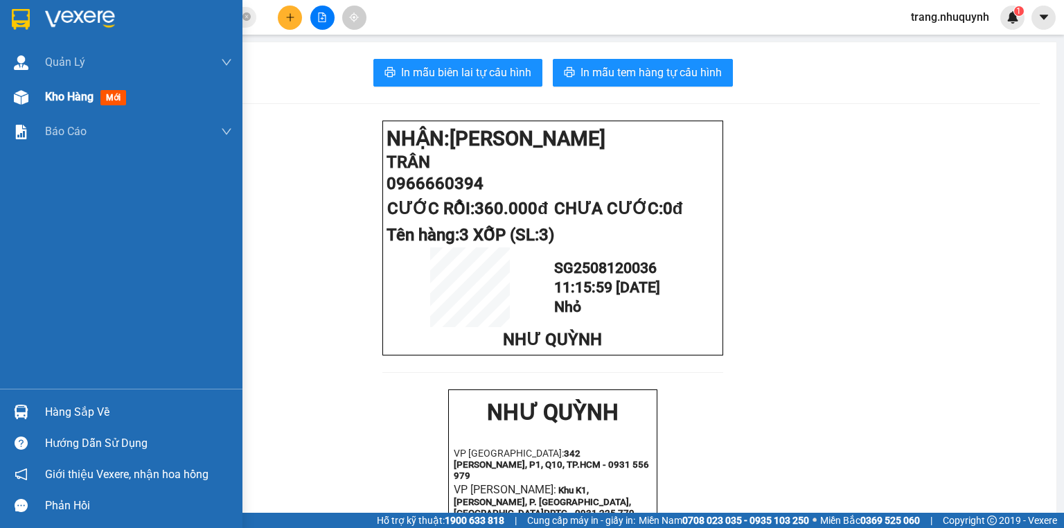
click at [96, 103] on div "Kho hàng mới" at bounding box center [88, 96] width 87 height 17
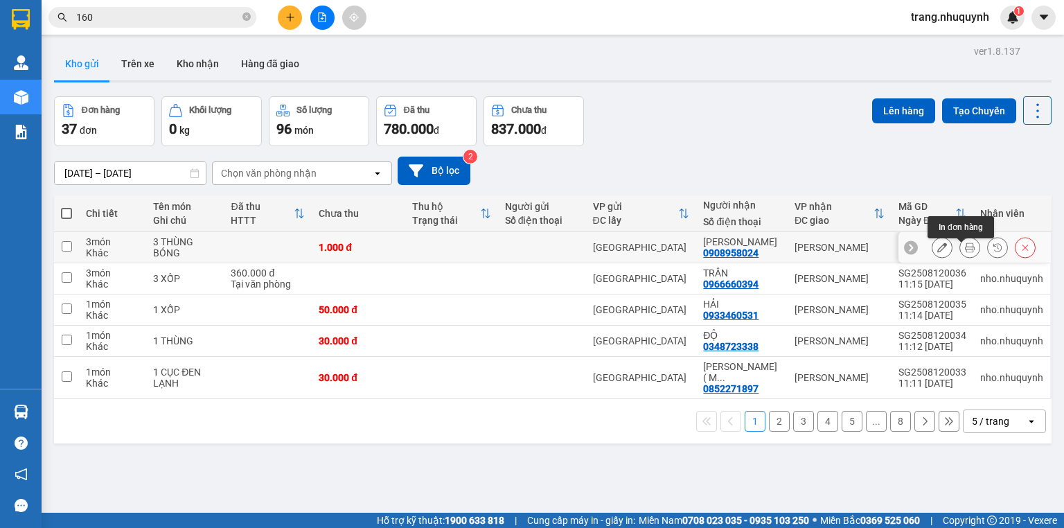
click at [970, 252] on button at bounding box center [969, 248] width 19 height 24
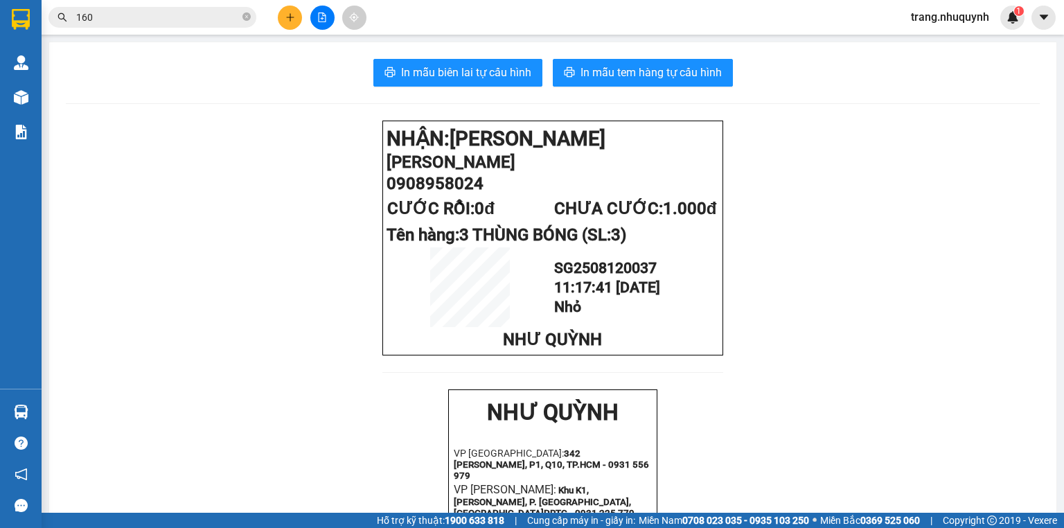
click at [471, 76] on span "In mẫu biên lai tự cấu hình" at bounding box center [466, 72] width 130 height 17
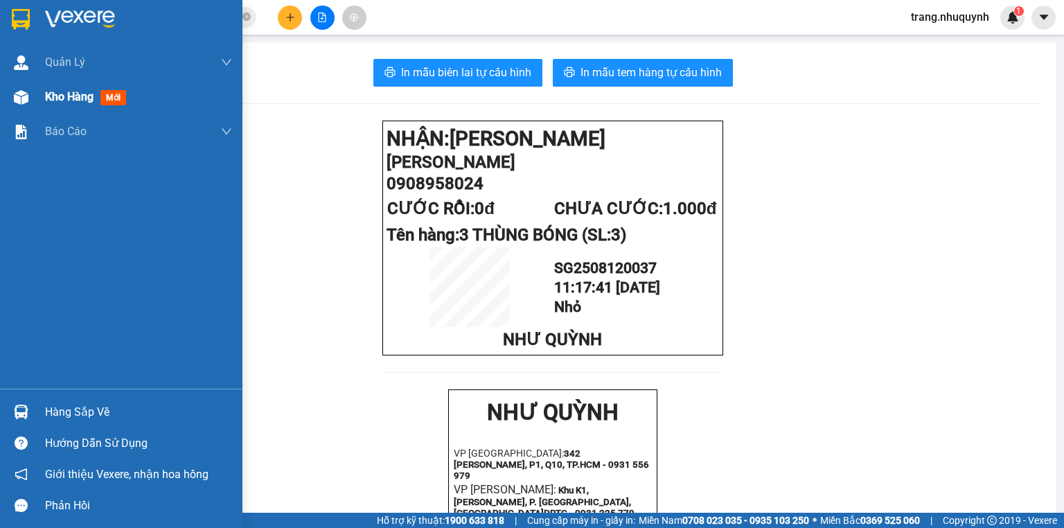
click at [72, 94] on span "Kho hàng" at bounding box center [69, 96] width 49 height 13
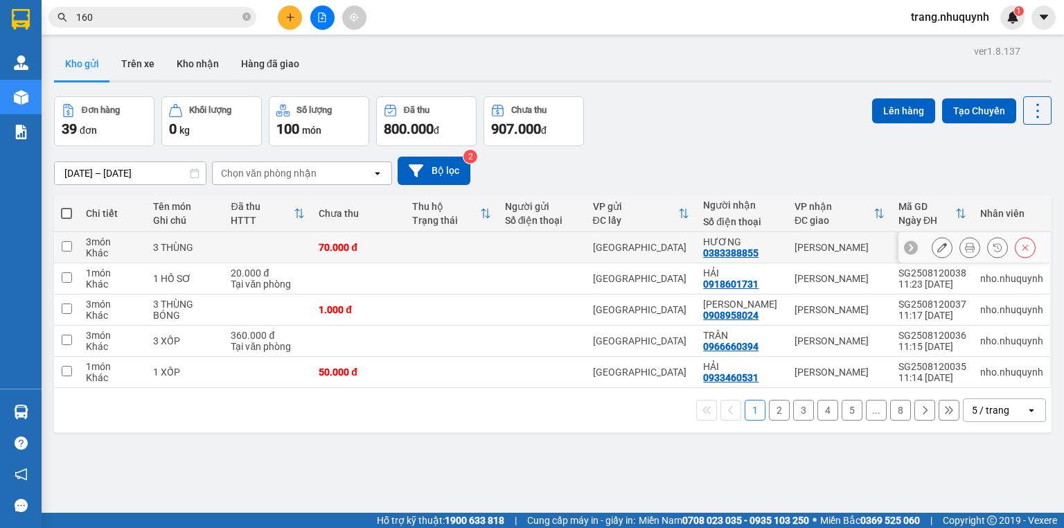
click at [965, 252] on icon at bounding box center [970, 248] width 10 height 10
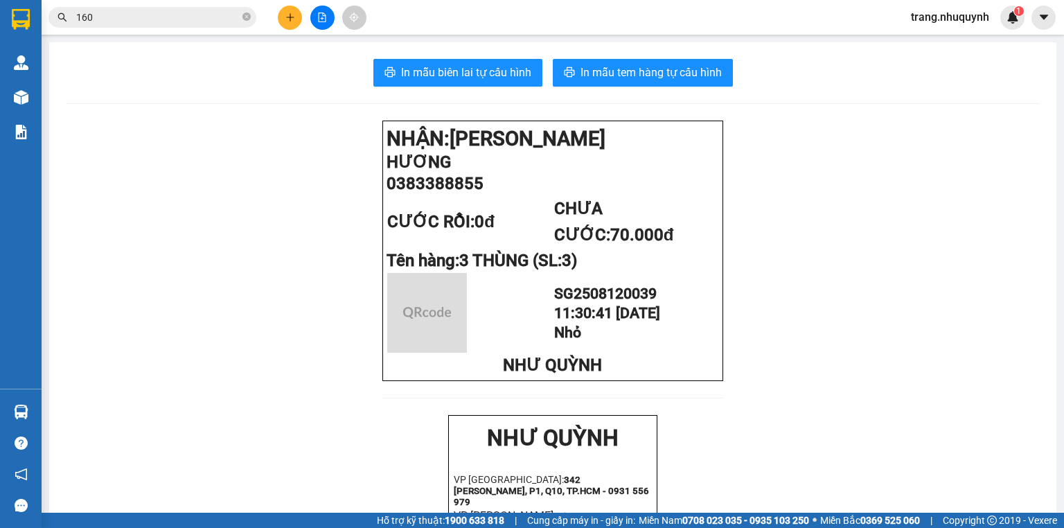
click at [410, 58] on div "In mẫu biên lai tự cấu hình In mẫu tem hàng tự cấu hình NHẬN: Phan Rang HƯƠNG 0…" at bounding box center [553, 537] width 1008 height 990
click at [420, 68] on span "In mẫu biên lai tự cấu hình" at bounding box center [466, 72] width 130 height 17
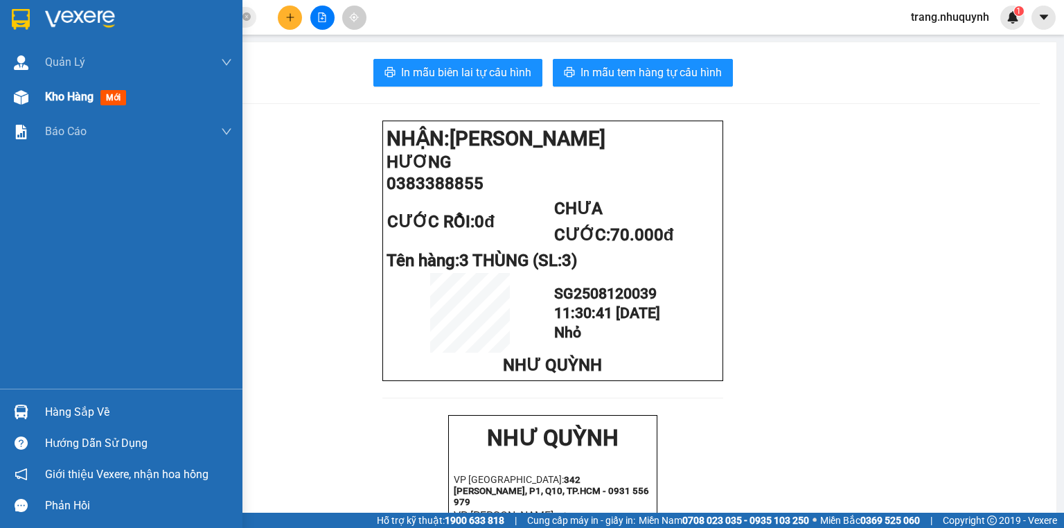
click at [55, 95] on span "Kho hàng" at bounding box center [69, 96] width 49 height 13
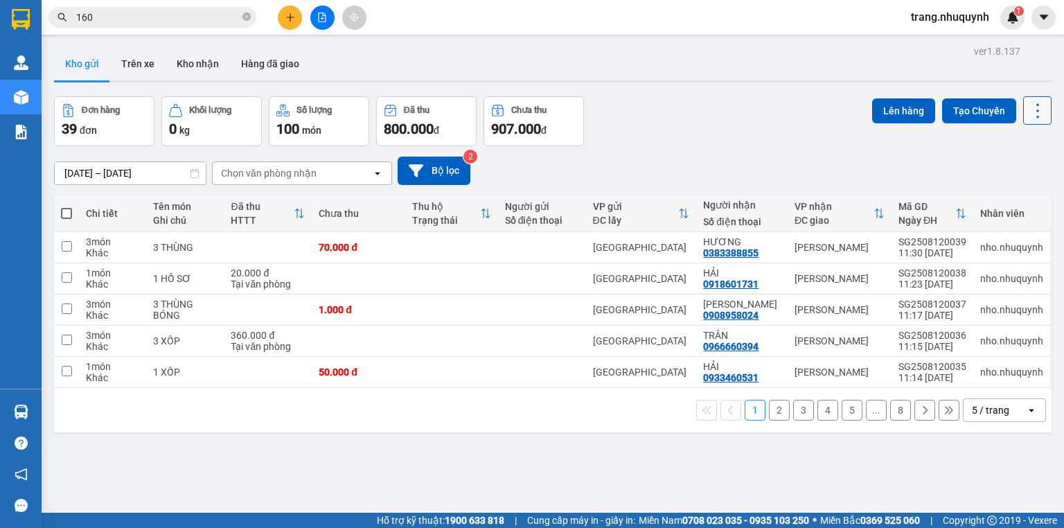
click at [1035, 98] on button at bounding box center [1038, 110] width 28 height 28
click at [1012, 194] on span "Làm mới" at bounding box center [1010, 198] width 38 height 14
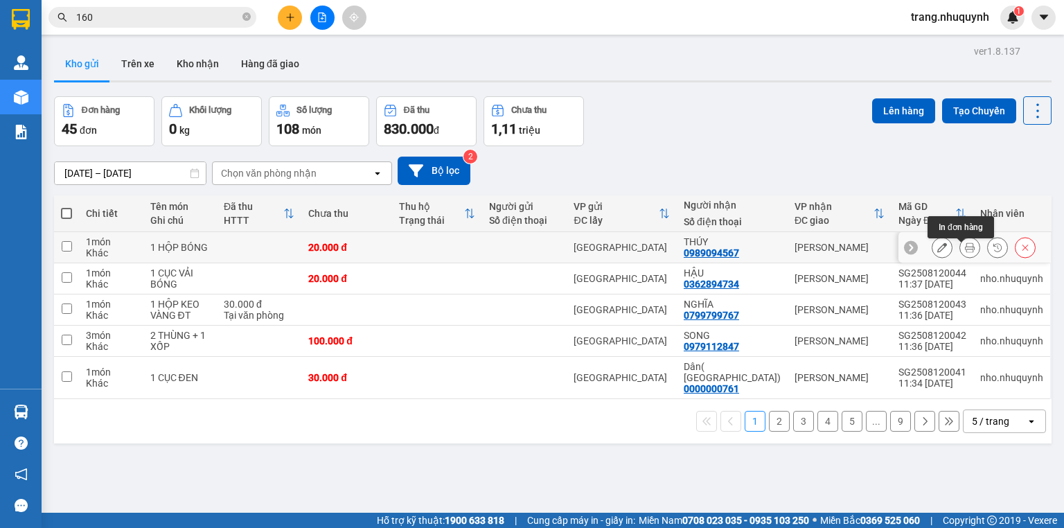
click at [965, 247] on button at bounding box center [969, 248] width 19 height 24
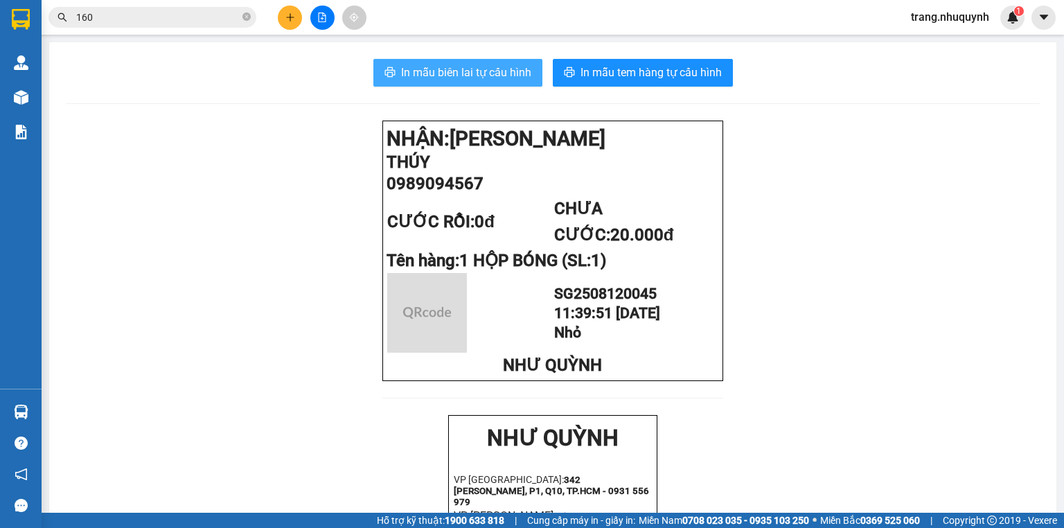
click at [444, 75] on span "In mẫu biên lai tự cấu hình" at bounding box center [466, 72] width 130 height 17
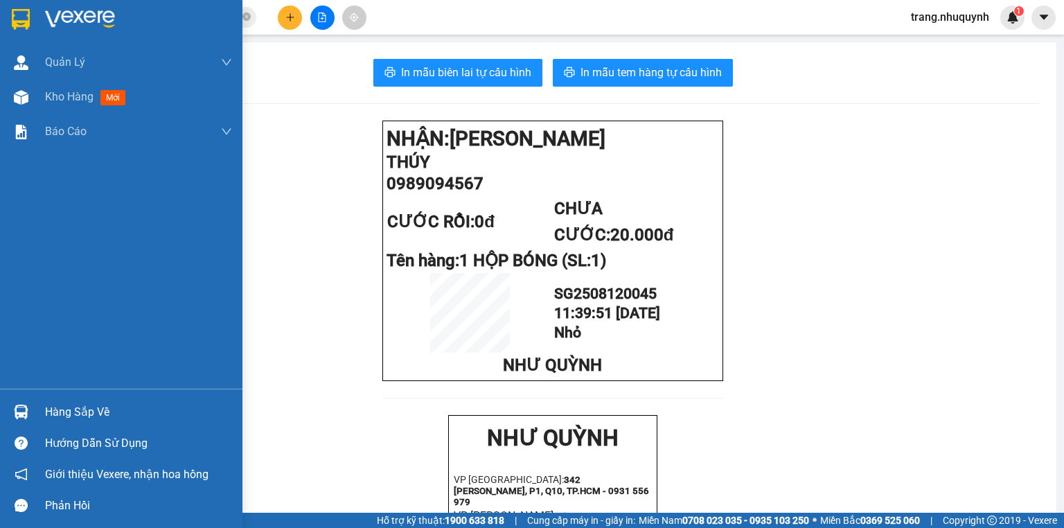
click at [58, 92] on span "Kho hàng" at bounding box center [69, 96] width 49 height 13
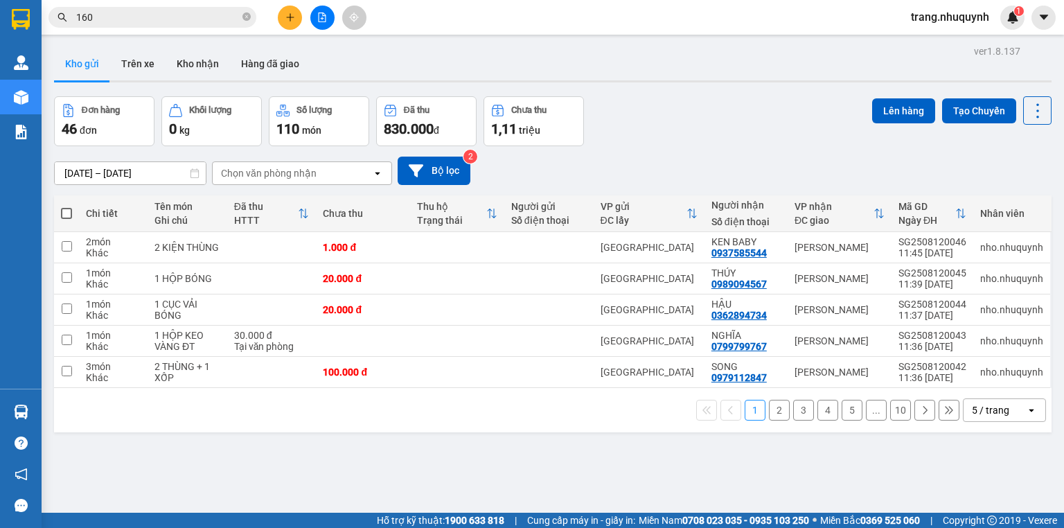
click at [960, 29] on div "trang.nhuquynh 1" at bounding box center [962, 18] width 125 height 24
click at [962, 26] on div "trang.nhuquynh 1" at bounding box center [962, 18] width 125 height 24
click at [958, 21] on span "trang.nhuquynh" at bounding box center [950, 16] width 100 height 17
click at [942, 37] on span "Đăng xuất" at bounding box center [956, 42] width 73 height 15
